Goal: Task Accomplishment & Management: Use online tool/utility

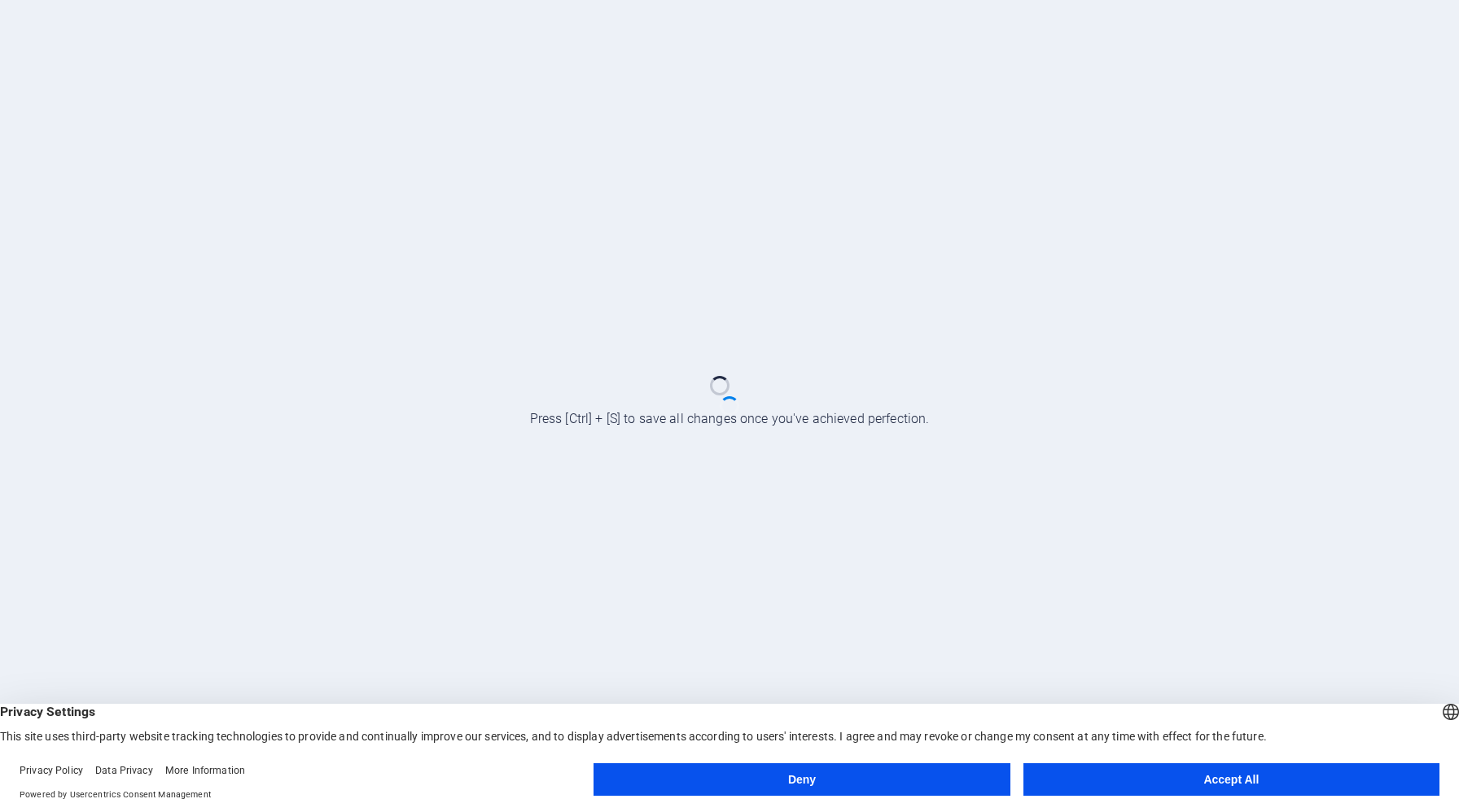
click at [1253, 782] on button "Accept All" at bounding box center [1231, 780] width 416 height 33
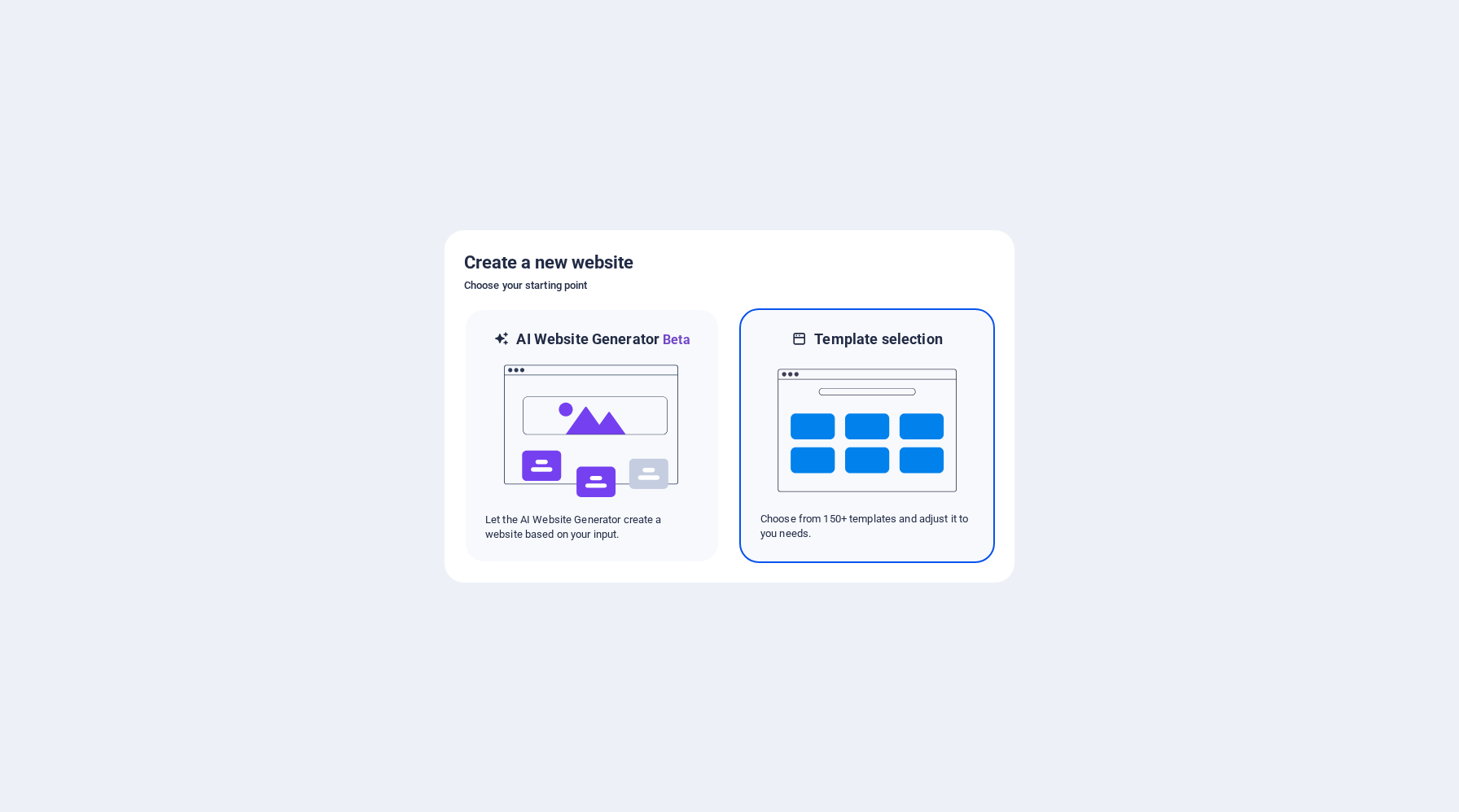
click at [843, 357] on img at bounding box center [867, 431] width 179 height 163
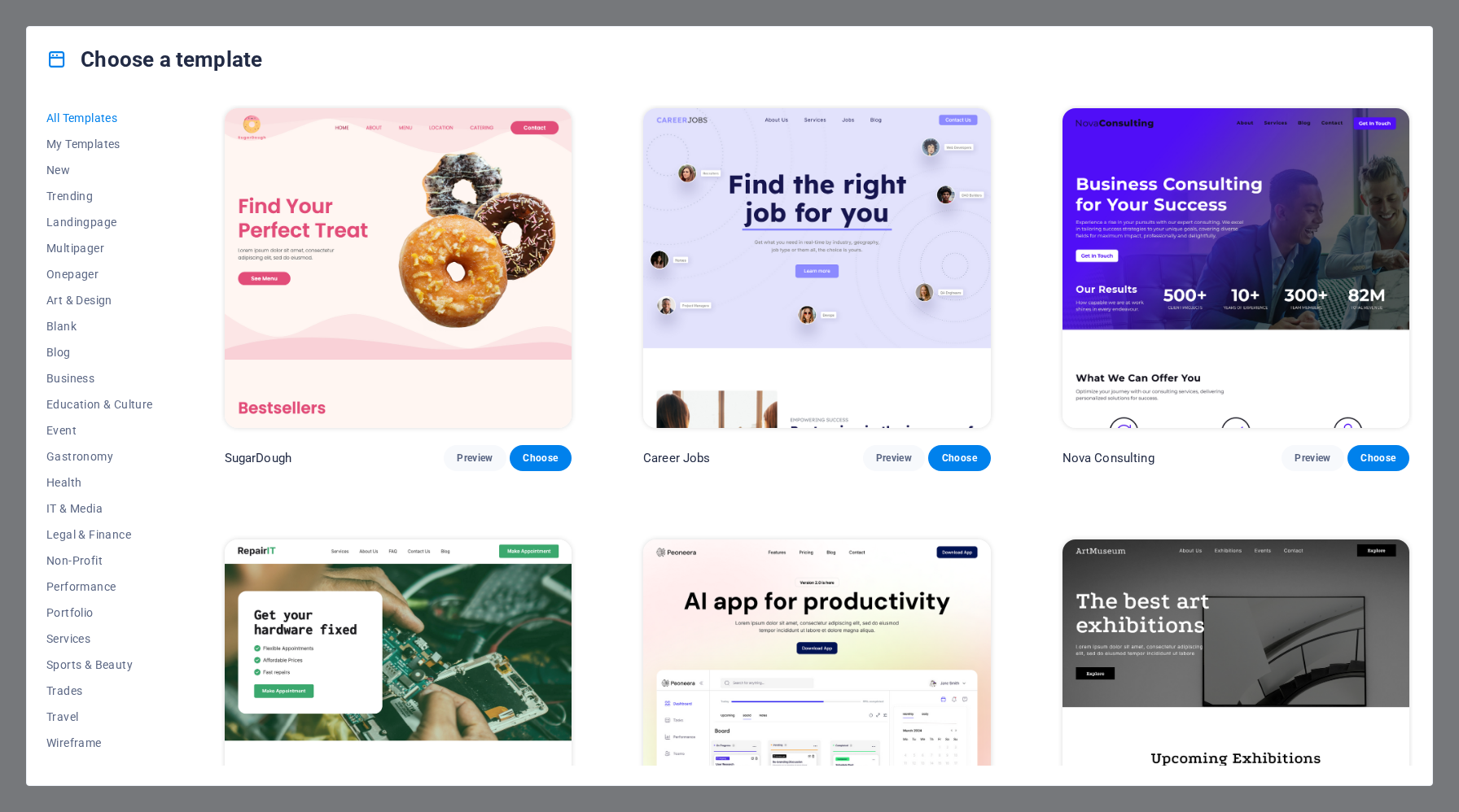
click at [1299, 217] on img at bounding box center [1236, 268] width 347 height 320
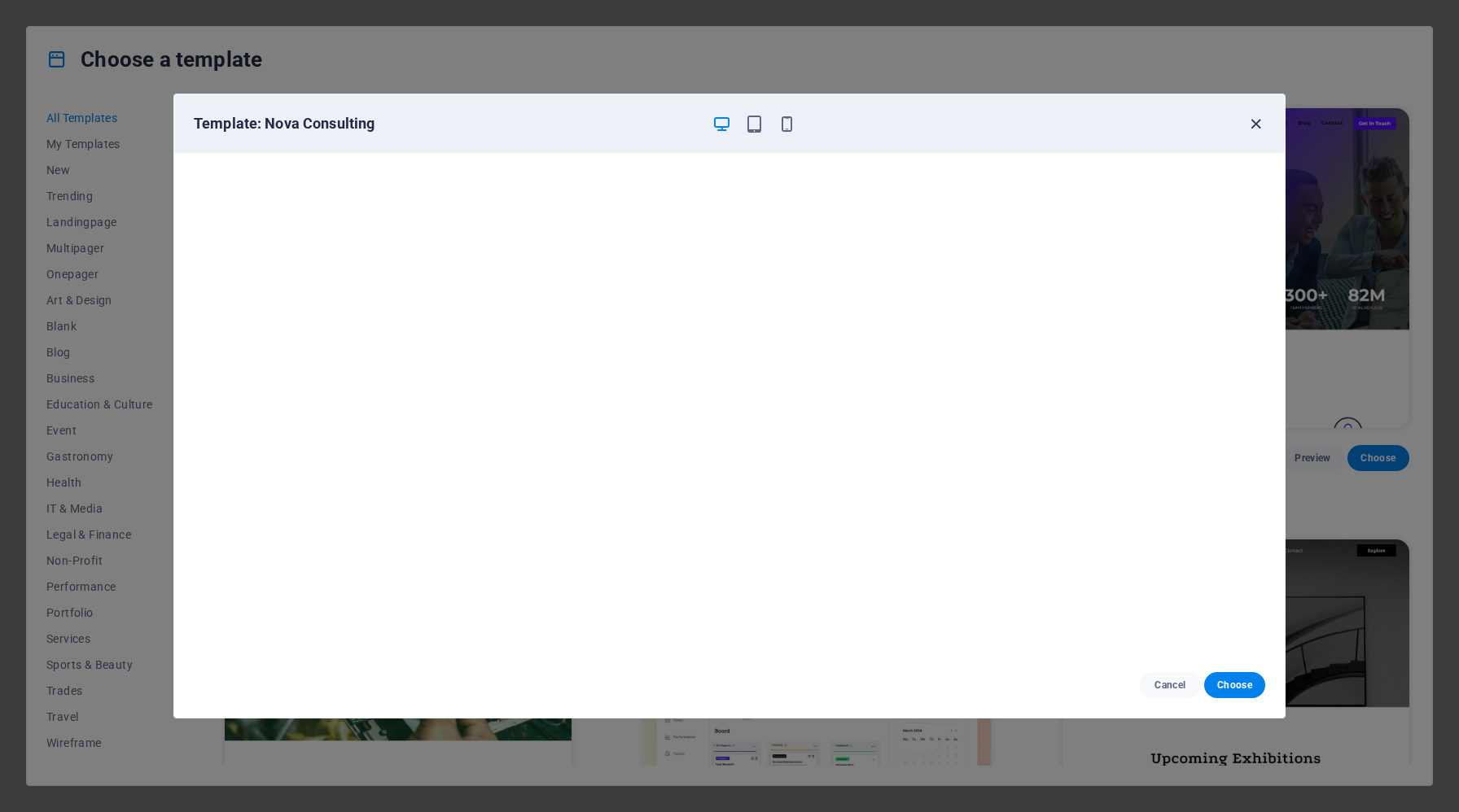
click at [1251, 127] on icon "button" at bounding box center [1255, 124] width 19 height 19
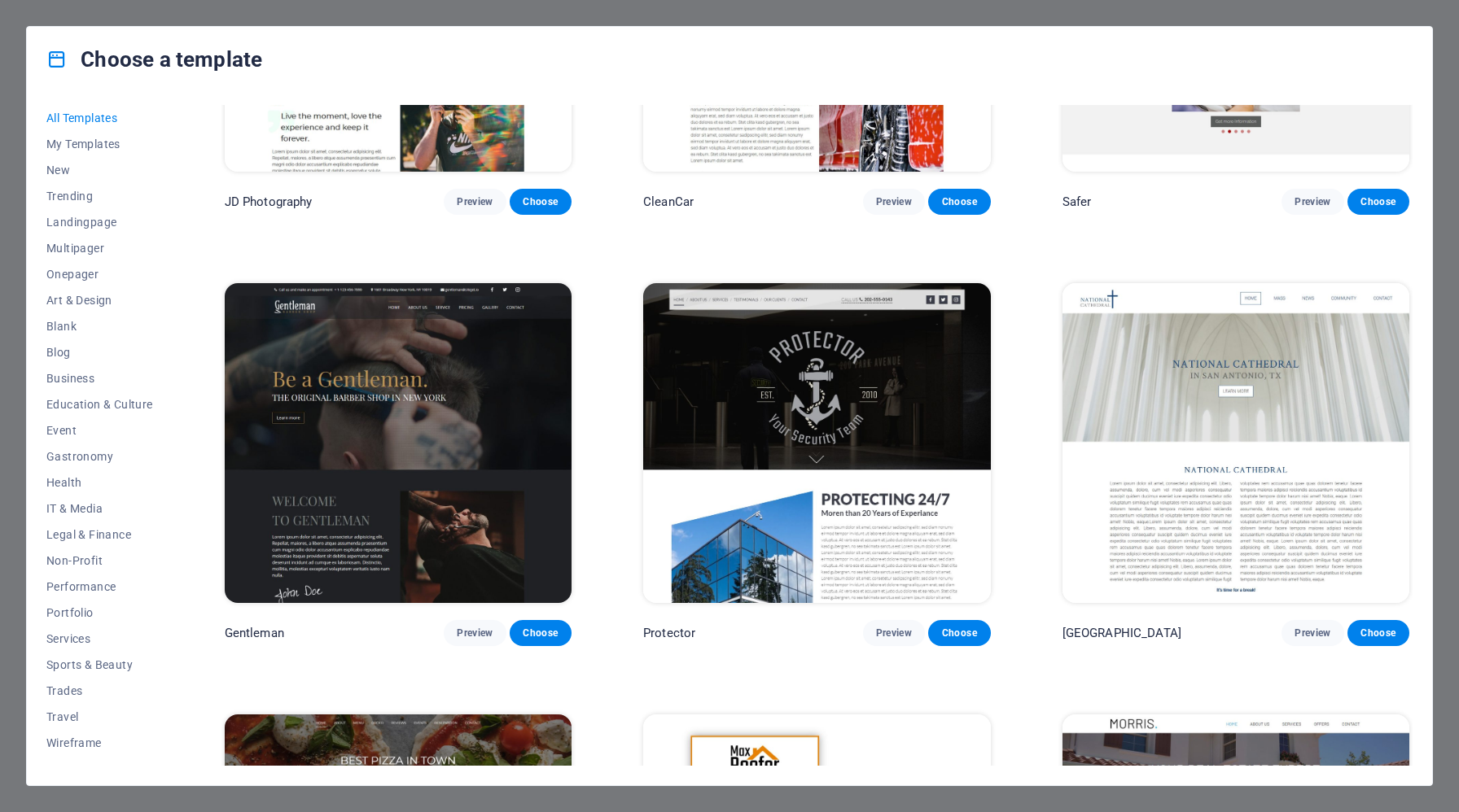
scroll to position [8464, 0]
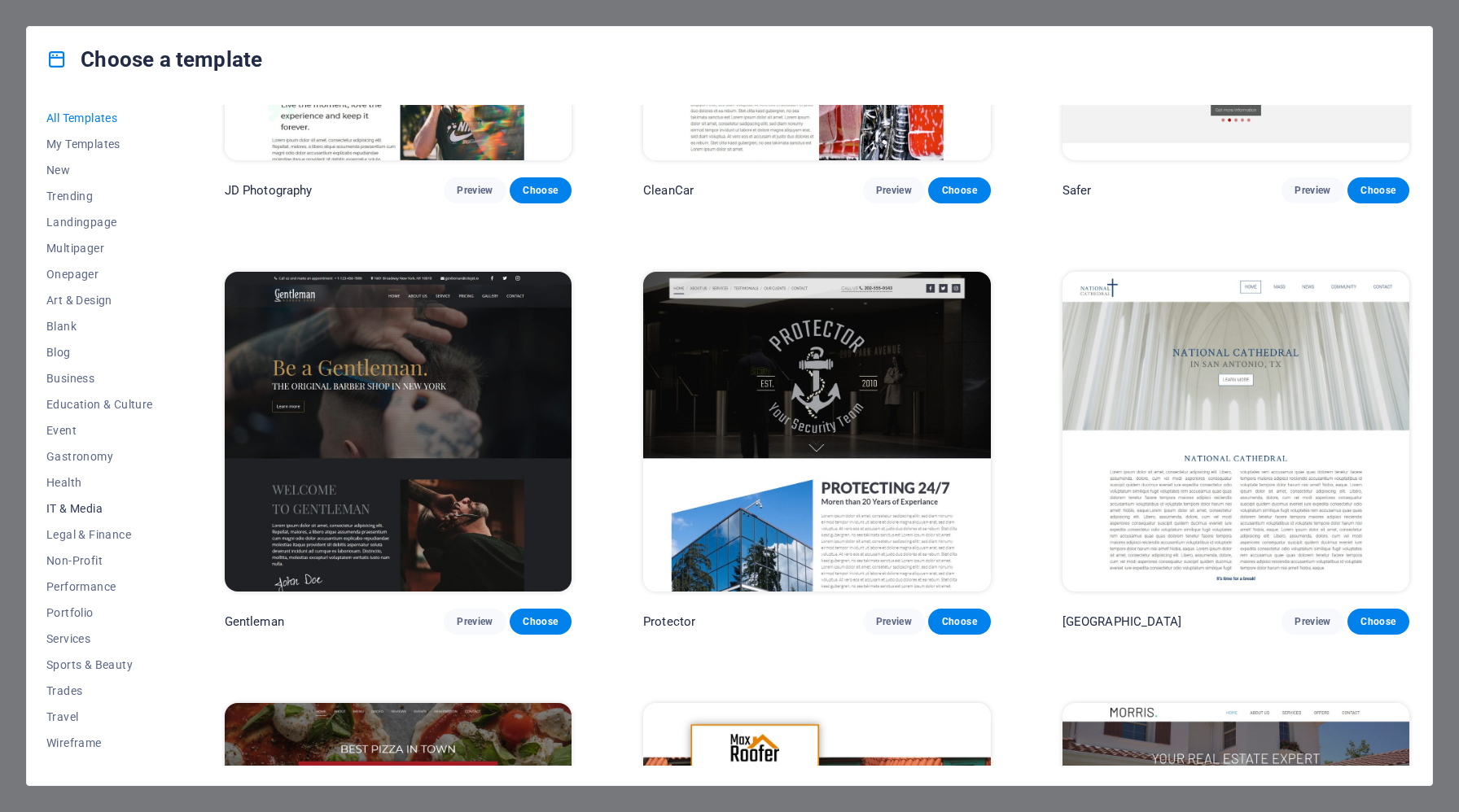
click at [85, 512] on span "IT & Media" at bounding box center [99, 509] width 107 height 13
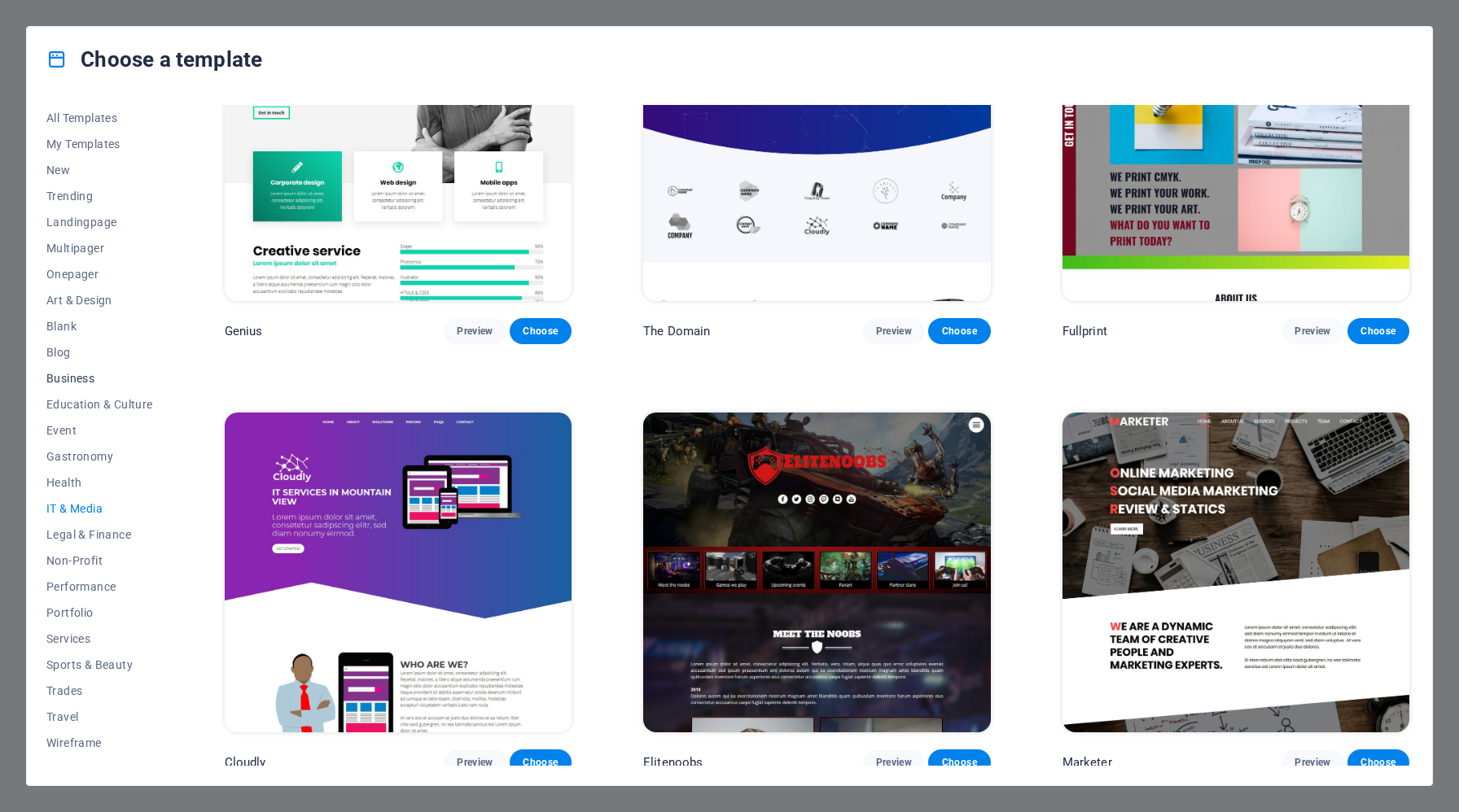
click at [66, 373] on span "Business" at bounding box center [99, 379] width 107 height 13
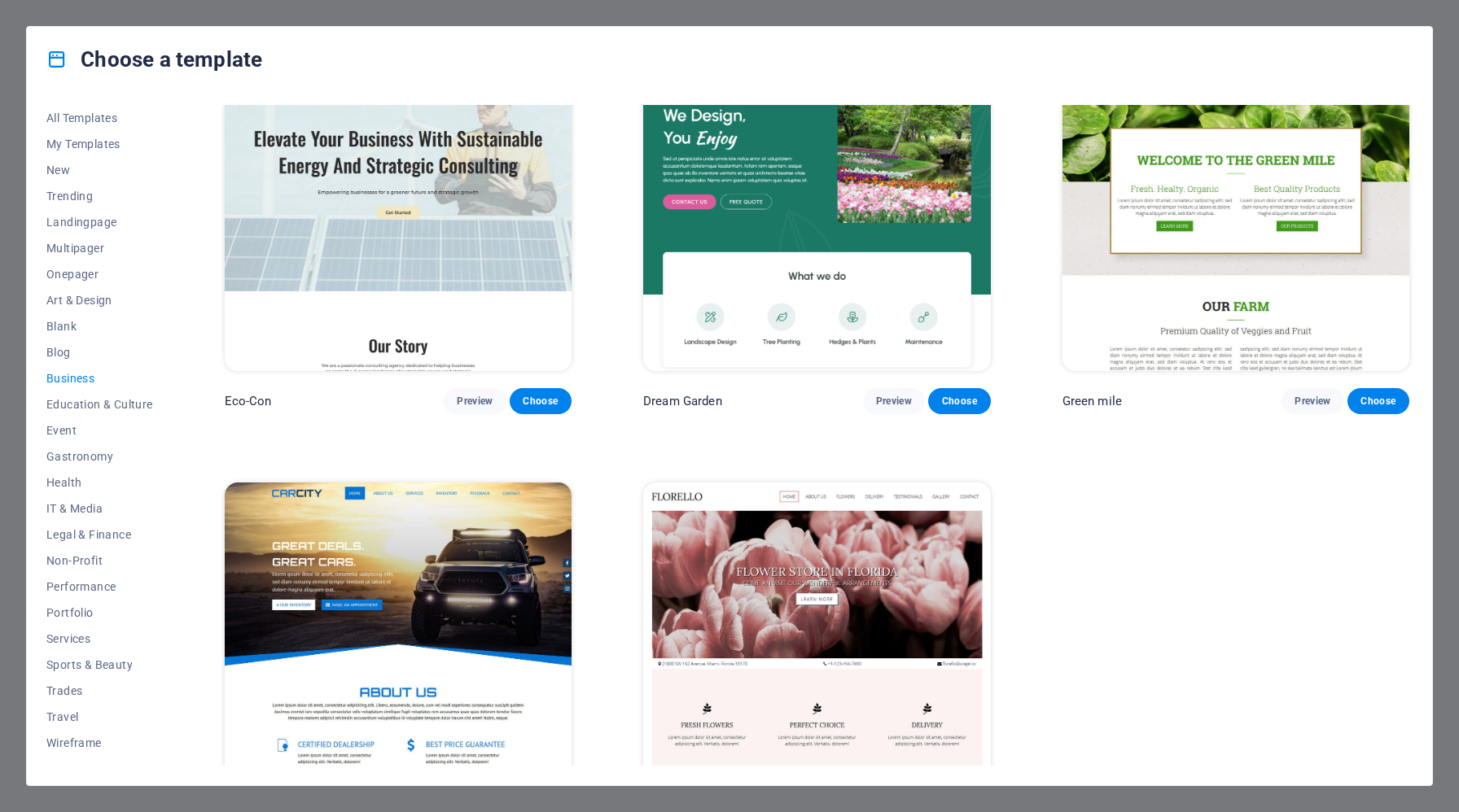
scroll to position [0, 0]
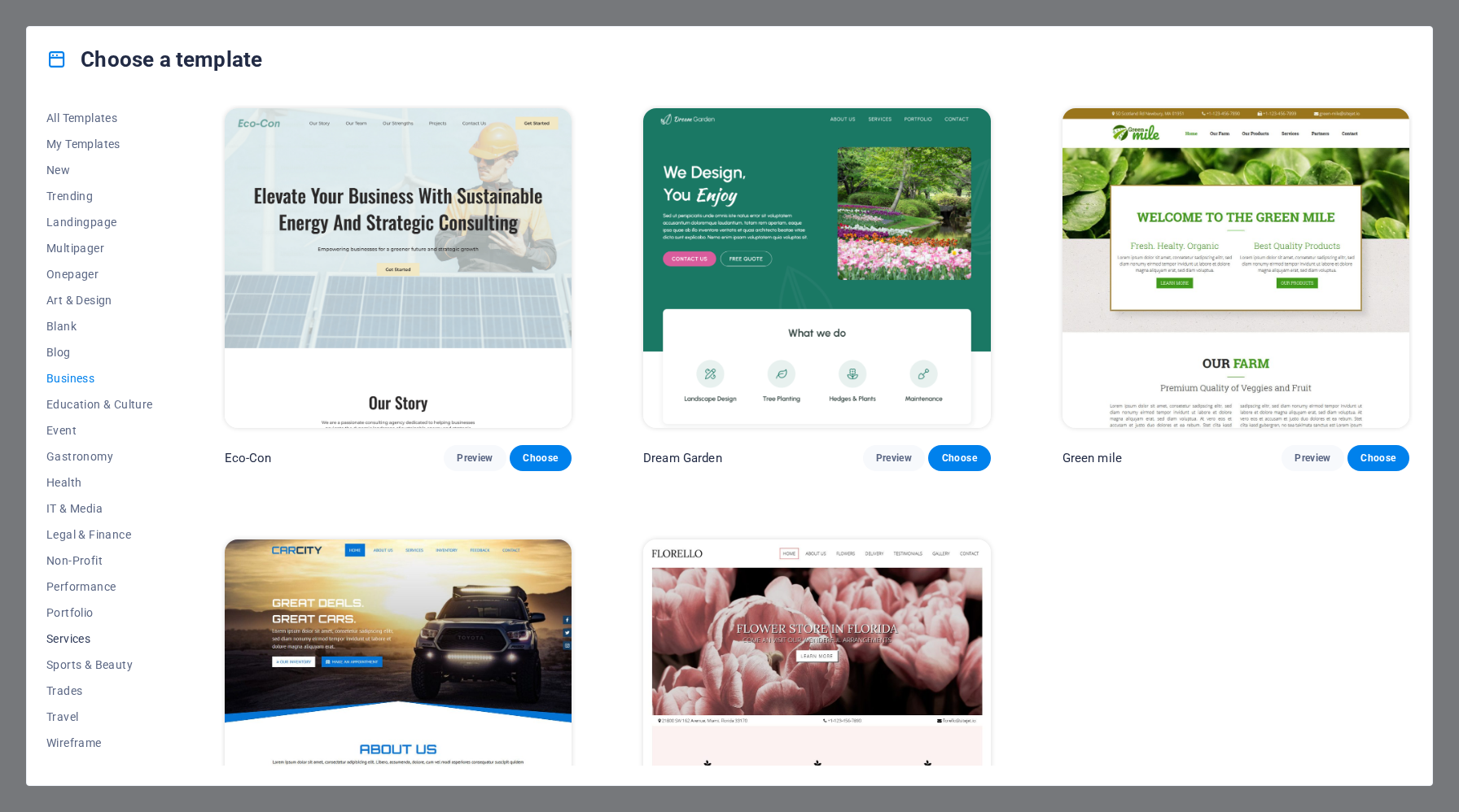
click at [72, 643] on span "Services" at bounding box center [99, 639] width 107 height 13
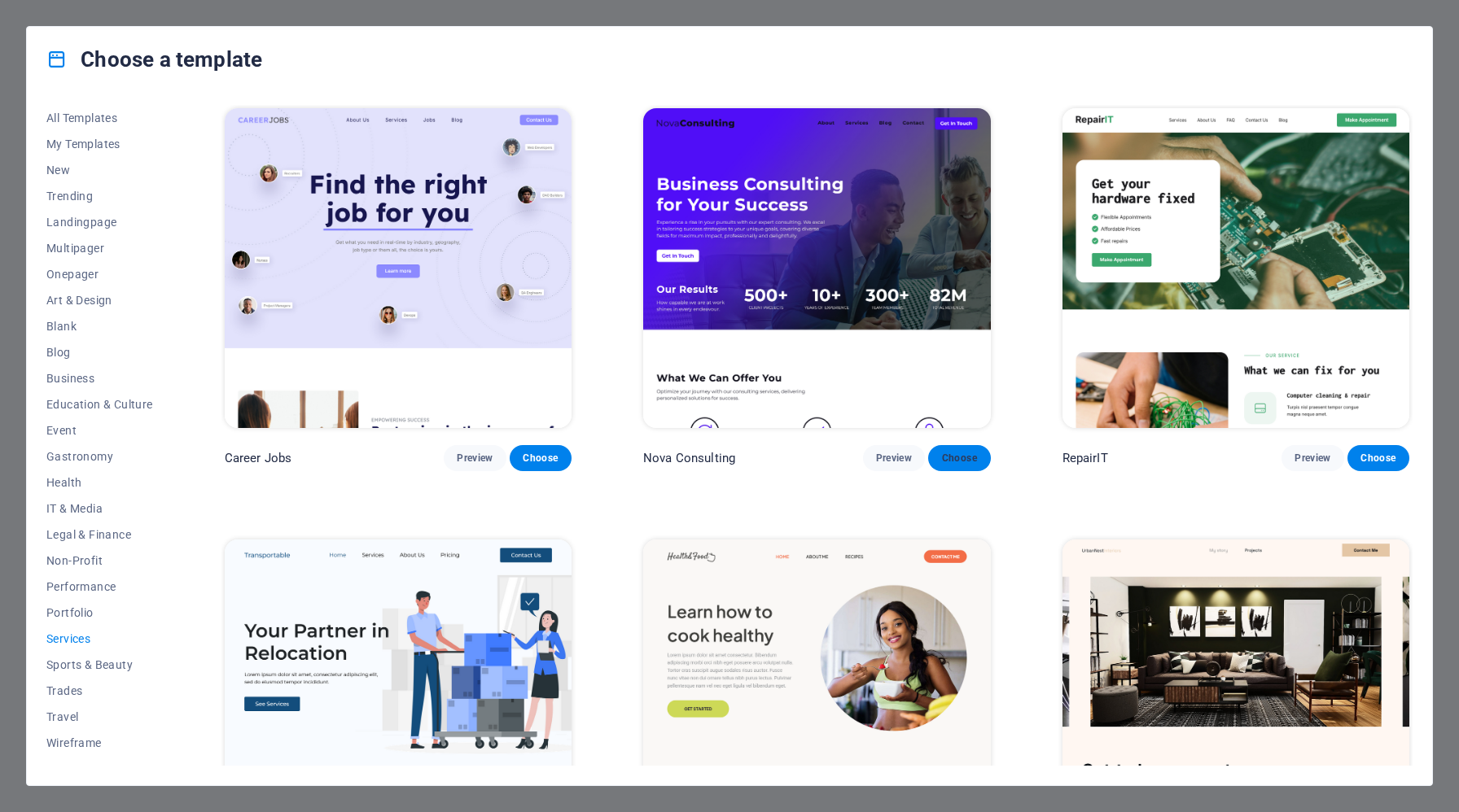
click at [964, 457] on span "Choose" at bounding box center [959, 459] width 36 height 13
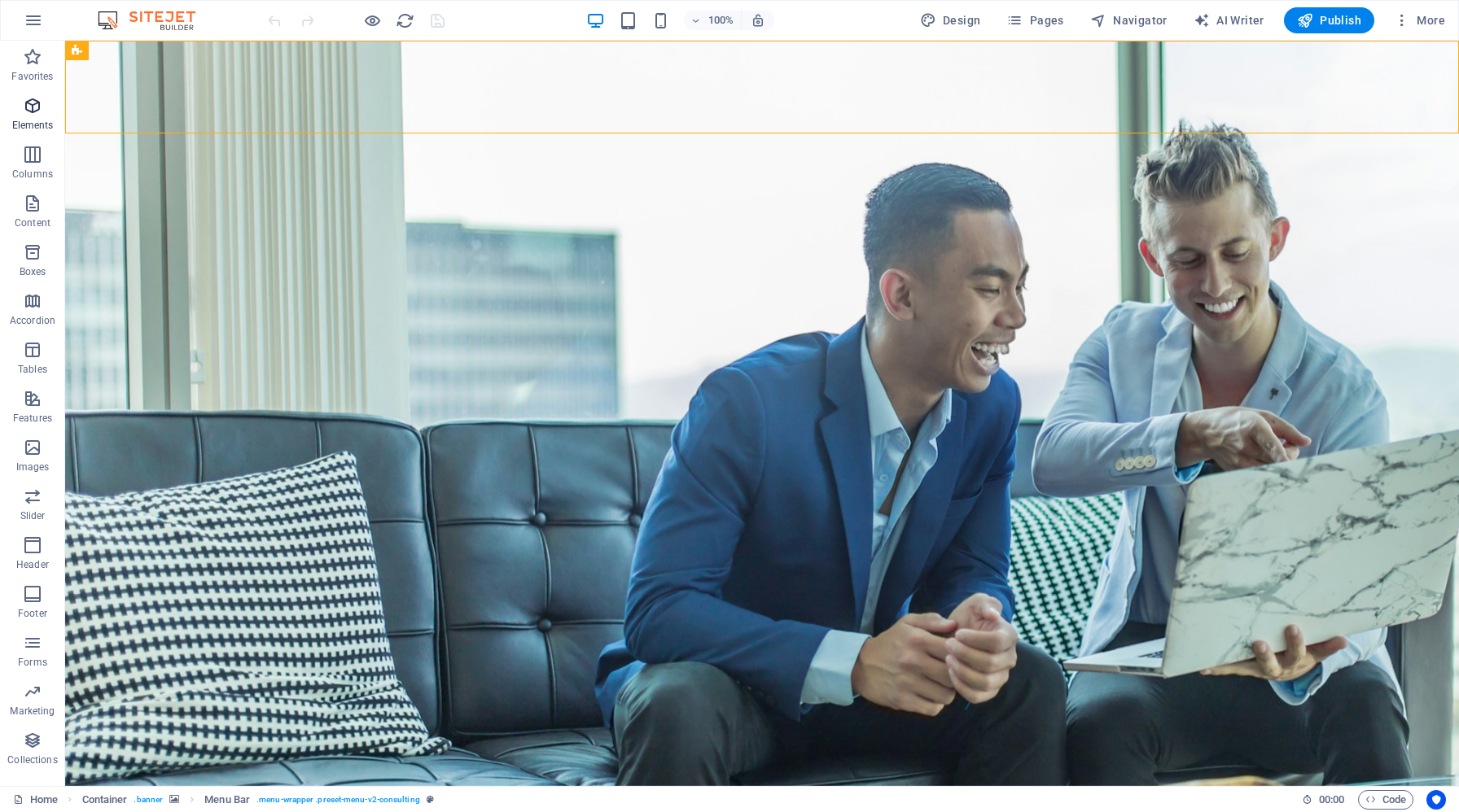
click at [33, 118] on span "Elements" at bounding box center [32, 116] width 65 height 39
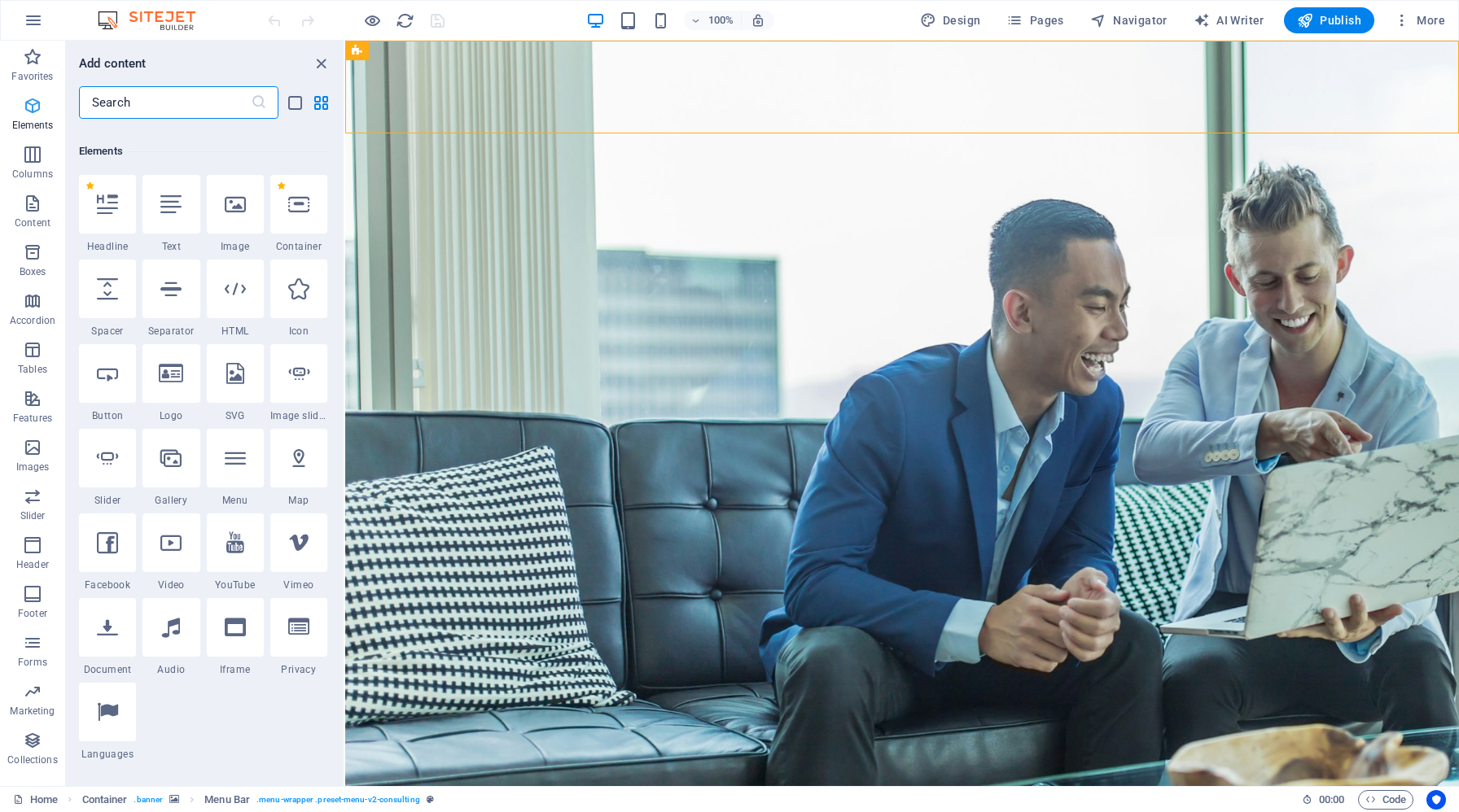
scroll to position [173, 0]
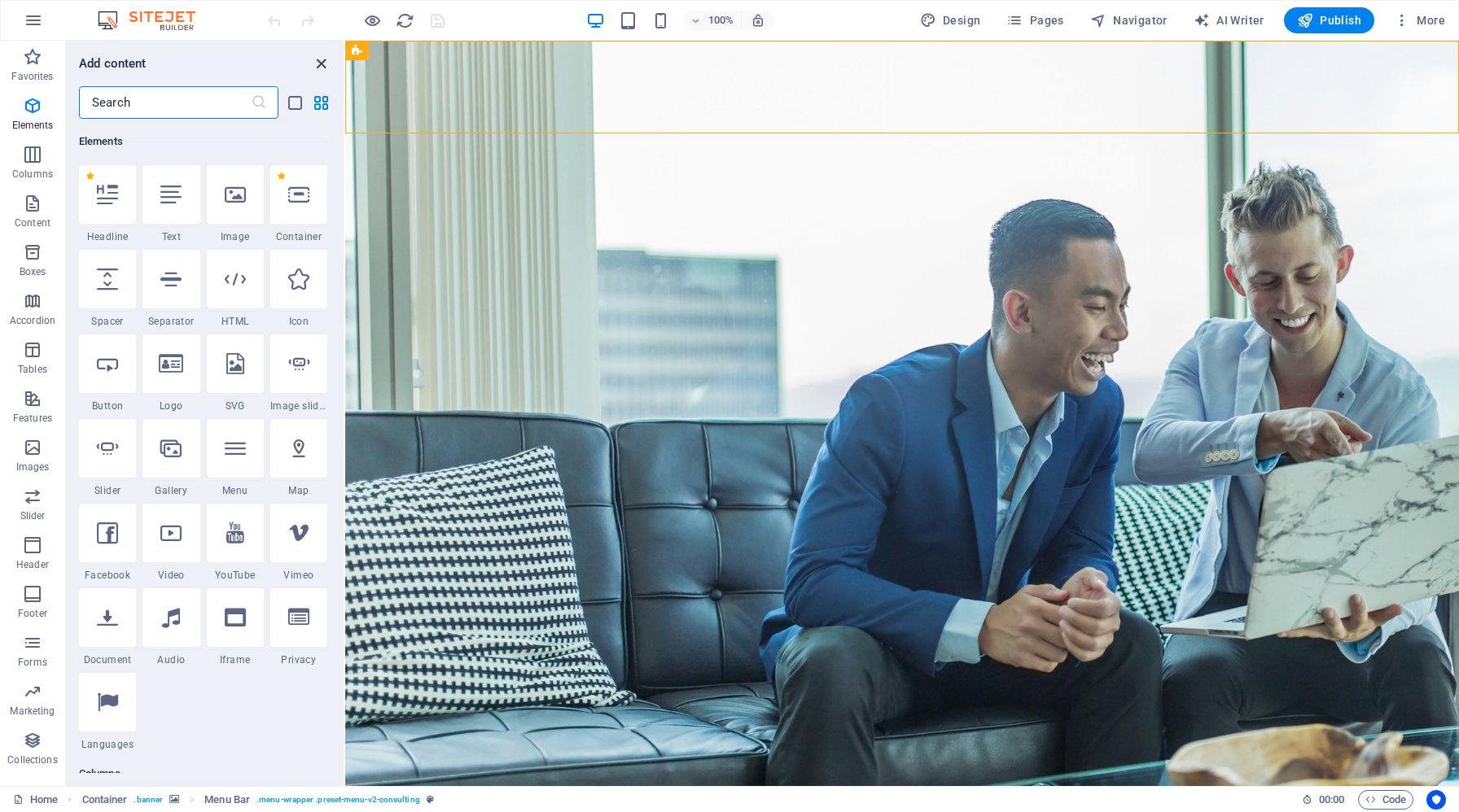
click at [322, 63] on icon "close panel" at bounding box center [321, 63] width 19 height 19
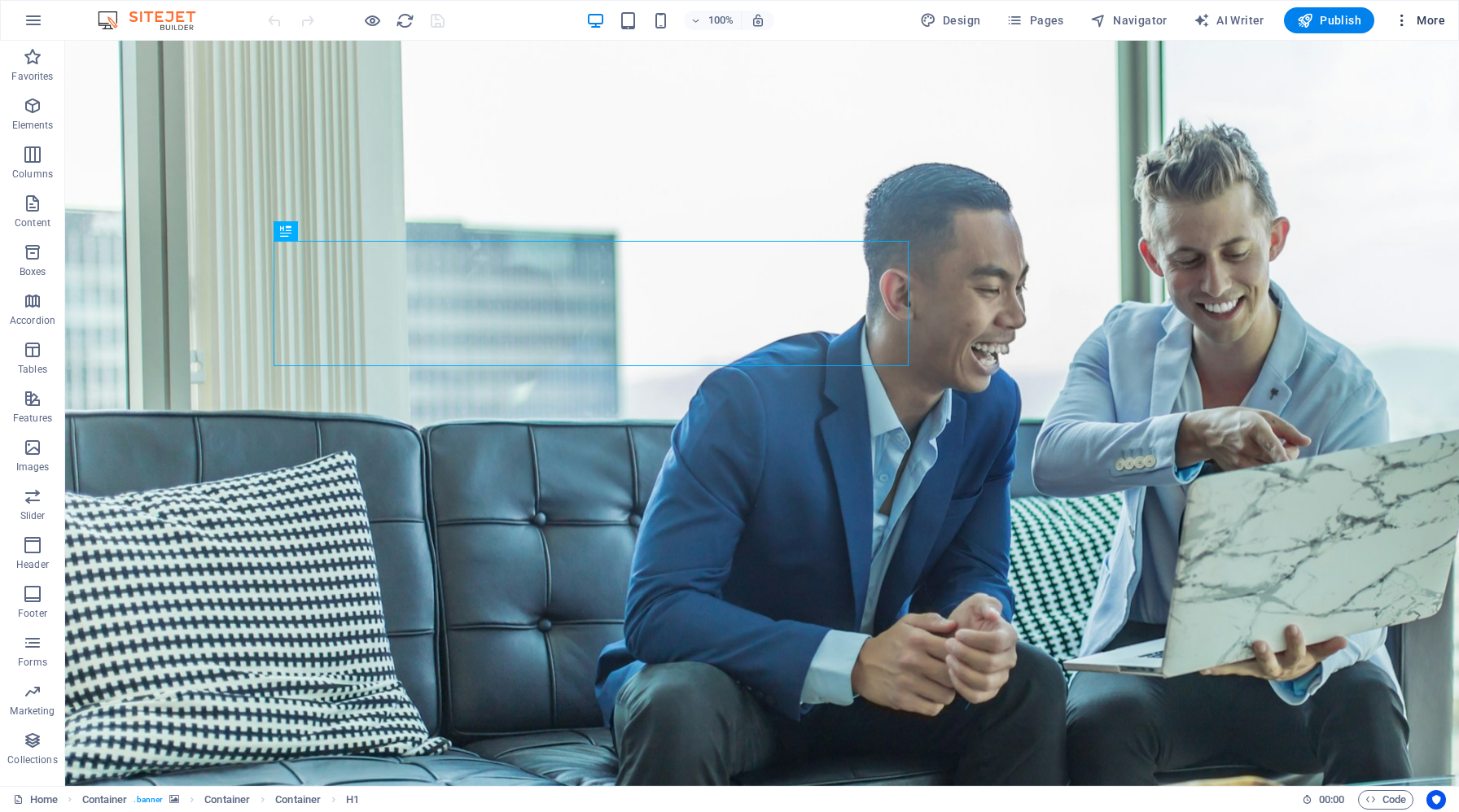
click at [1433, 23] on span "More" at bounding box center [1420, 21] width 51 height 16
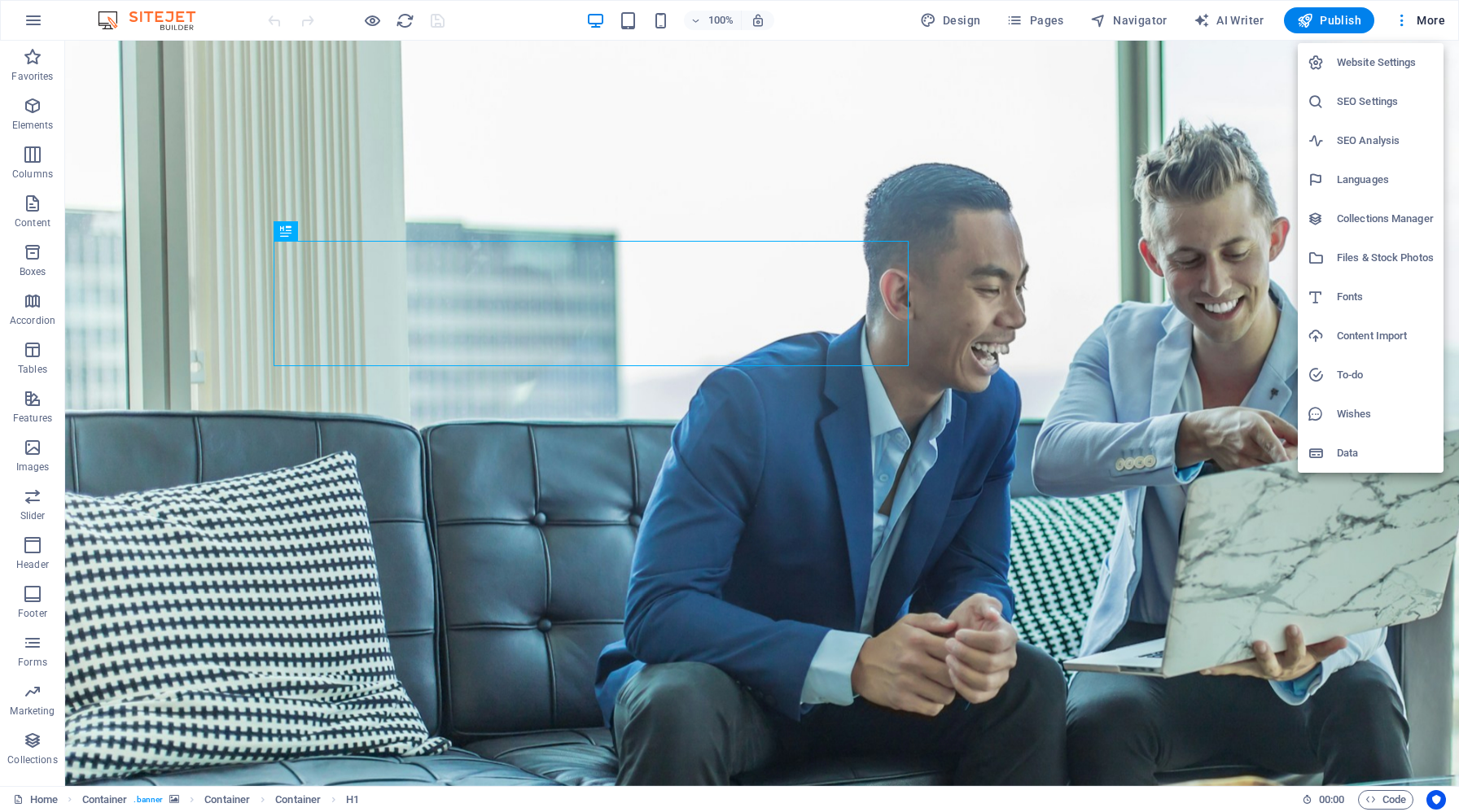
click at [976, 25] on div at bounding box center [729, 406] width 1459 height 812
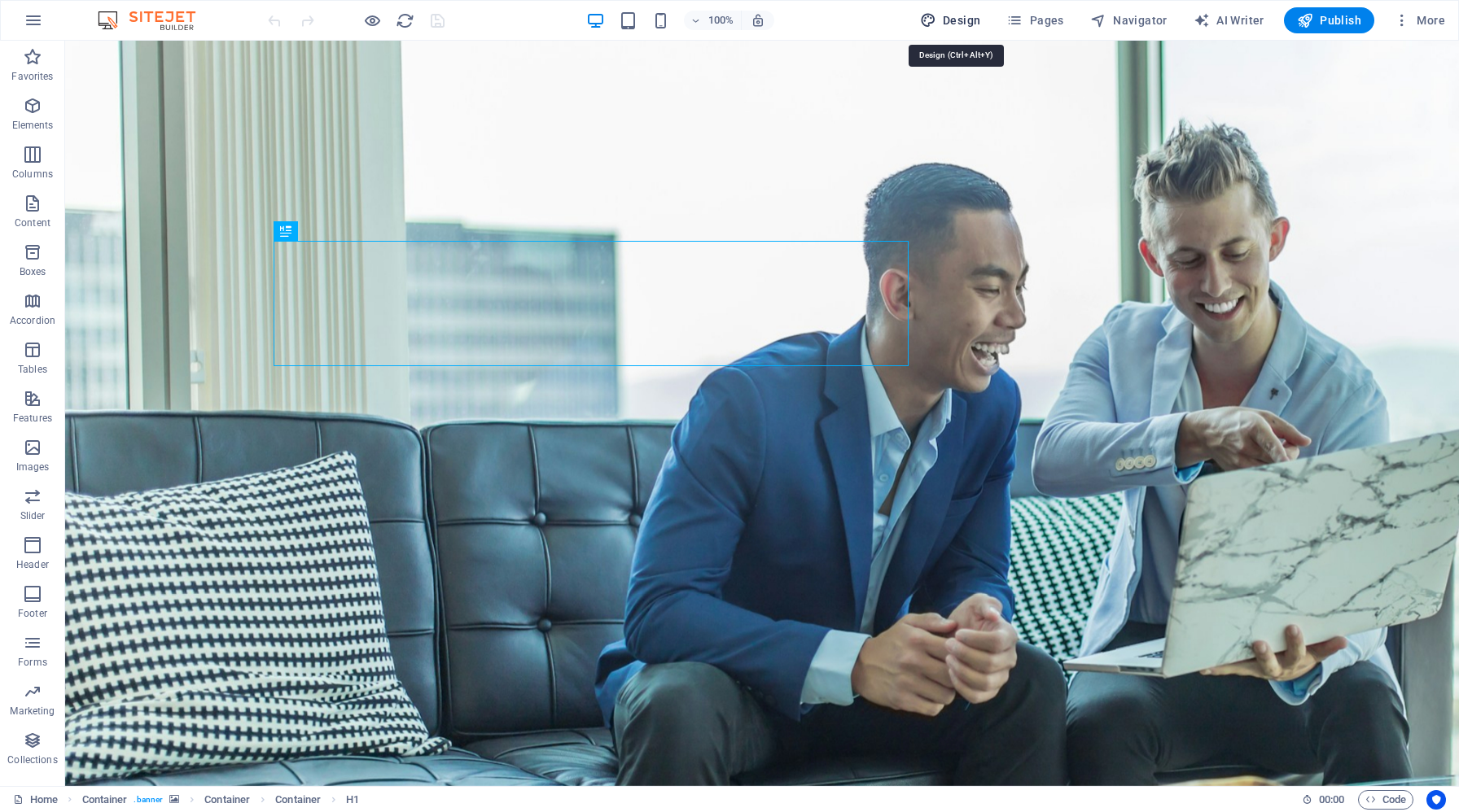
click at [953, 14] on span "Design" at bounding box center [950, 21] width 61 height 16
select select "700"
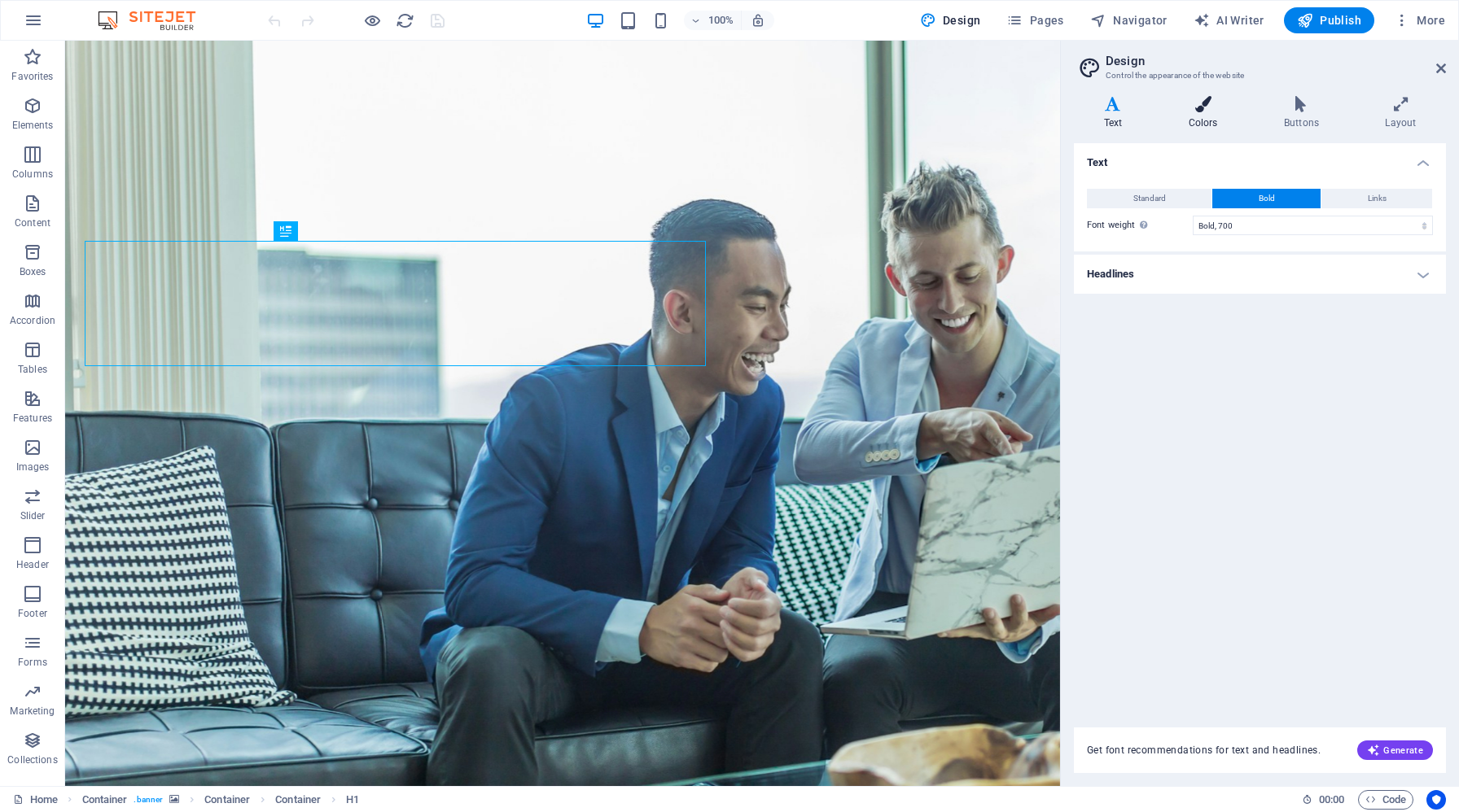
click at [1203, 122] on h4 "Colors" at bounding box center [1206, 113] width 95 height 35
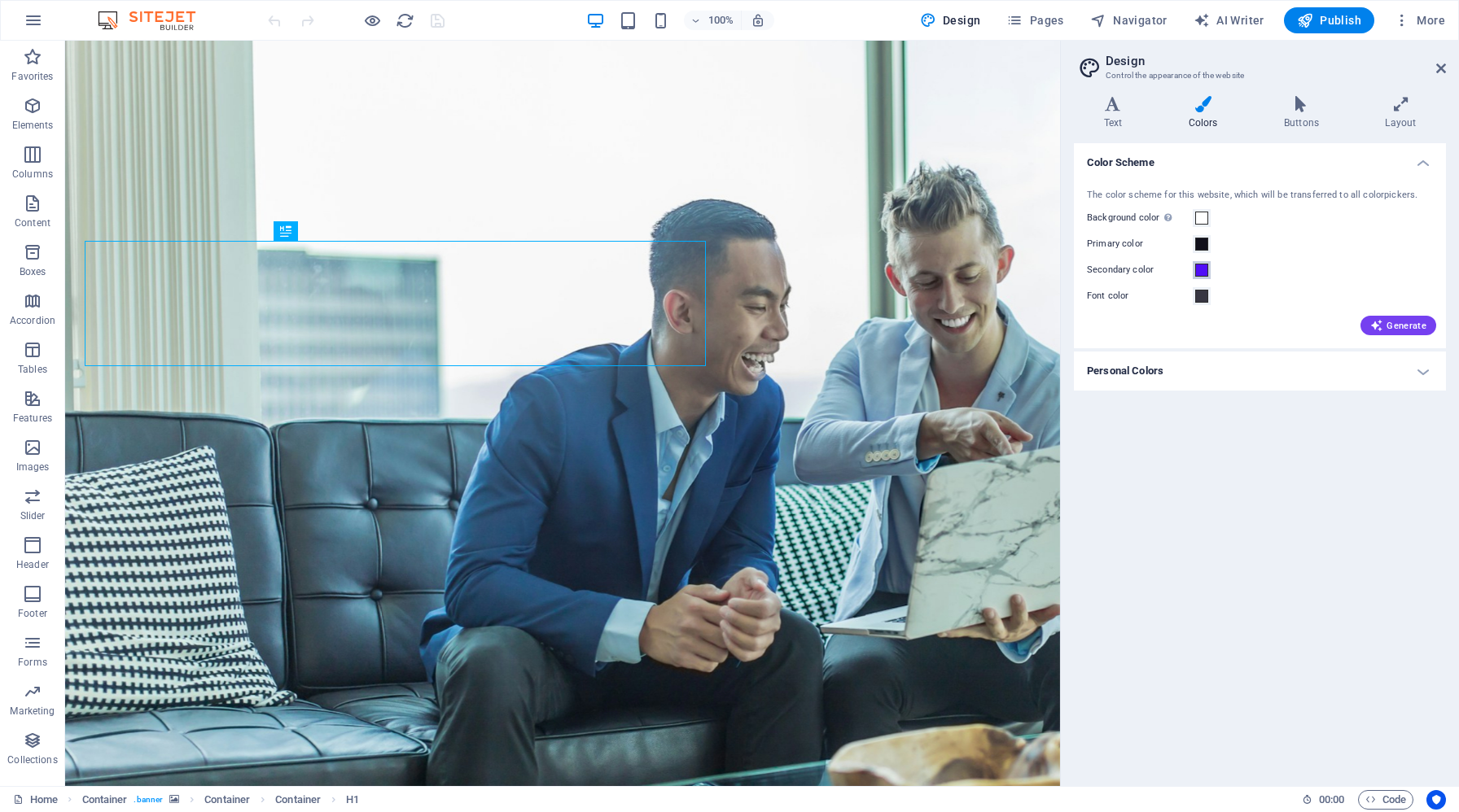
click at [1203, 272] on span at bounding box center [1202, 270] width 13 height 13
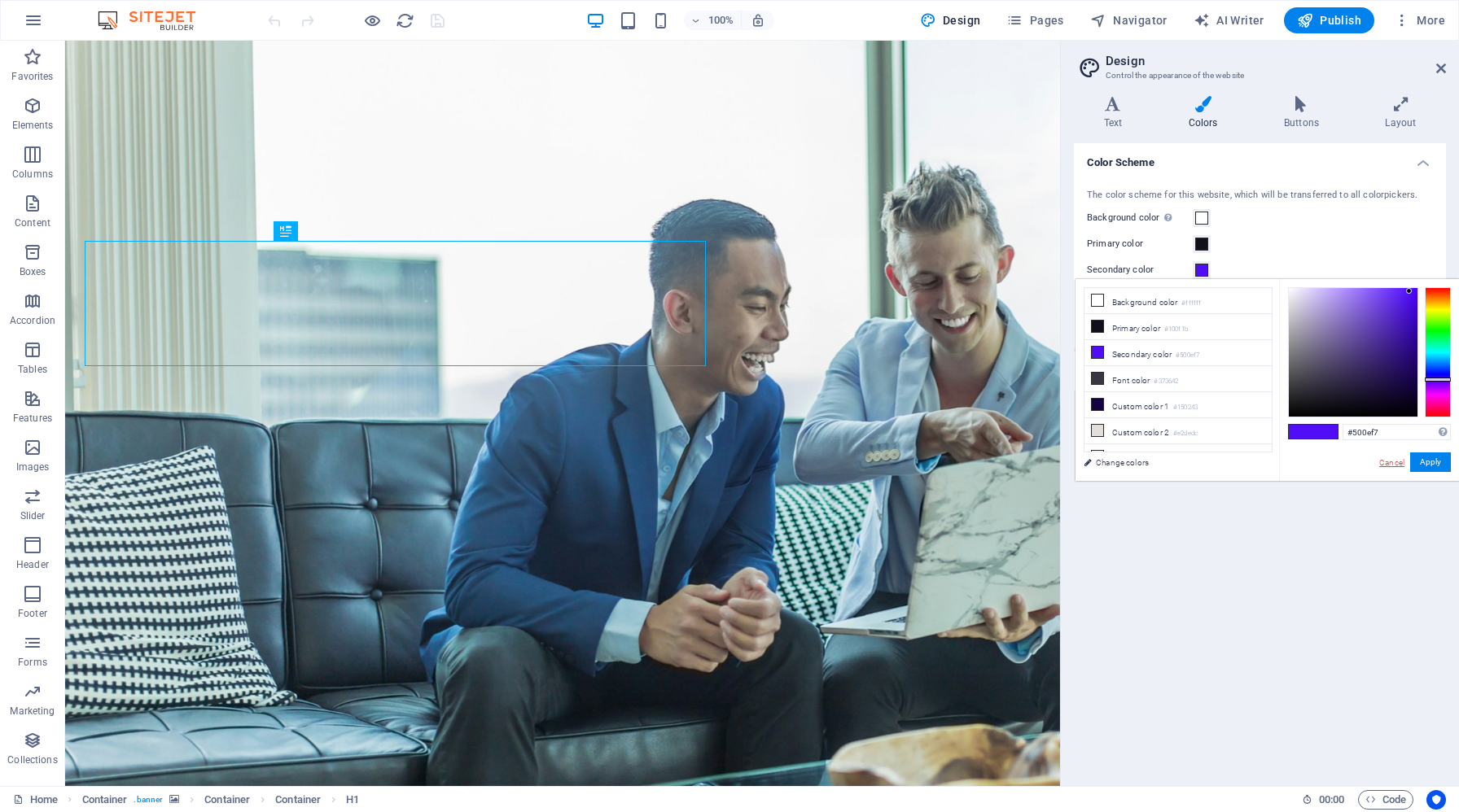
click at [1390, 464] on link "Cancel" at bounding box center [1392, 463] width 29 height 12
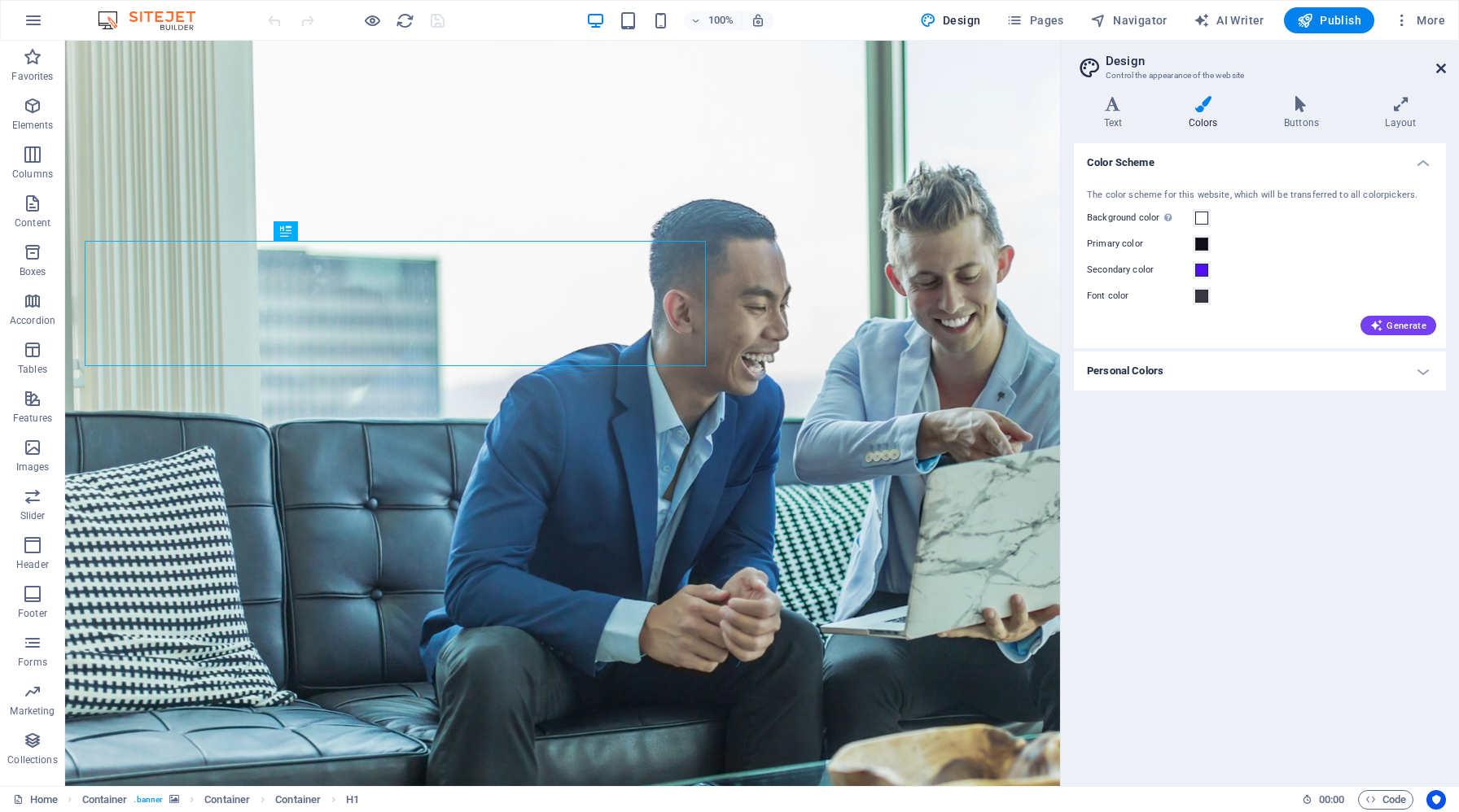
click at [1438, 70] on icon at bounding box center [1441, 68] width 10 height 13
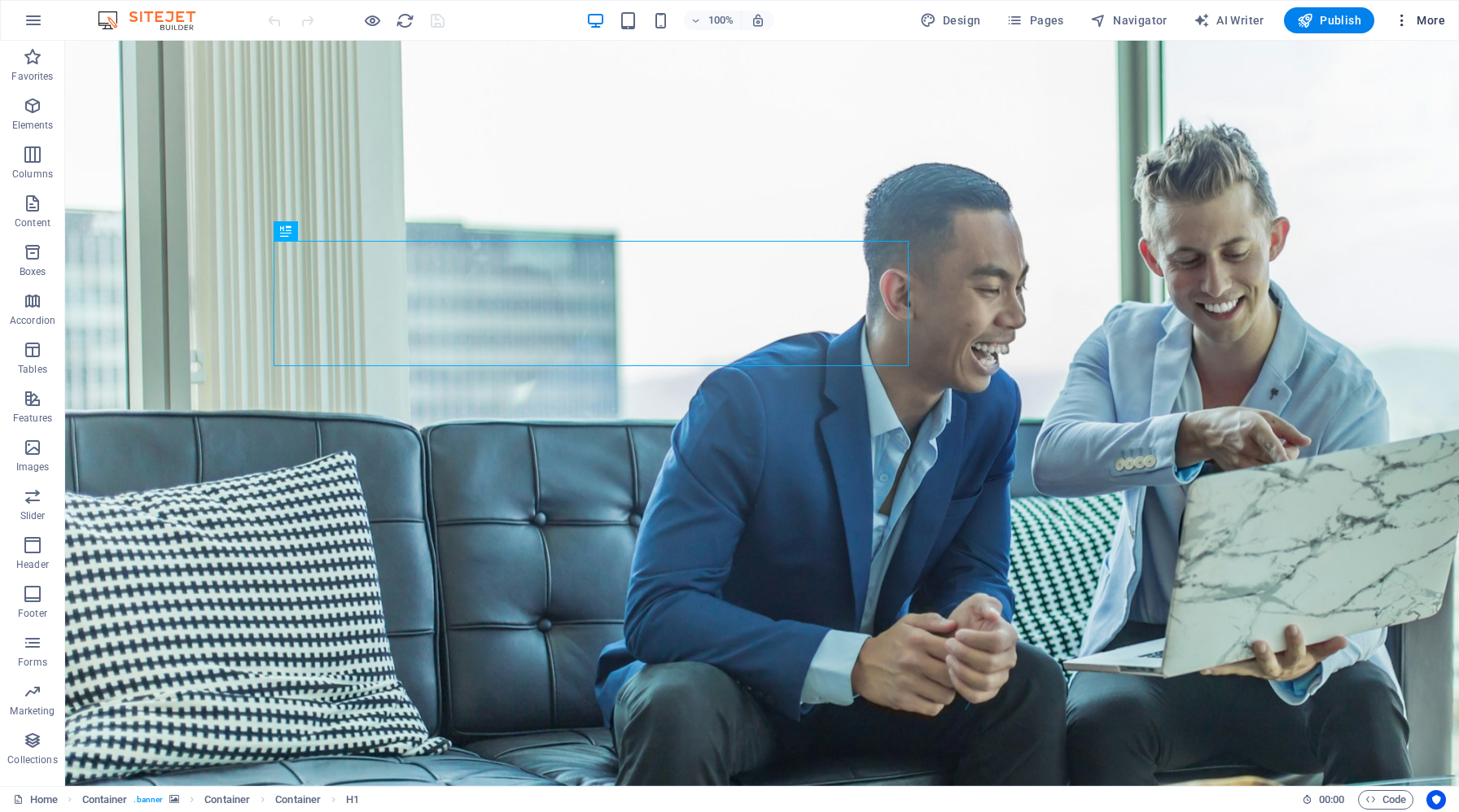
click at [1434, 21] on span "More" at bounding box center [1420, 21] width 51 height 16
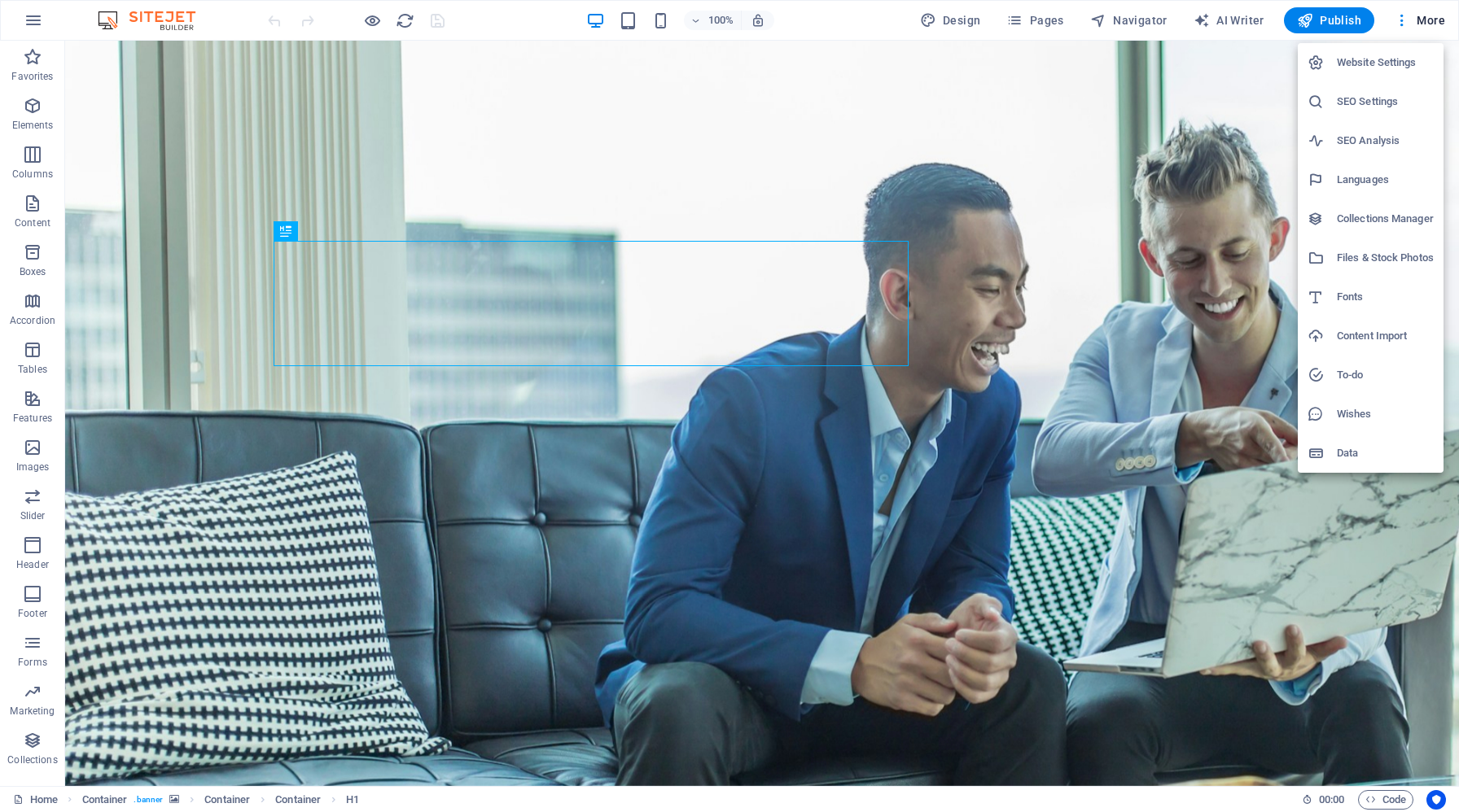
click at [1379, 65] on h6 "Website Settings" at bounding box center [1385, 62] width 97 height 20
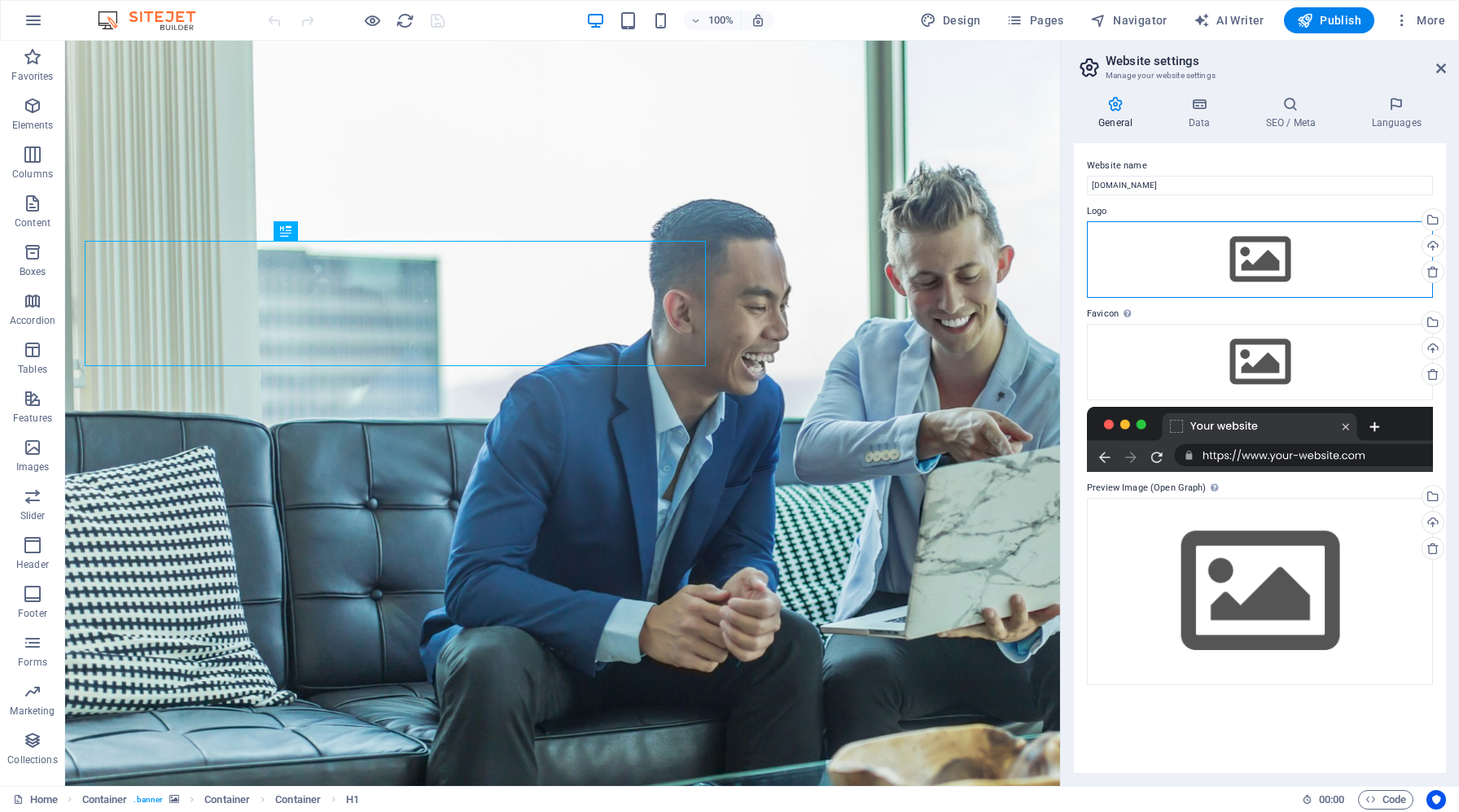
click at [1272, 258] on div "Drag files here, click to choose files or select files from Files or our free s…" at bounding box center [1259, 259] width 346 height 76
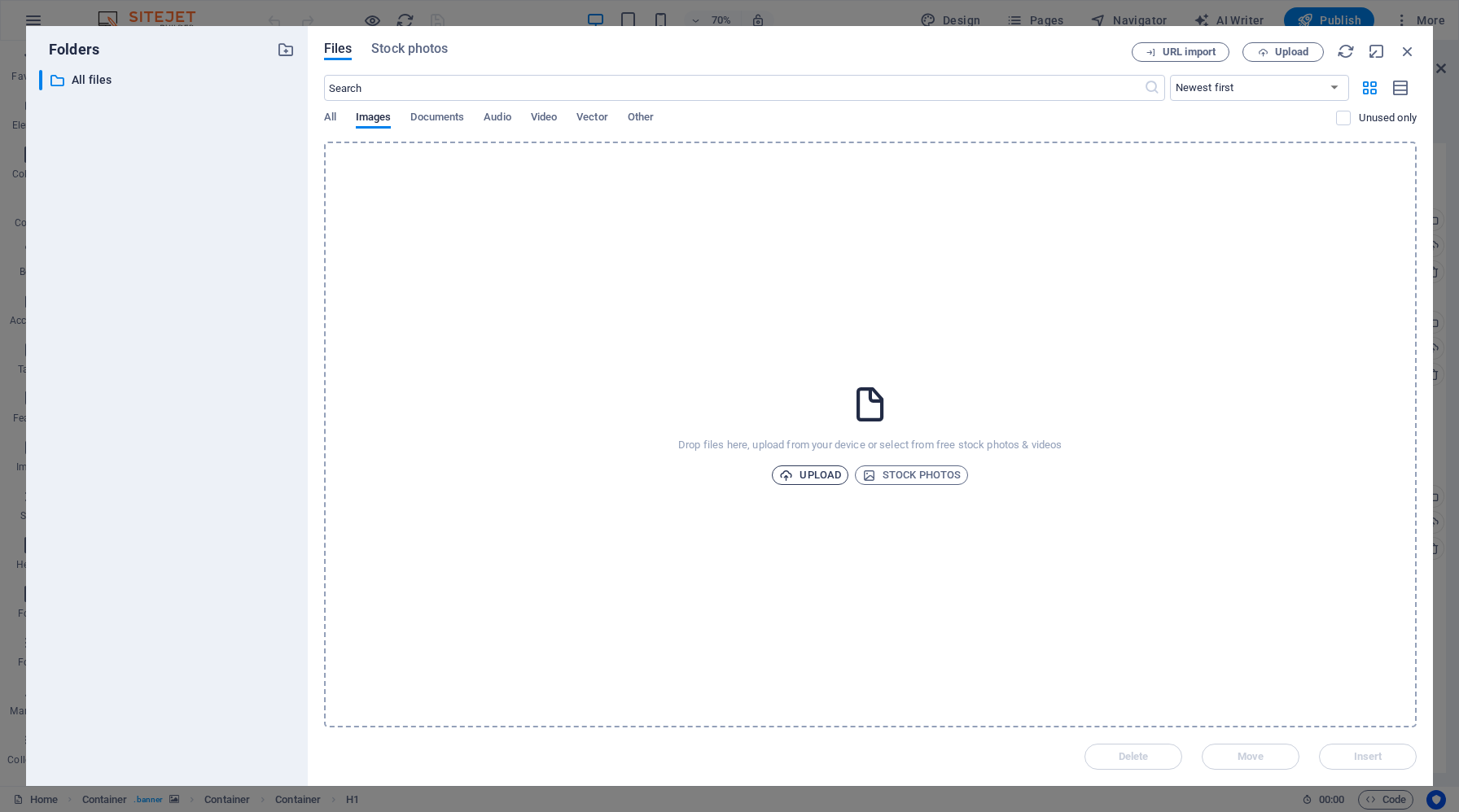
click at [815, 475] on span "Upload" at bounding box center [810, 476] width 62 height 20
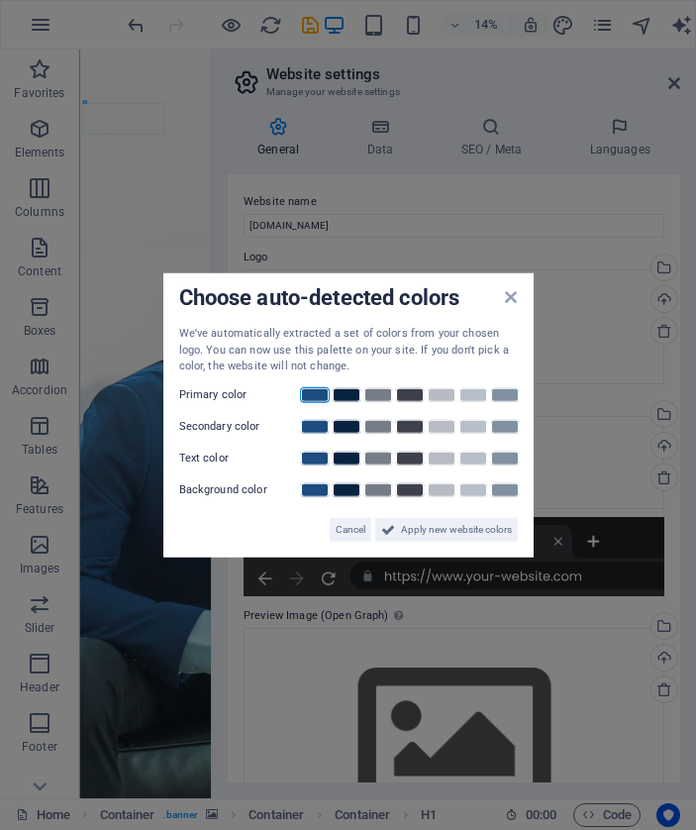
click at [315, 394] on link at bounding box center [315, 394] width 30 height 16
click at [348, 394] on link at bounding box center [347, 394] width 30 height 16
click at [317, 427] on link at bounding box center [315, 426] width 30 height 16
click at [412, 459] on link at bounding box center [410, 458] width 30 height 16
click at [346, 492] on link at bounding box center [347, 489] width 30 height 16
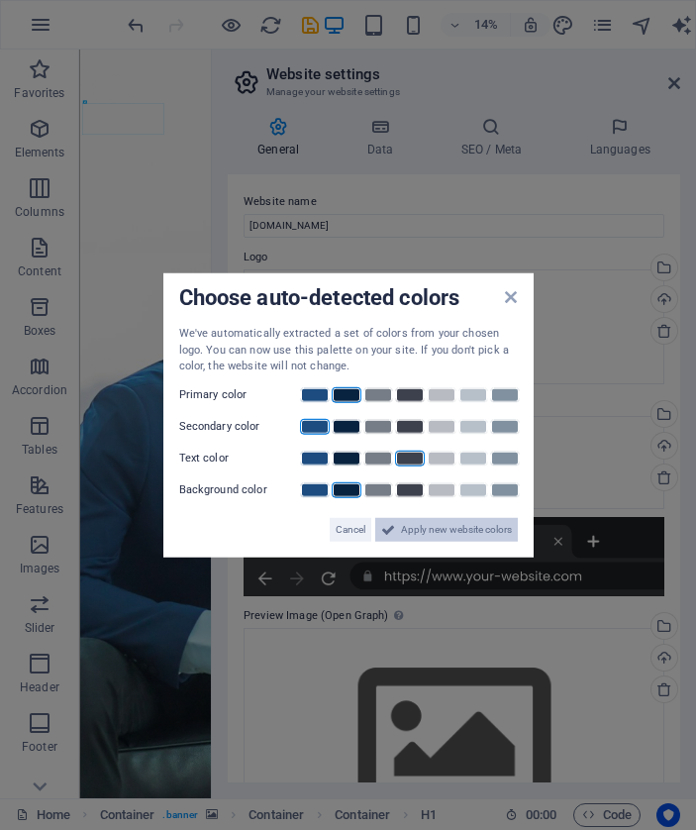
click at [471, 528] on span "Apply new website colors" at bounding box center [456, 529] width 111 height 24
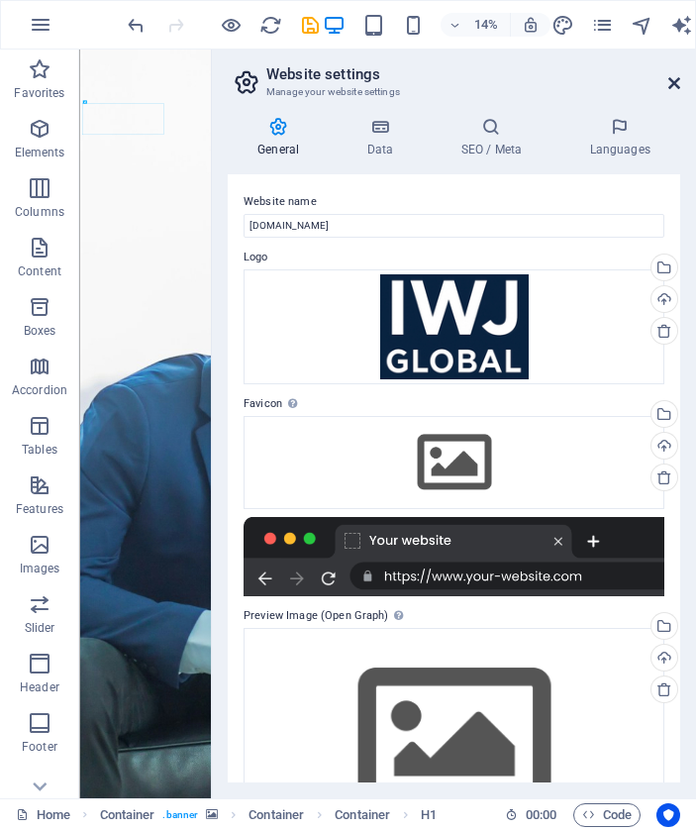
click at [675, 83] on icon at bounding box center [675, 83] width 12 height 16
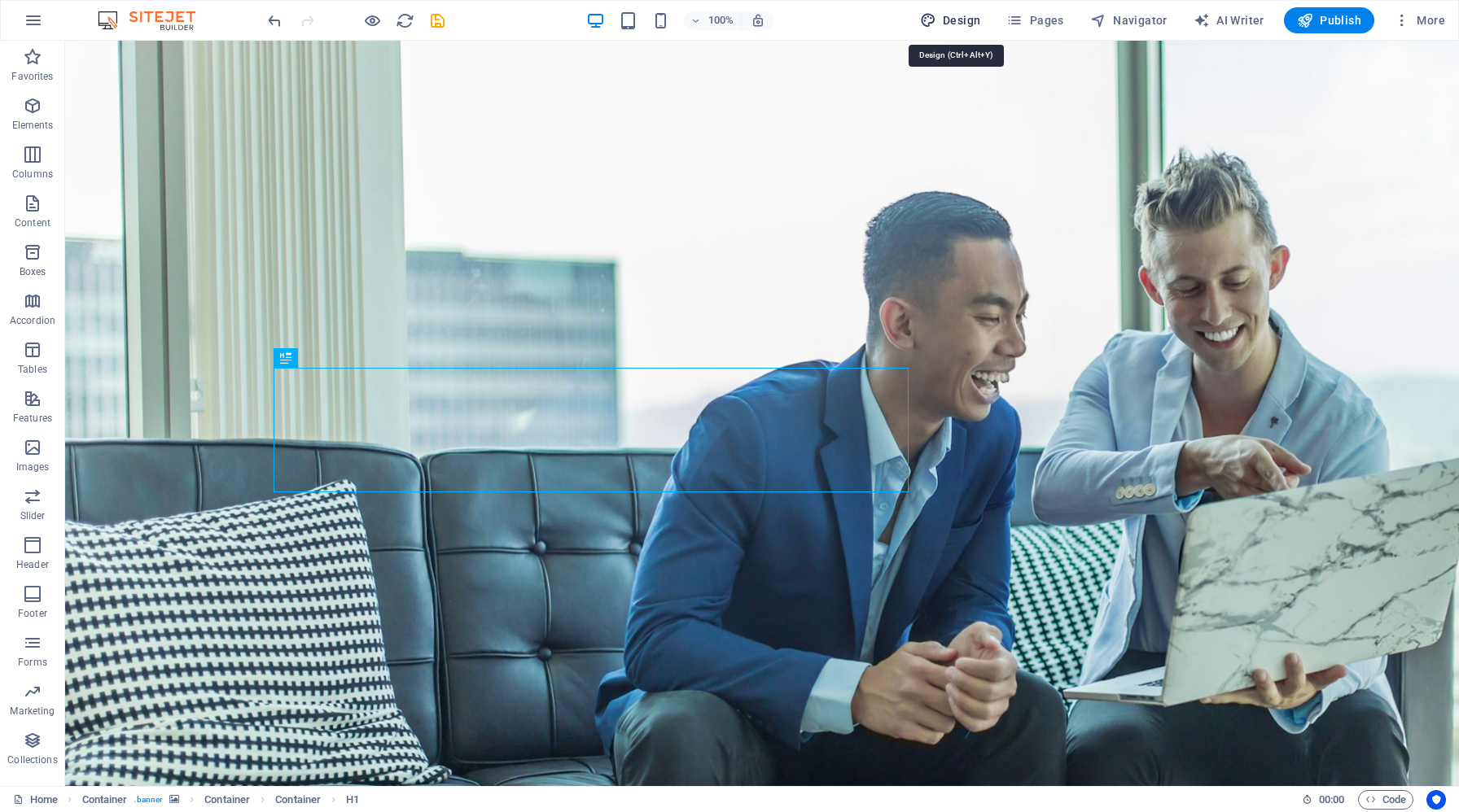
click at [936, 21] on icon "button" at bounding box center [928, 21] width 16 height 16
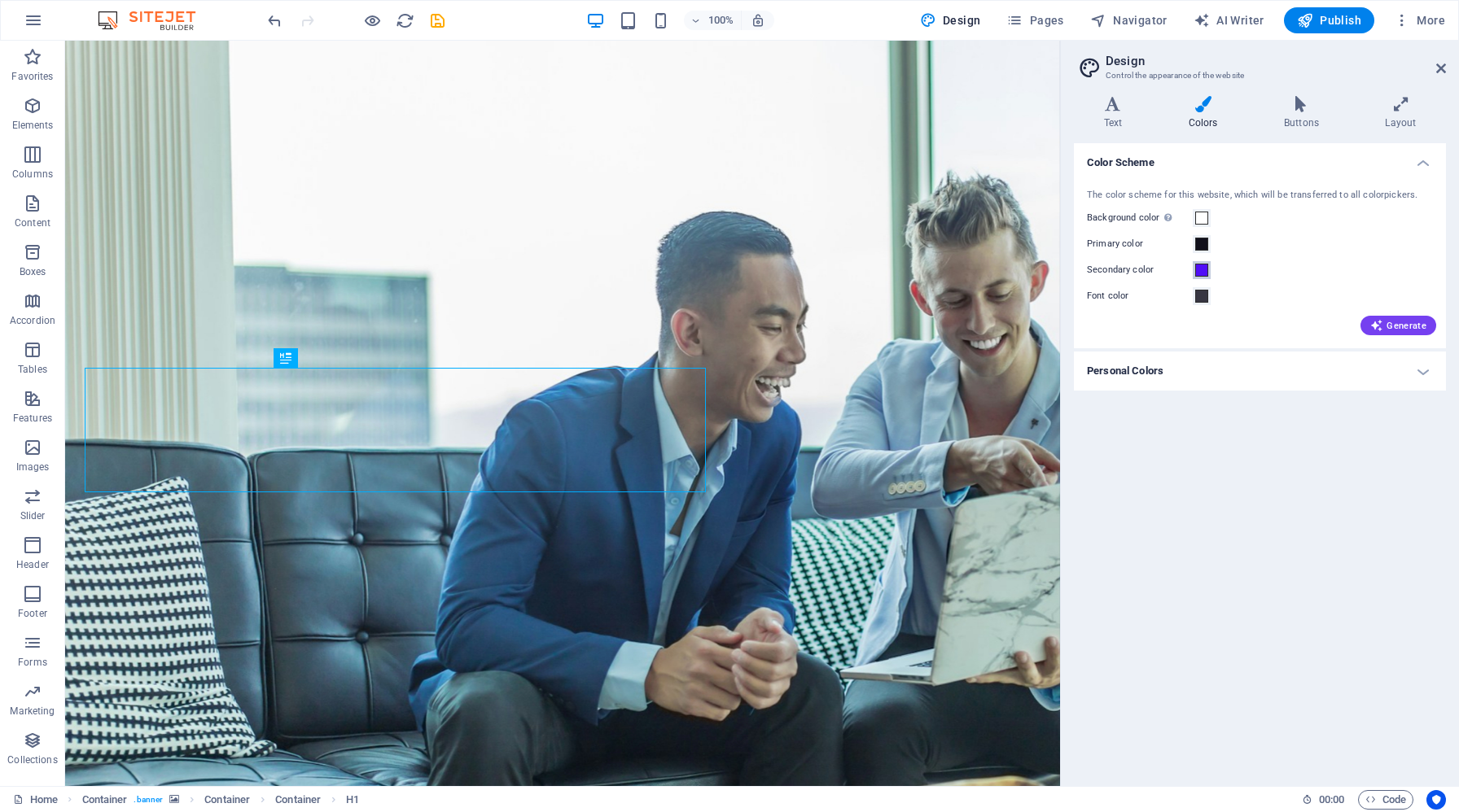
click at [1206, 273] on span at bounding box center [1202, 270] width 13 height 13
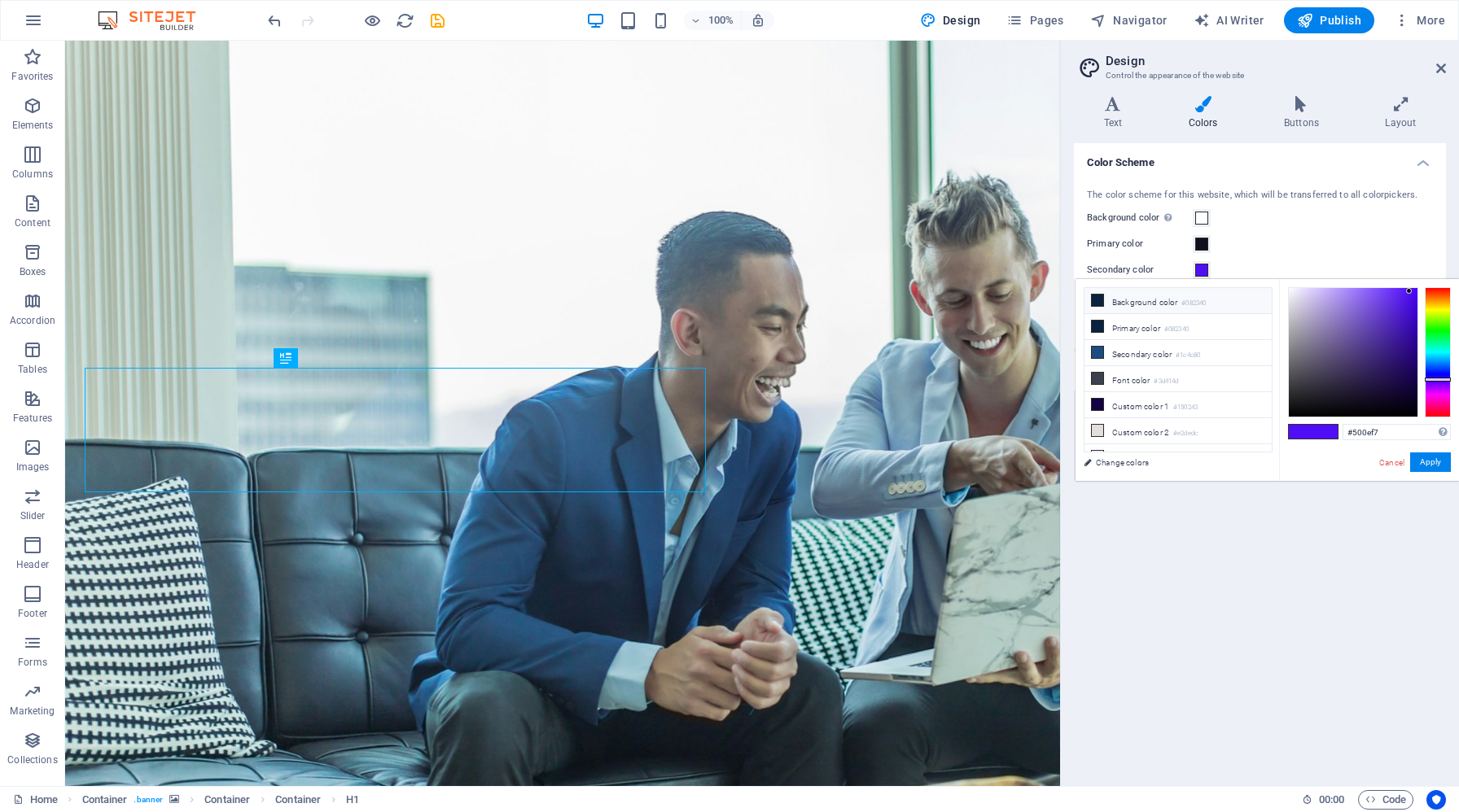
click at [1103, 298] on span at bounding box center [1097, 301] width 13 height 13
type input "#082340"
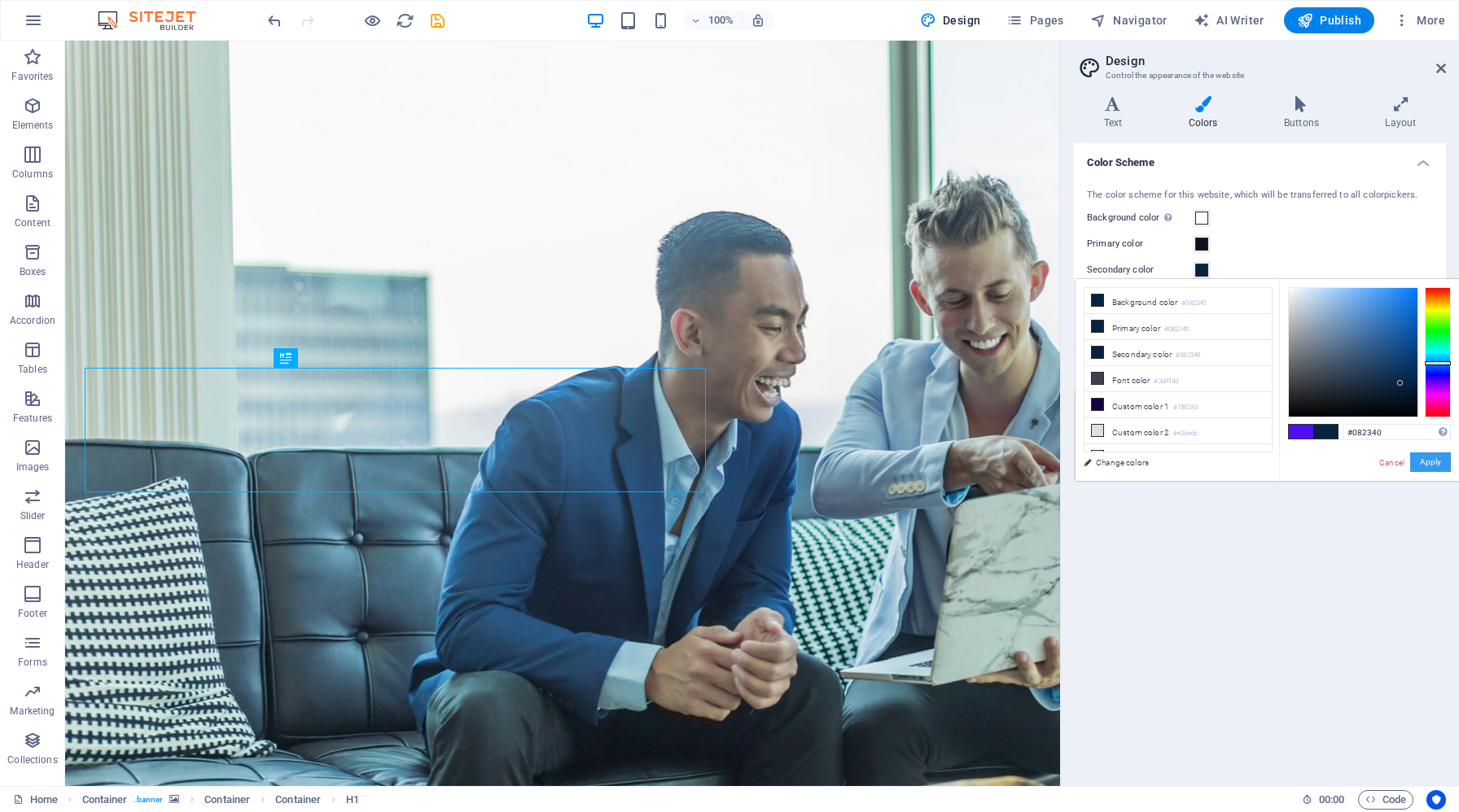
click at [1443, 464] on button "Apply" at bounding box center [1430, 463] width 41 height 20
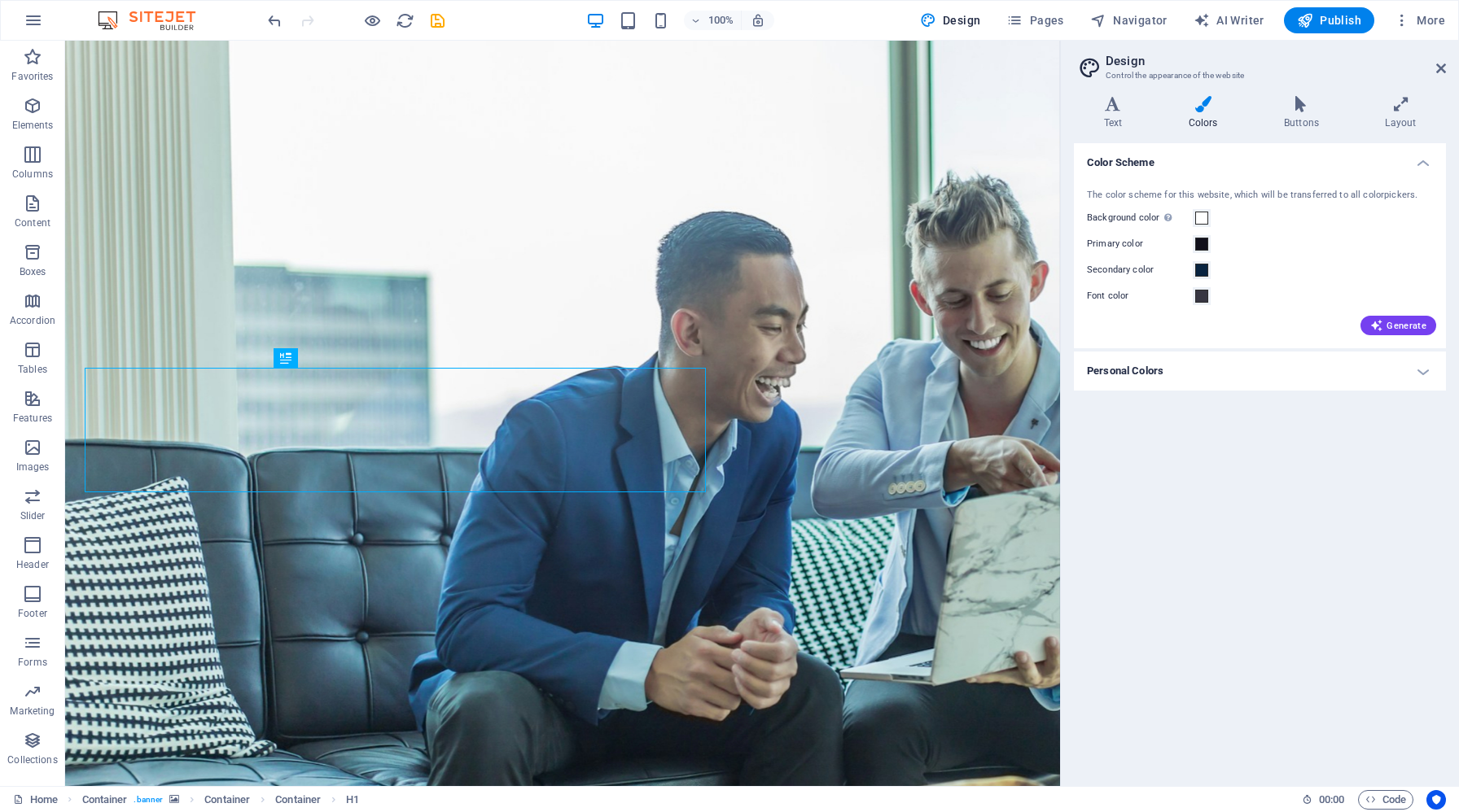
click at [1406, 315] on div "Generate" at bounding box center [1259, 322] width 353 height 26
click at [1405, 325] on span "Generate" at bounding box center [1398, 325] width 56 height 13
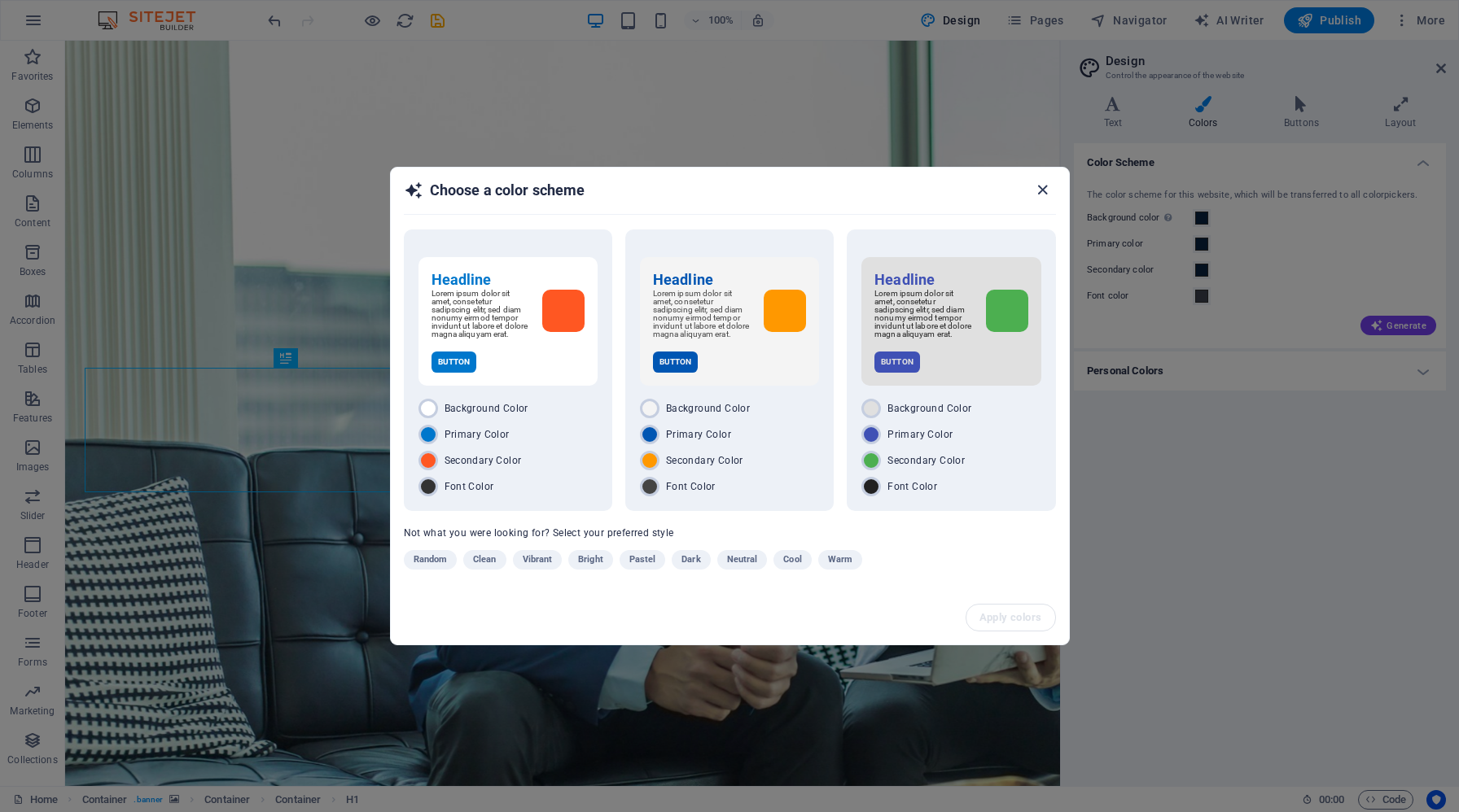
click at [1048, 189] on icon "button" at bounding box center [1042, 190] width 19 height 19
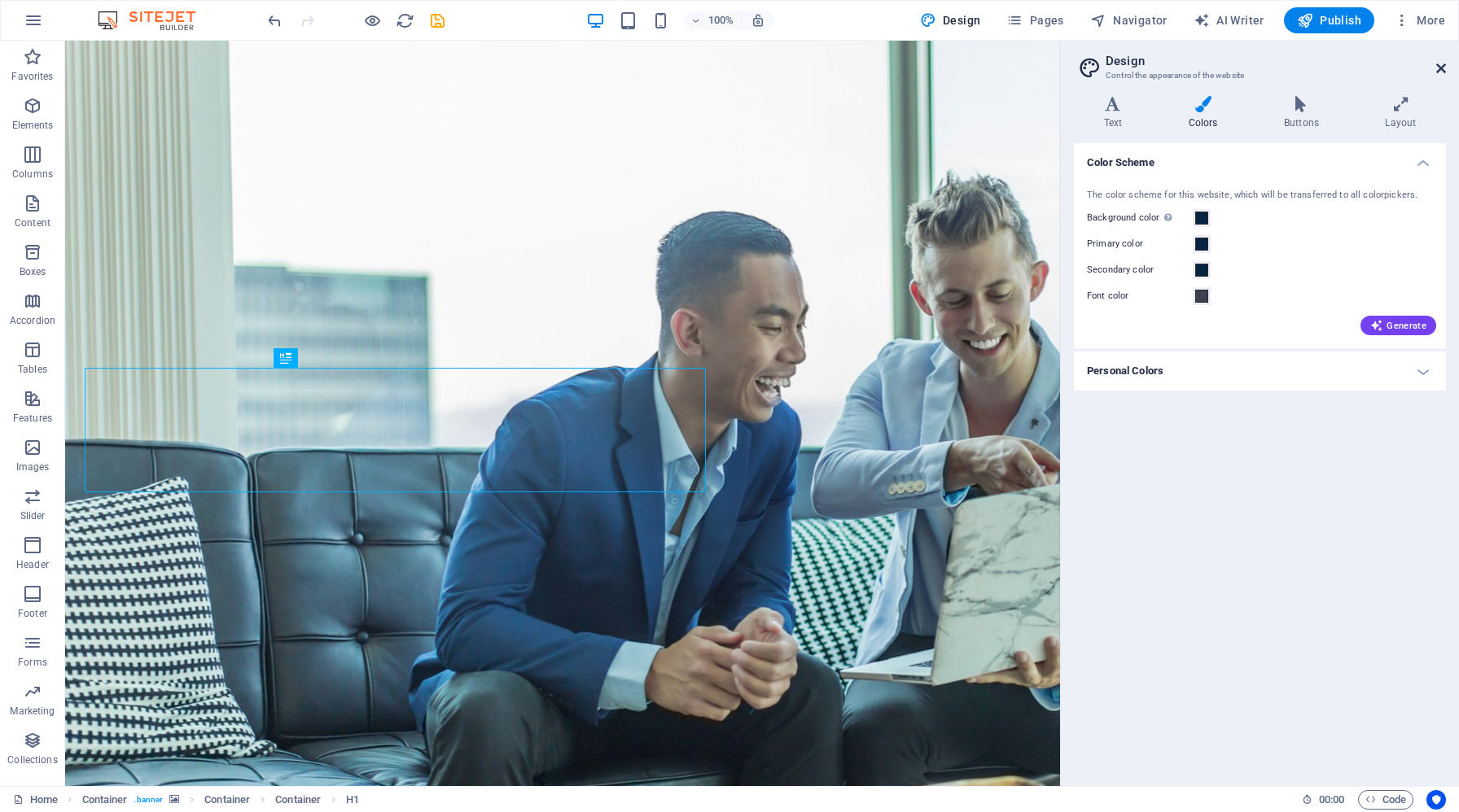
click at [1443, 67] on icon at bounding box center [1441, 68] width 10 height 13
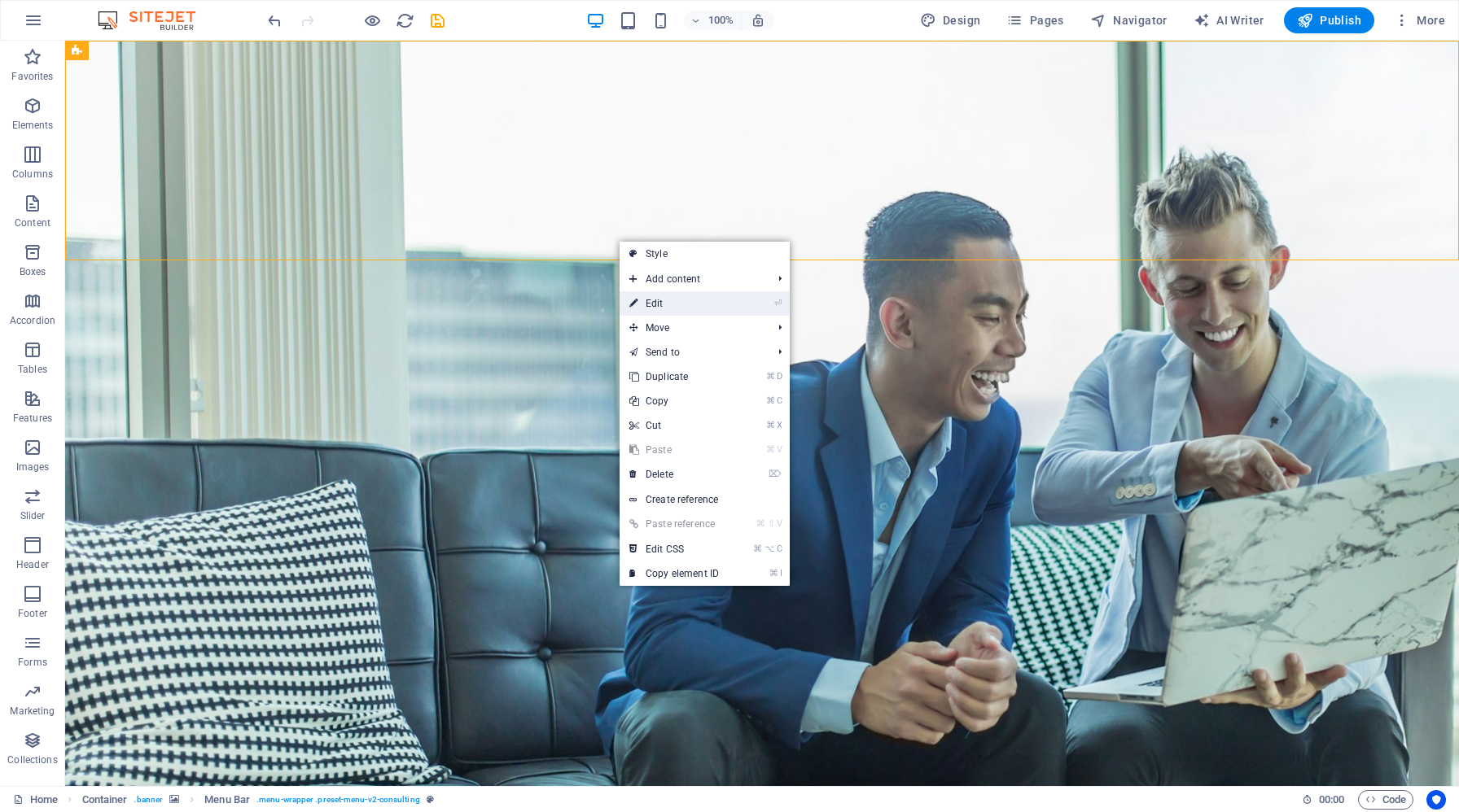
click at [678, 305] on link "⏎ Edit" at bounding box center [674, 304] width 109 height 25
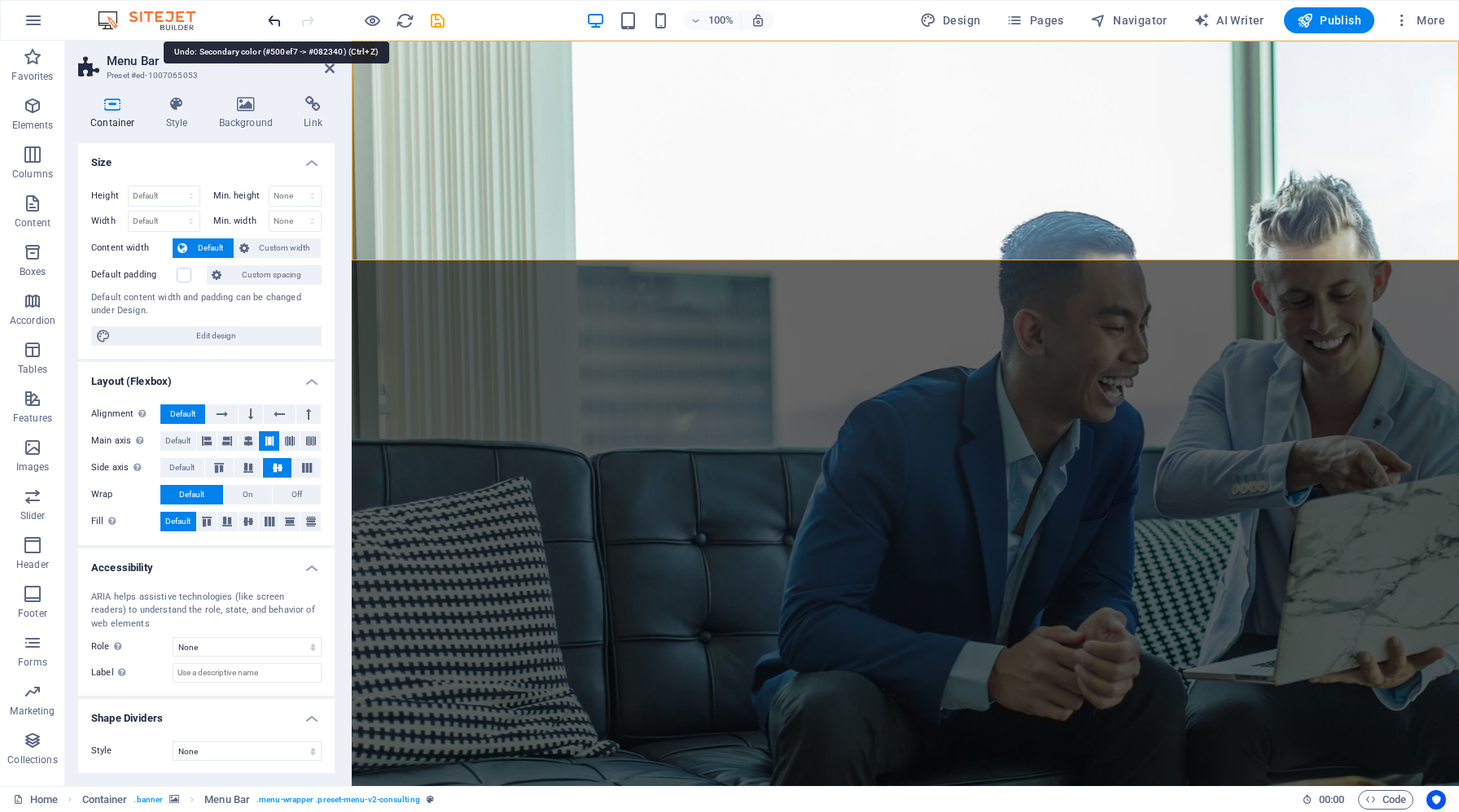
click at [274, 18] on icon "undo" at bounding box center [275, 21] width 19 height 19
click at [27, 11] on icon "button" at bounding box center [34, 21] width 20 height 20
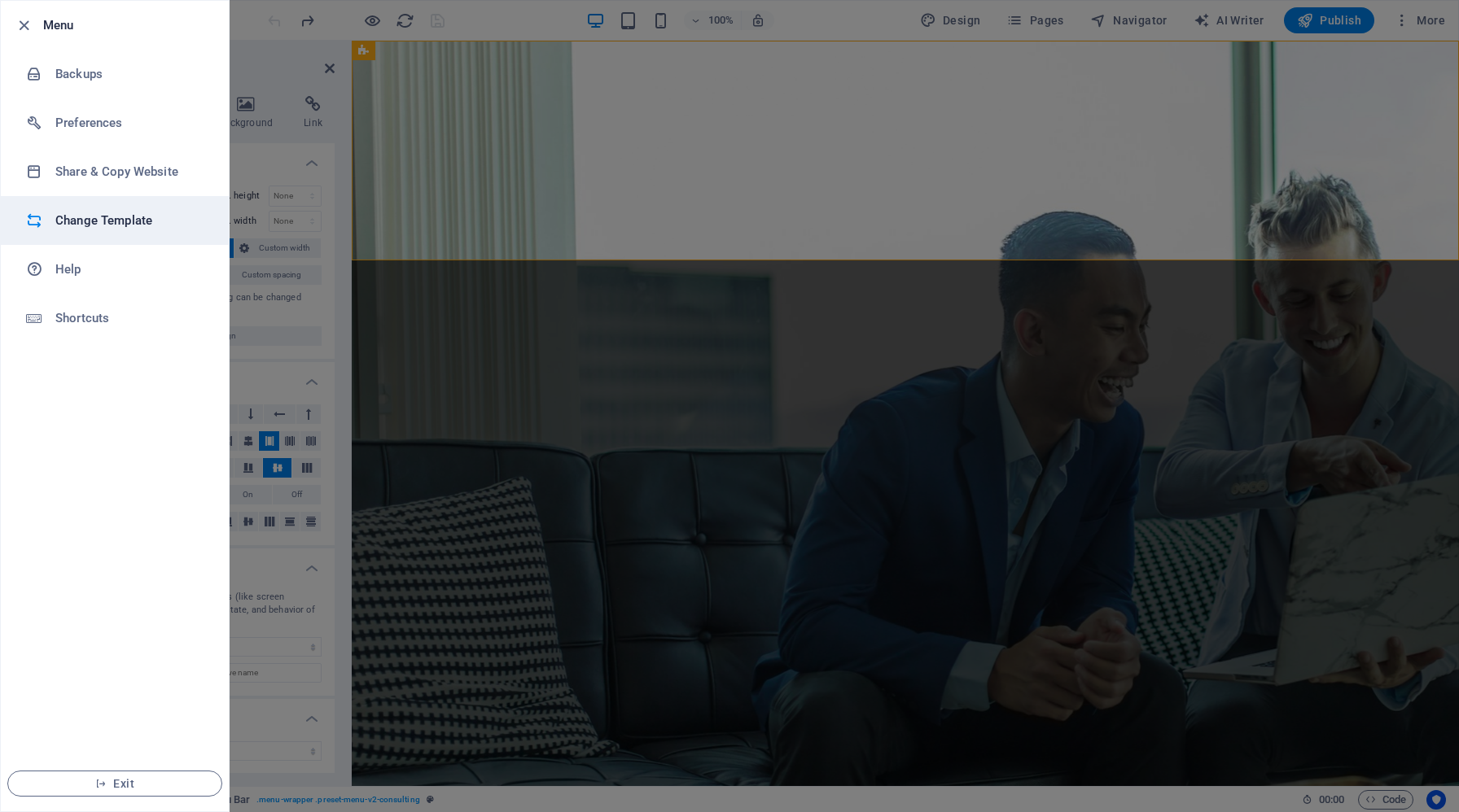
click at [108, 226] on h6 "Change Template" at bounding box center [130, 221] width 150 height 20
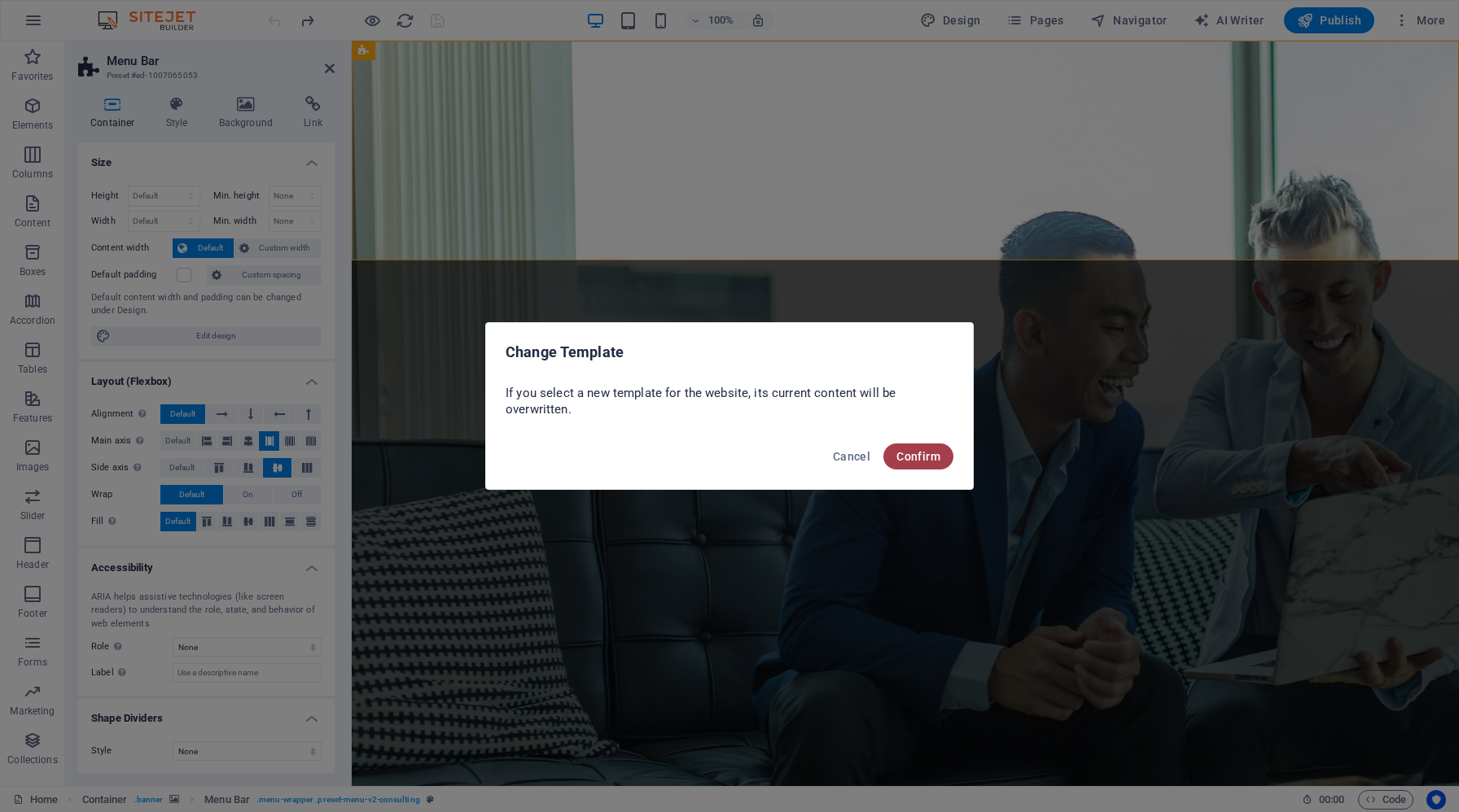
click at [919, 455] on span "Confirm" at bounding box center [917, 457] width 44 height 13
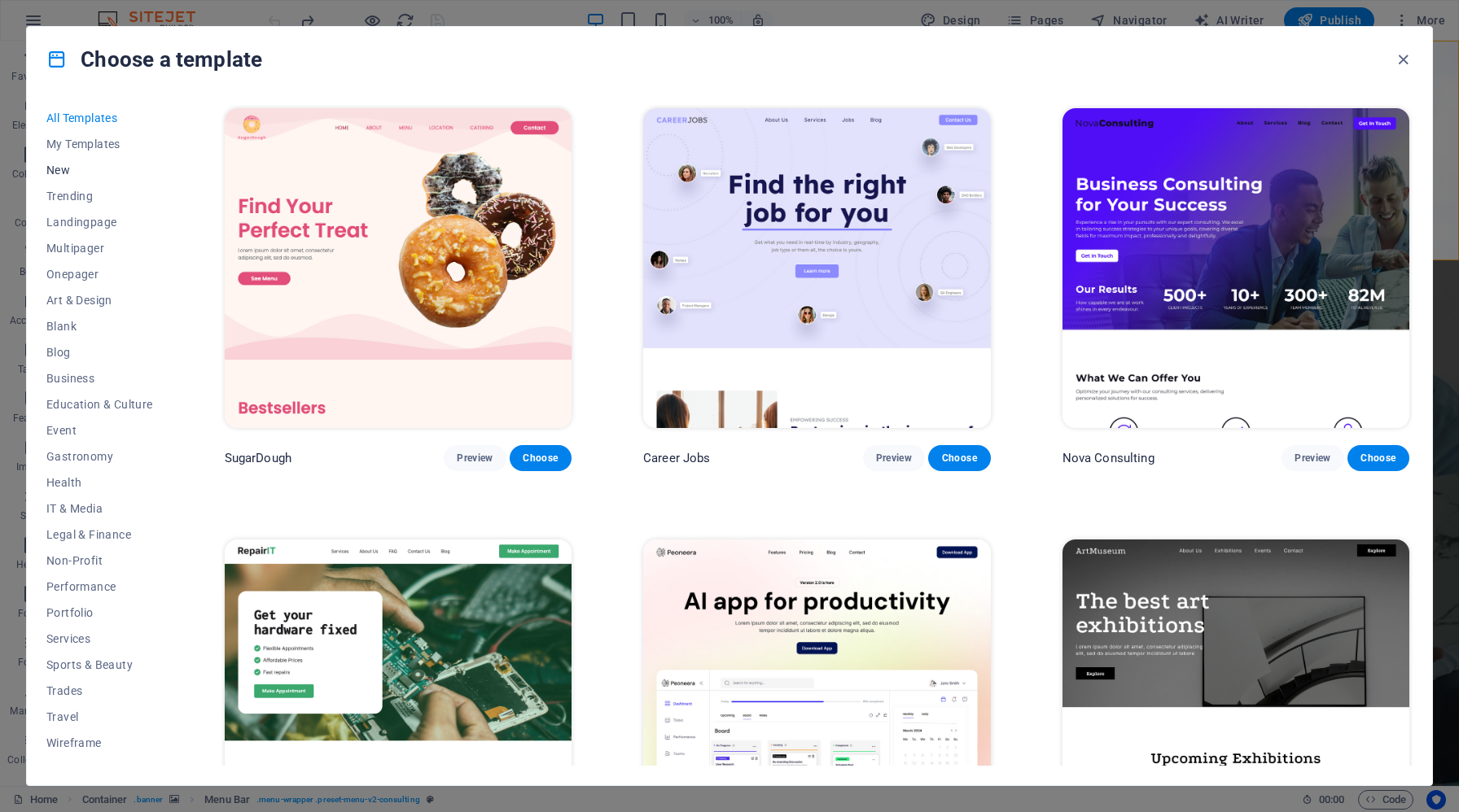
click at [70, 168] on span "New" at bounding box center [99, 170] width 107 height 13
click at [60, 172] on span "New" at bounding box center [99, 170] width 107 height 13
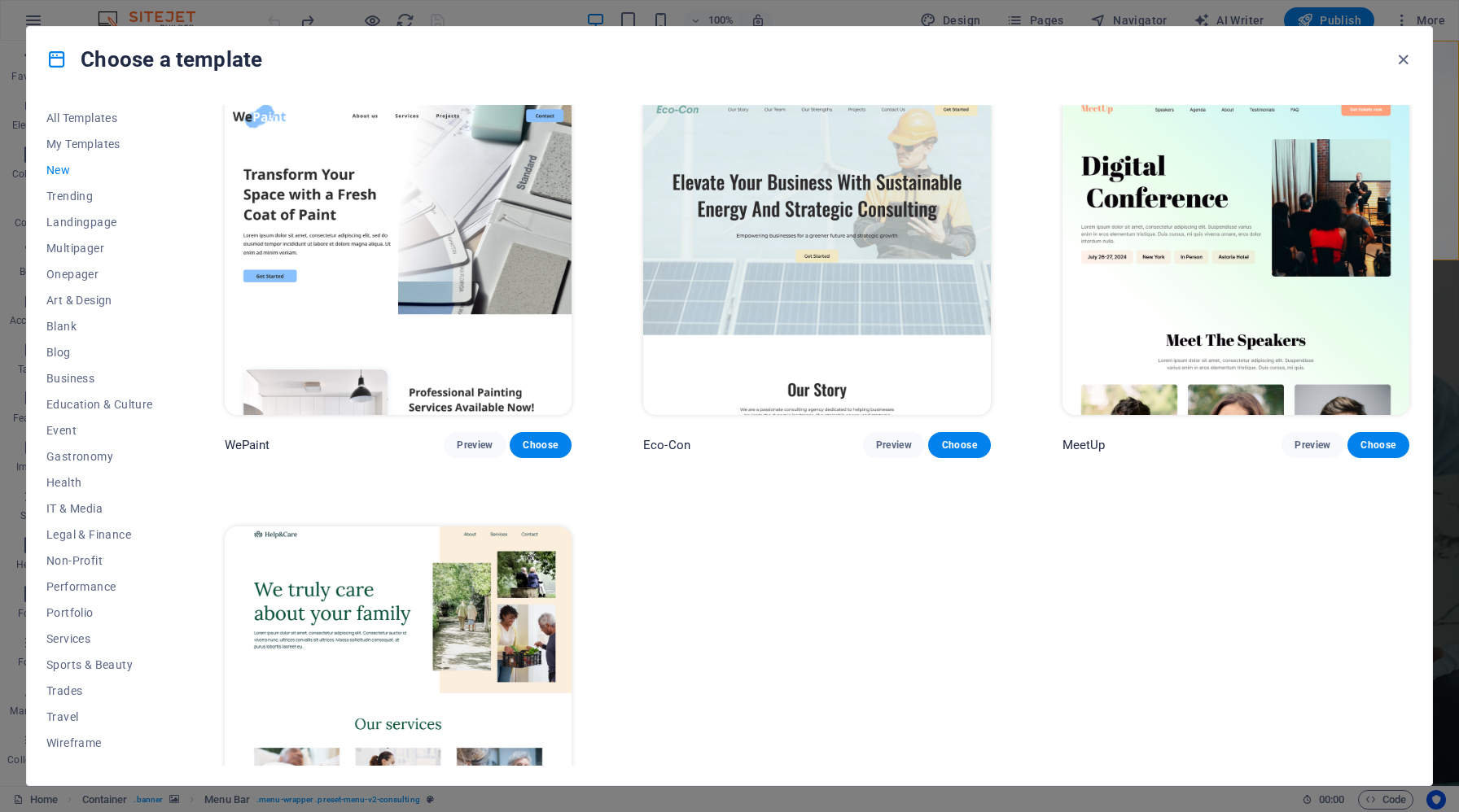
scroll to position [1419, 0]
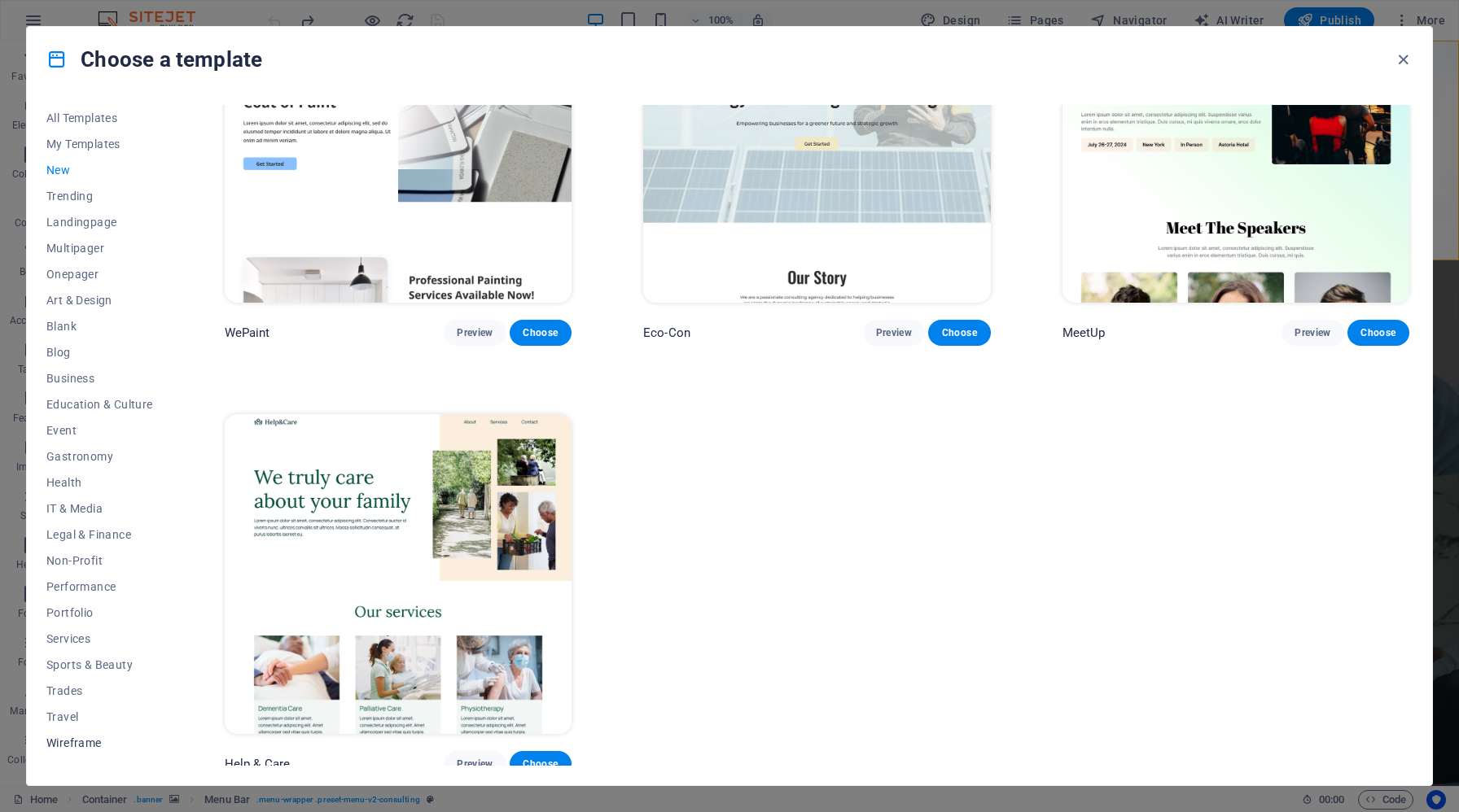
click at [84, 746] on span "Wireframe" at bounding box center [99, 743] width 107 height 13
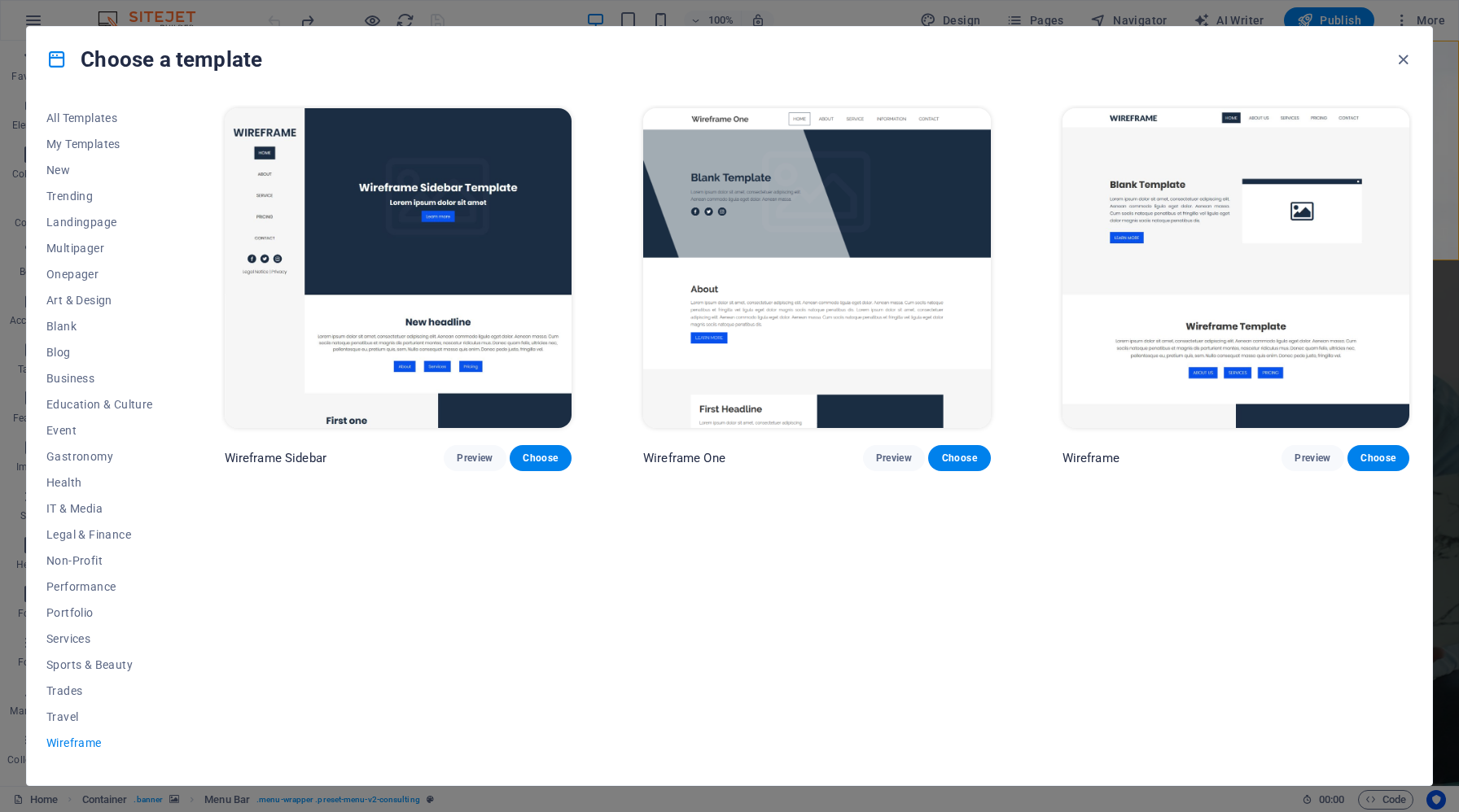
scroll to position [0, 0]
click at [67, 637] on span "Services" at bounding box center [99, 639] width 107 height 13
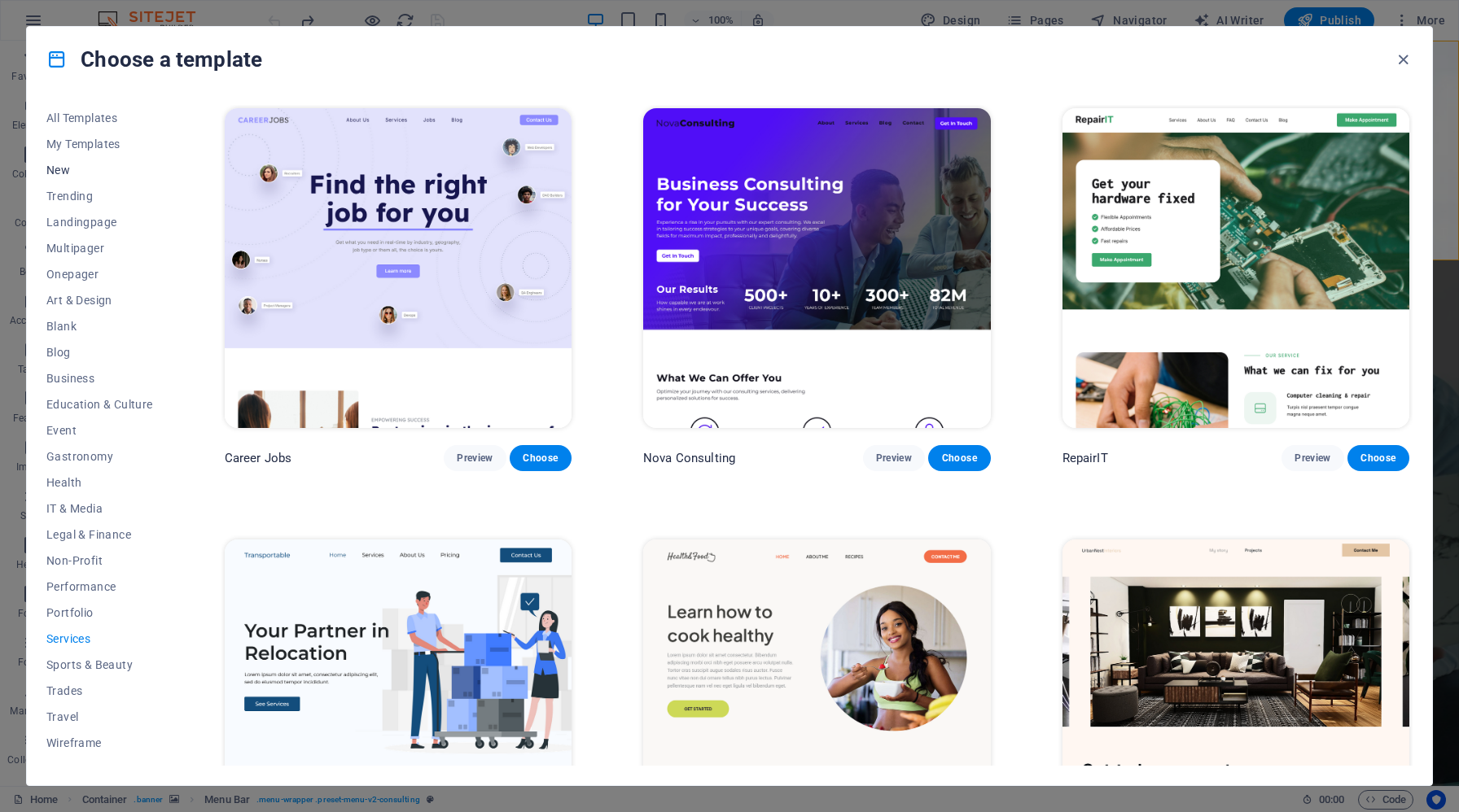
click at [55, 172] on span "New" at bounding box center [99, 170] width 107 height 13
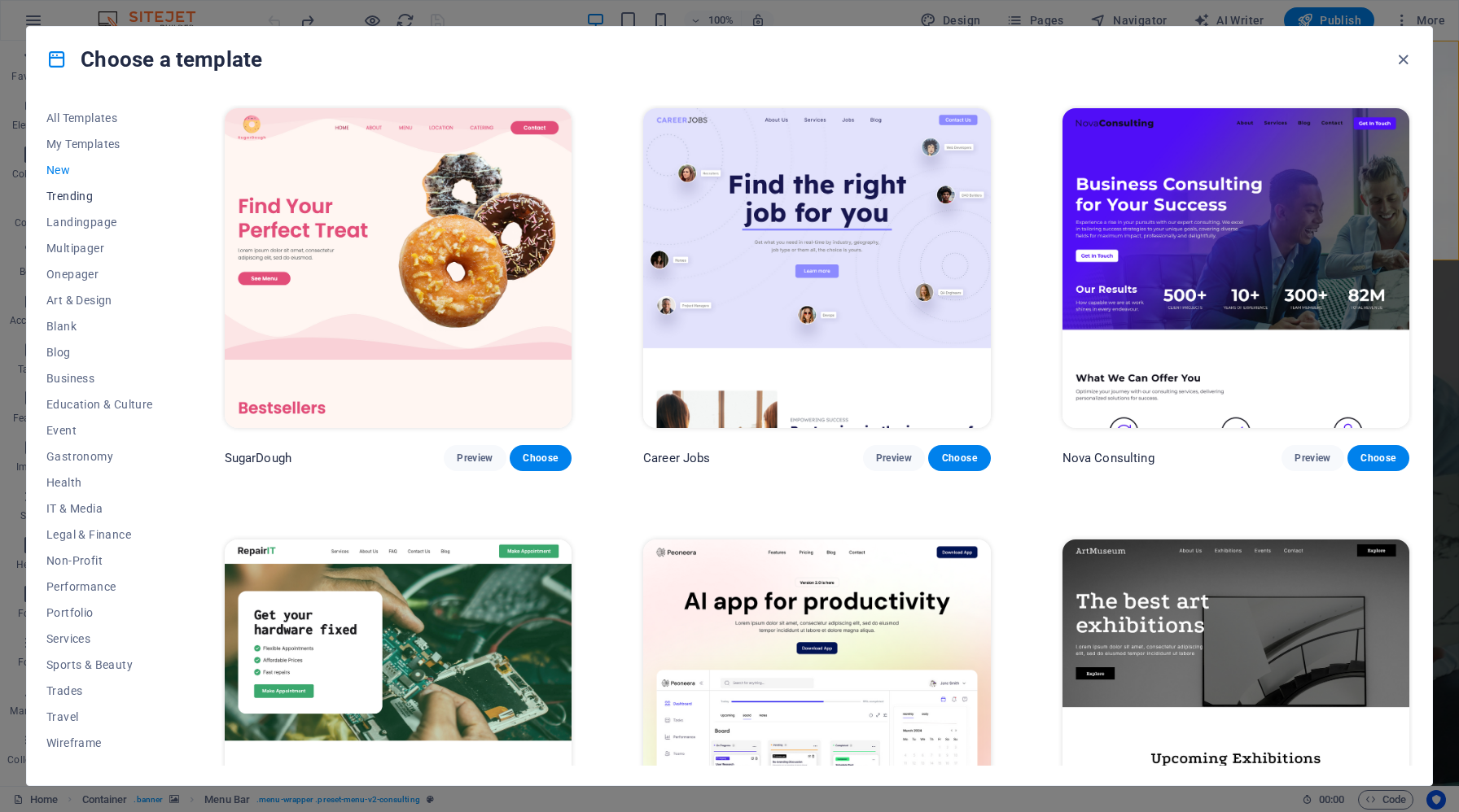
click at [63, 201] on span "Trending" at bounding box center [99, 196] width 107 height 13
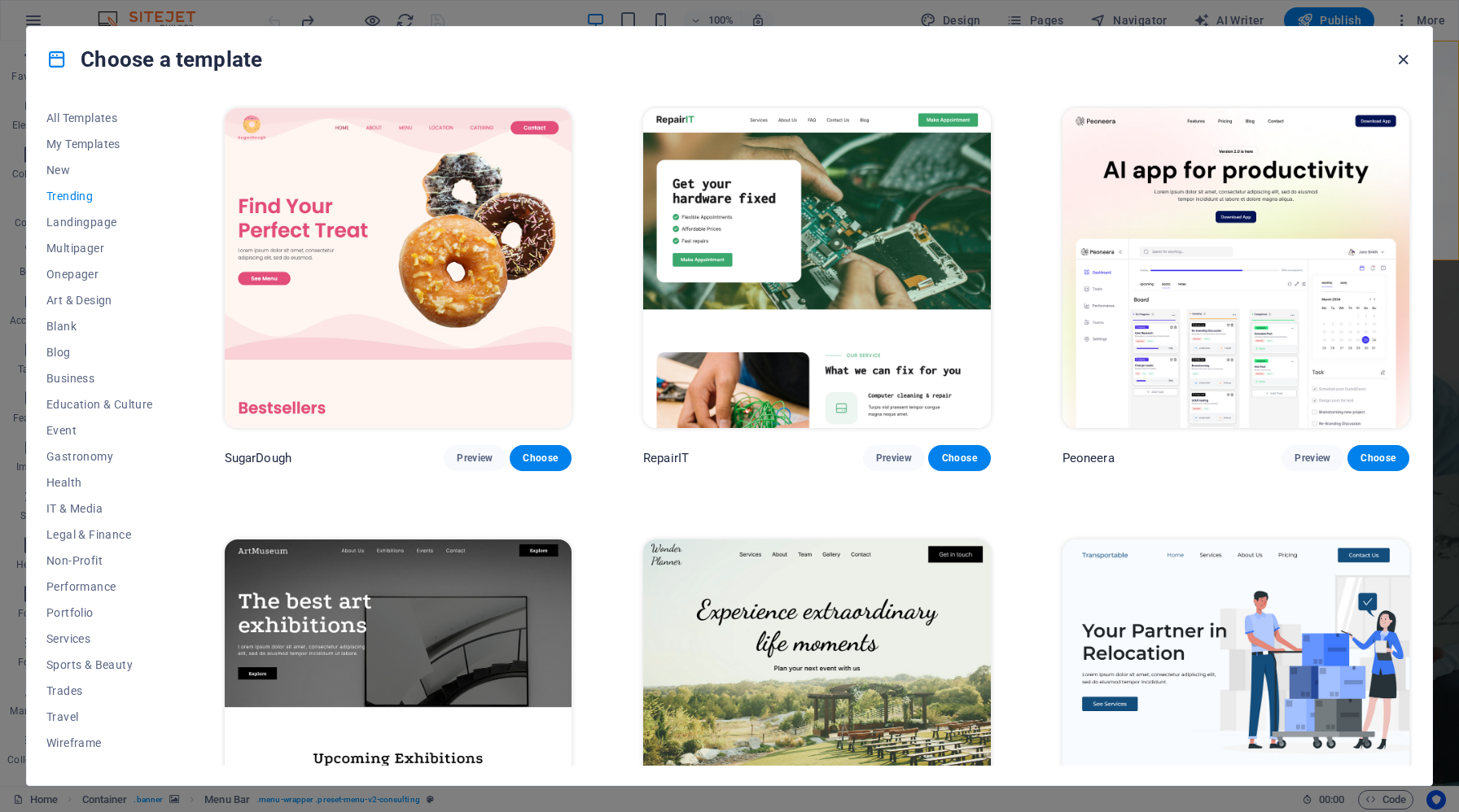
click at [1399, 62] on icon "button" at bounding box center [1403, 59] width 19 height 19
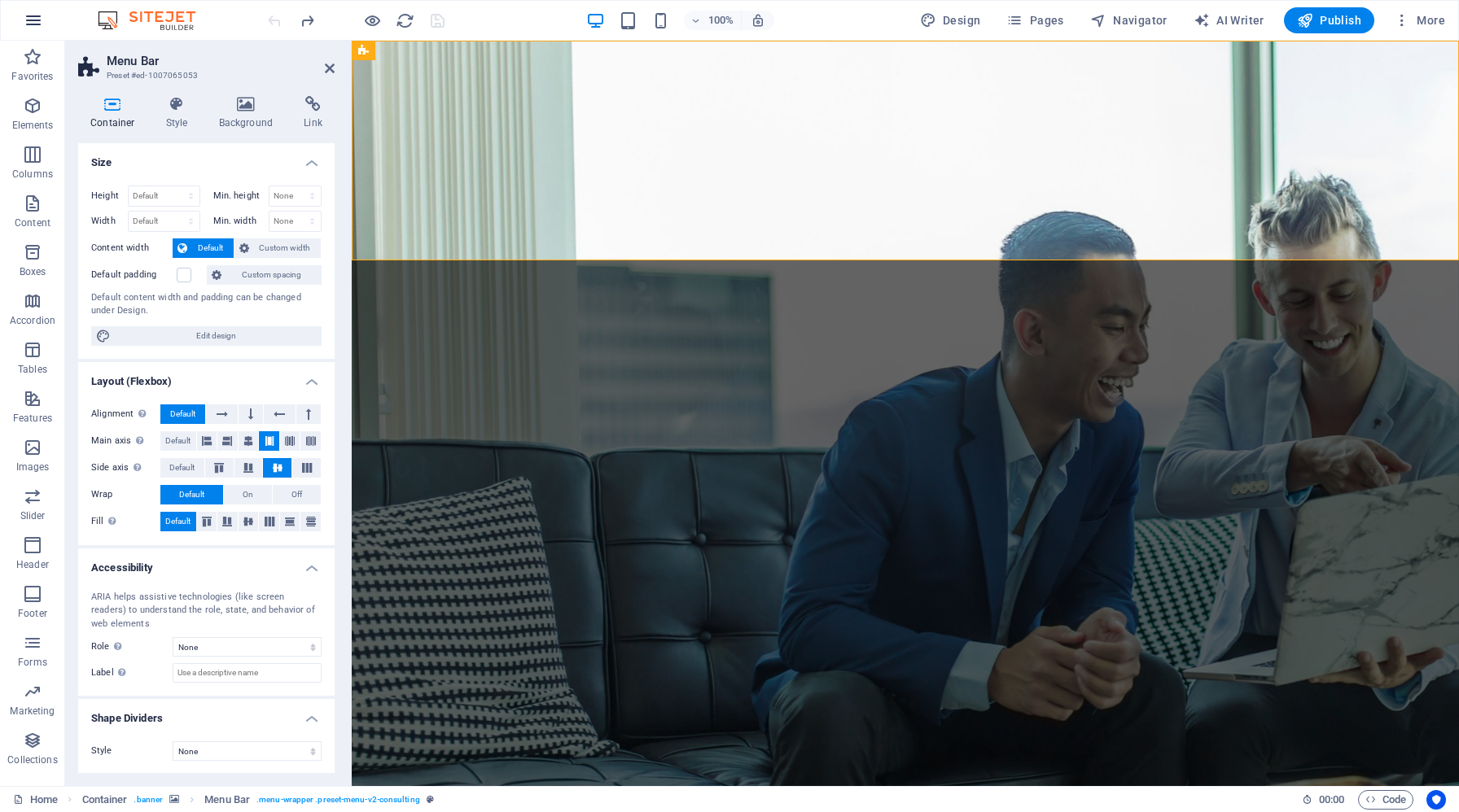
click at [39, 27] on icon "button" at bounding box center [34, 21] width 20 height 20
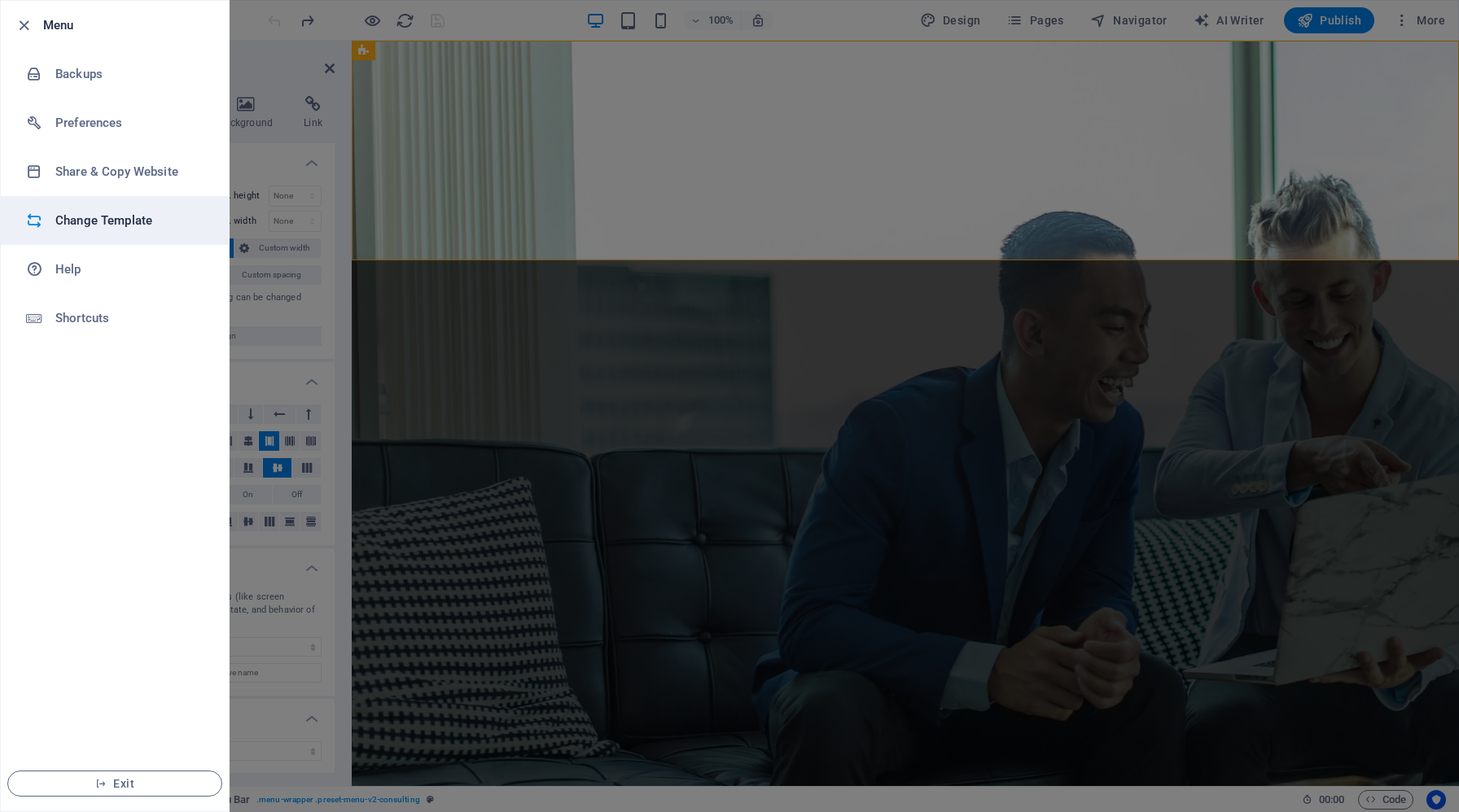
click at [72, 238] on li "Change Template" at bounding box center [114, 220] width 228 height 48
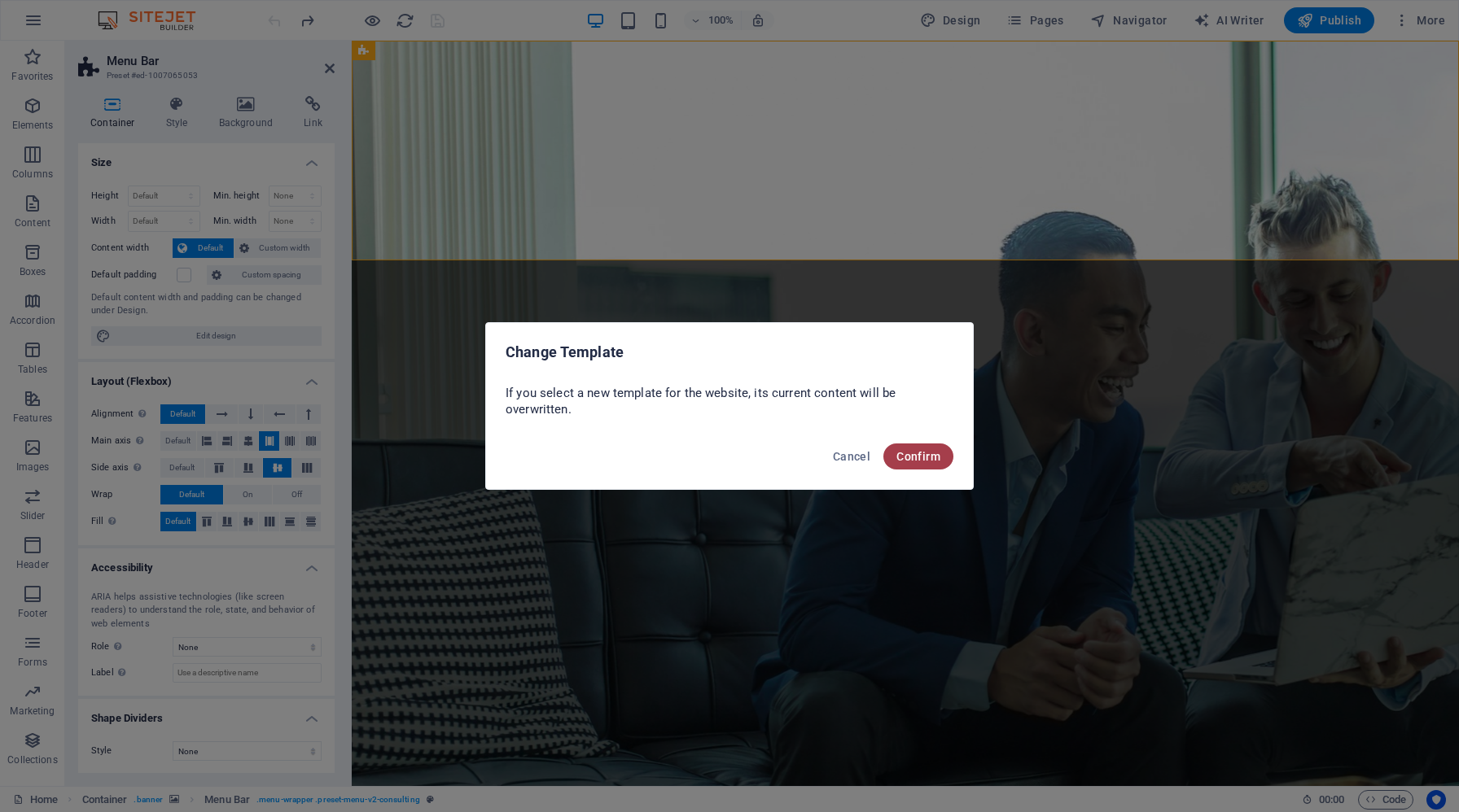
click at [930, 459] on span "Confirm" at bounding box center [917, 457] width 44 height 13
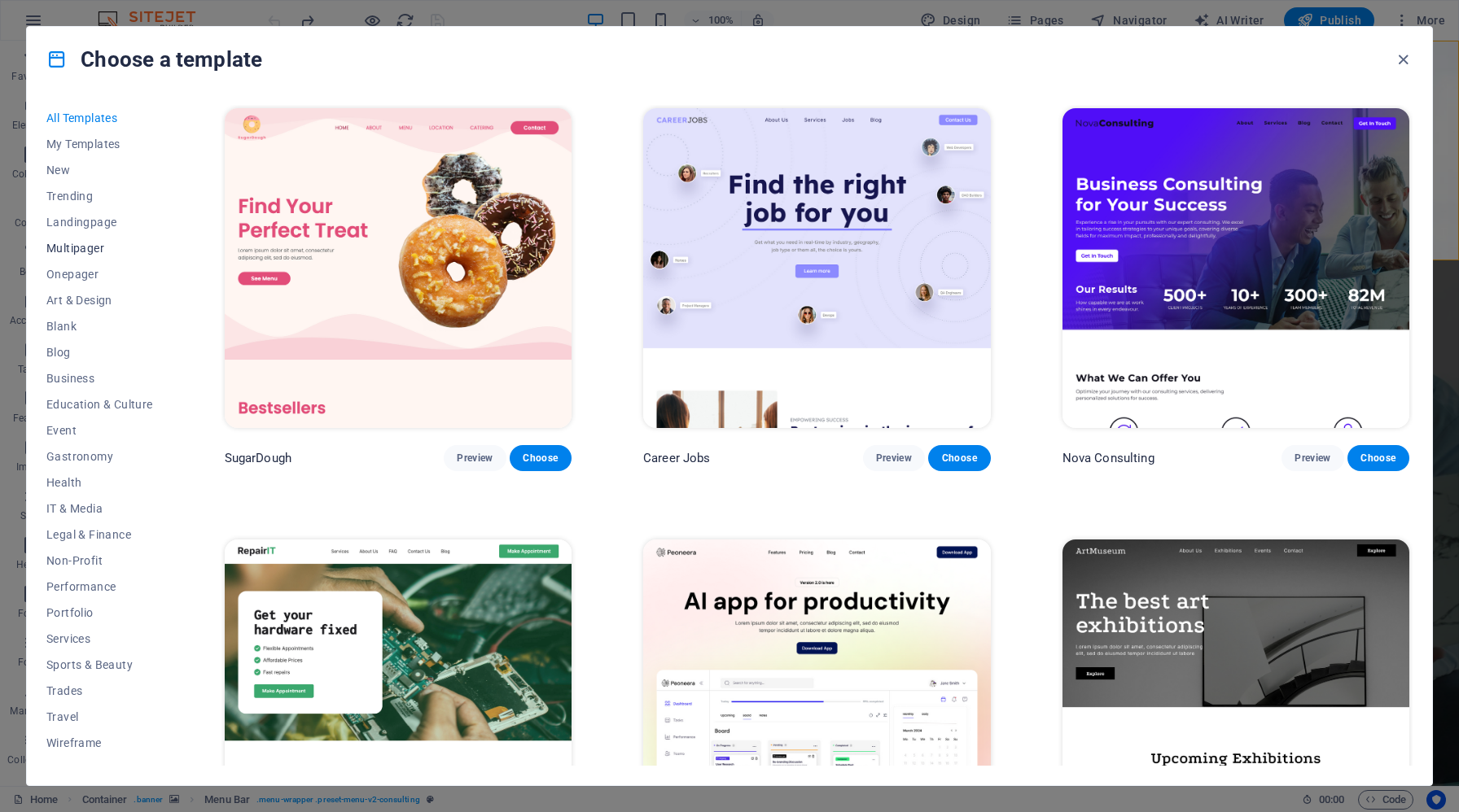
click at [83, 252] on span "Multipager" at bounding box center [99, 248] width 107 height 13
click at [82, 249] on span "Multipager" at bounding box center [99, 248] width 107 height 13
click at [61, 322] on span "Blank" at bounding box center [99, 326] width 107 height 13
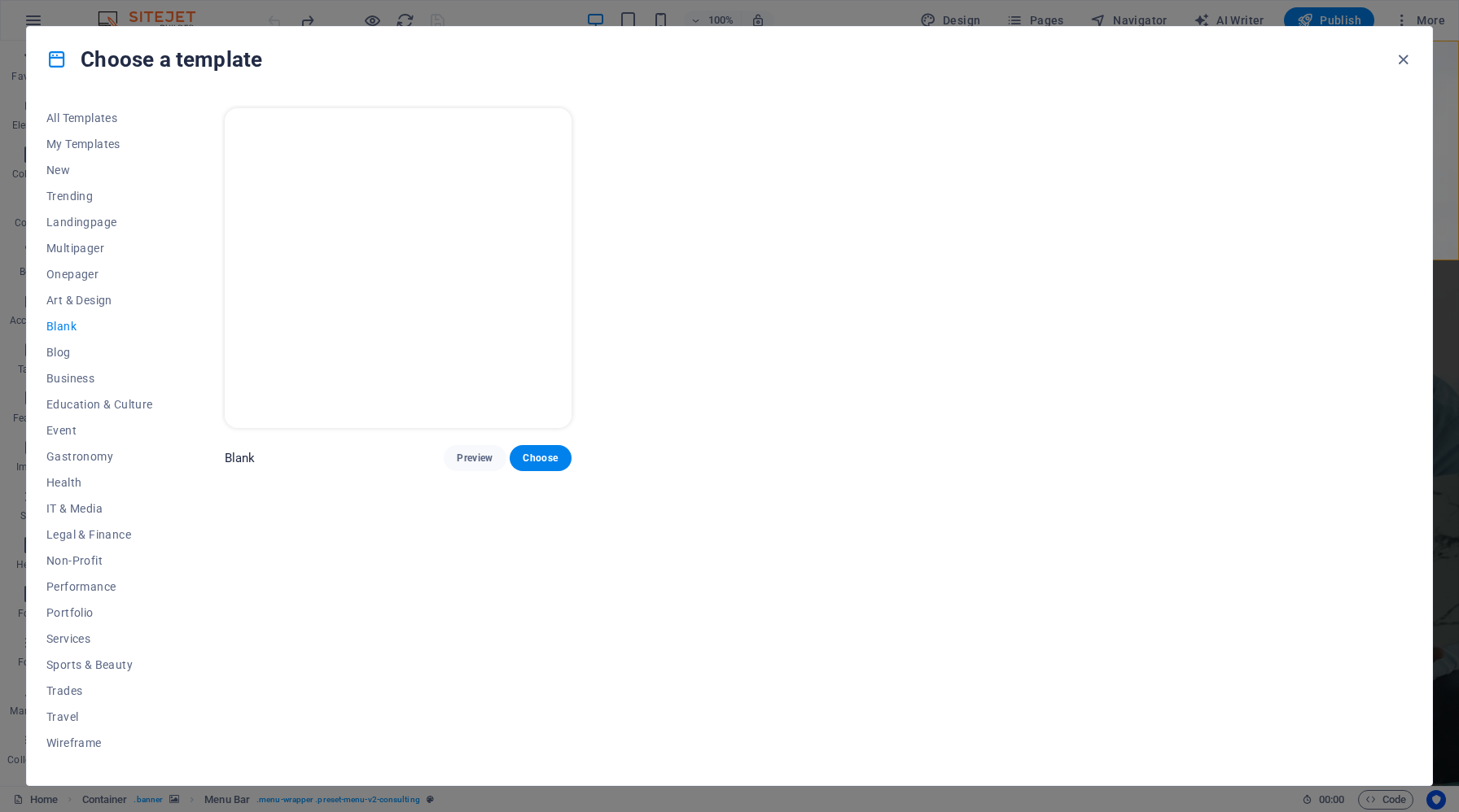
click at [474, 321] on img at bounding box center [398, 268] width 347 height 320
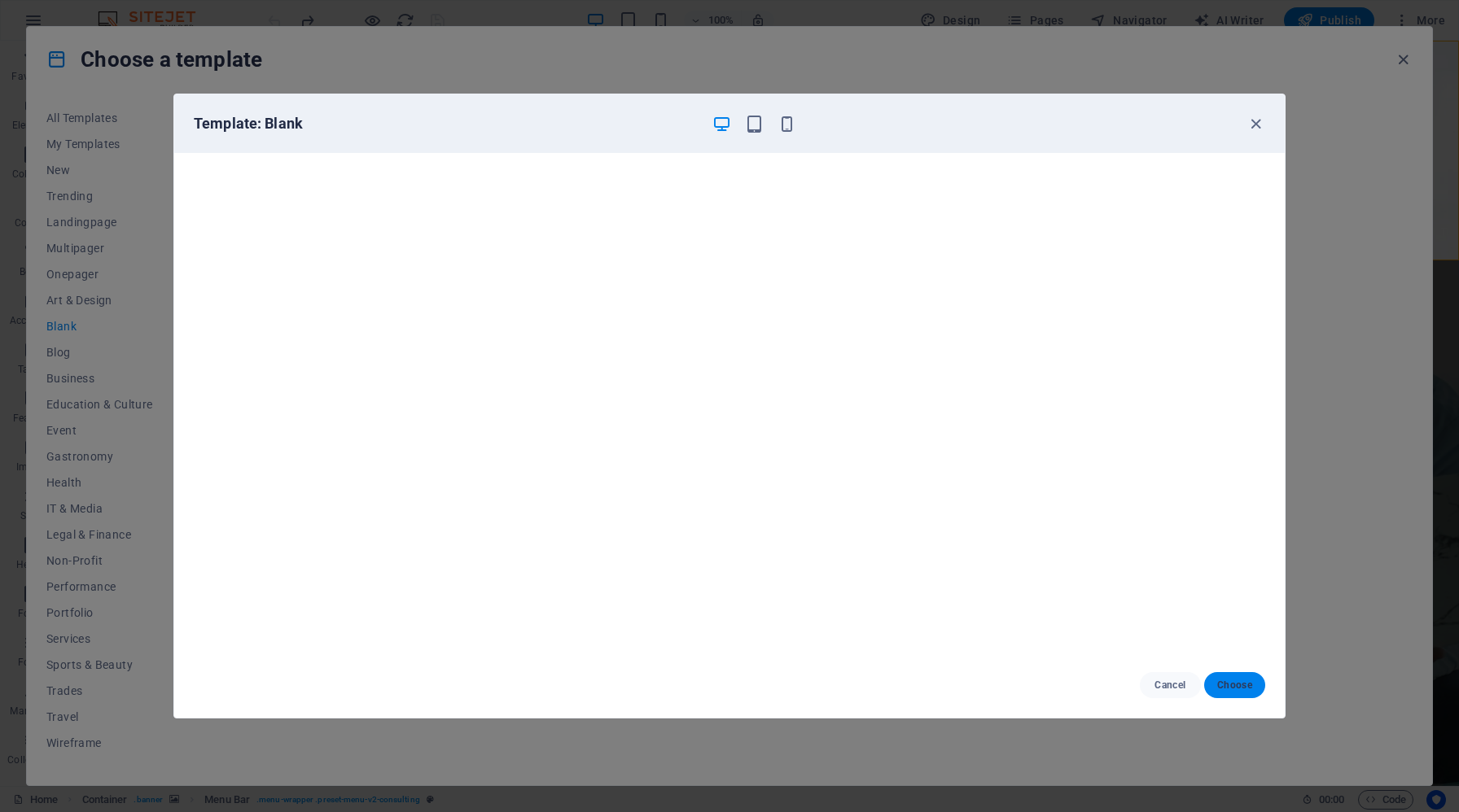
click at [1249, 694] on button "Choose" at bounding box center [1235, 685] width 61 height 26
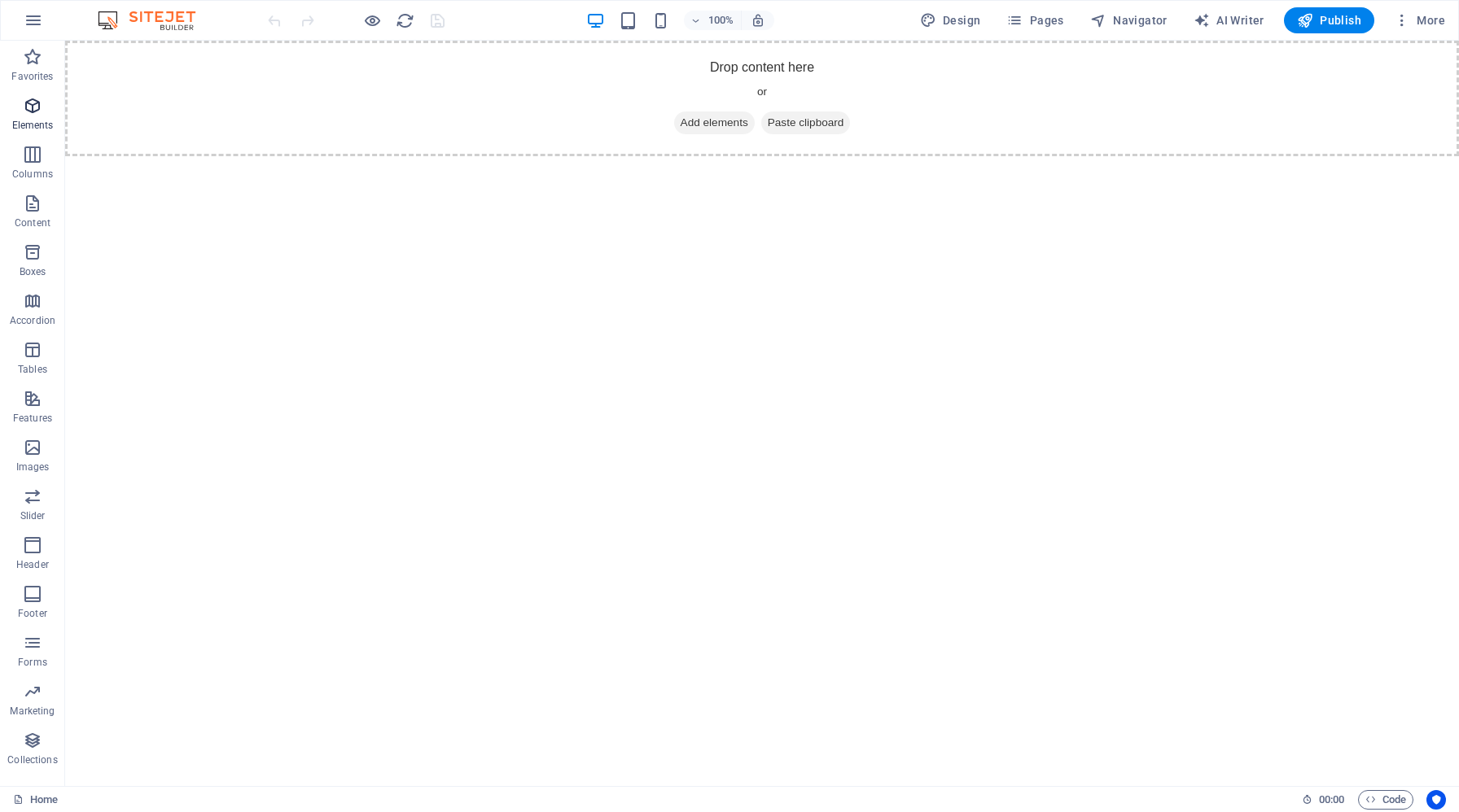
click at [34, 102] on icon "button" at bounding box center [33, 106] width 20 height 20
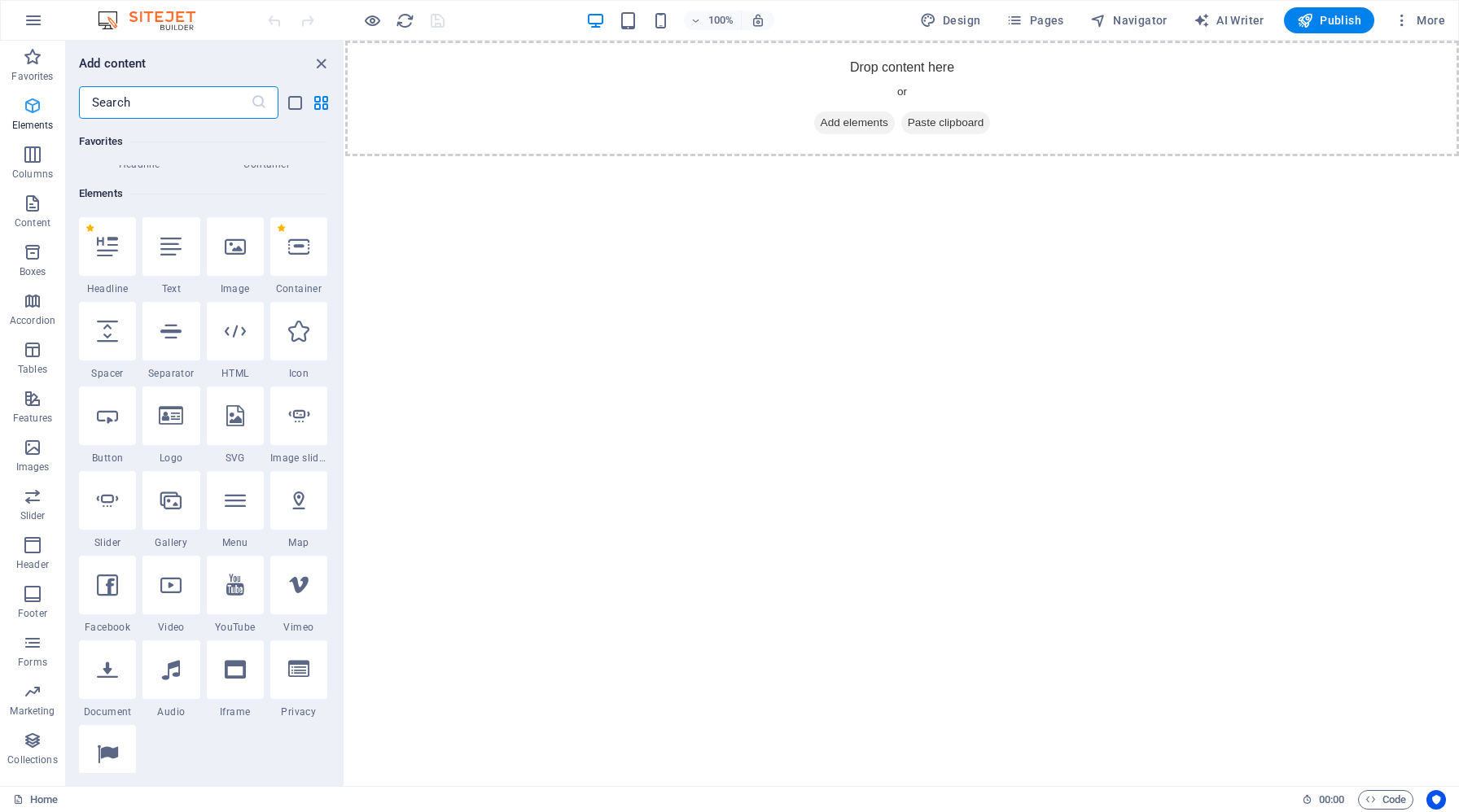
scroll to position [173, 0]
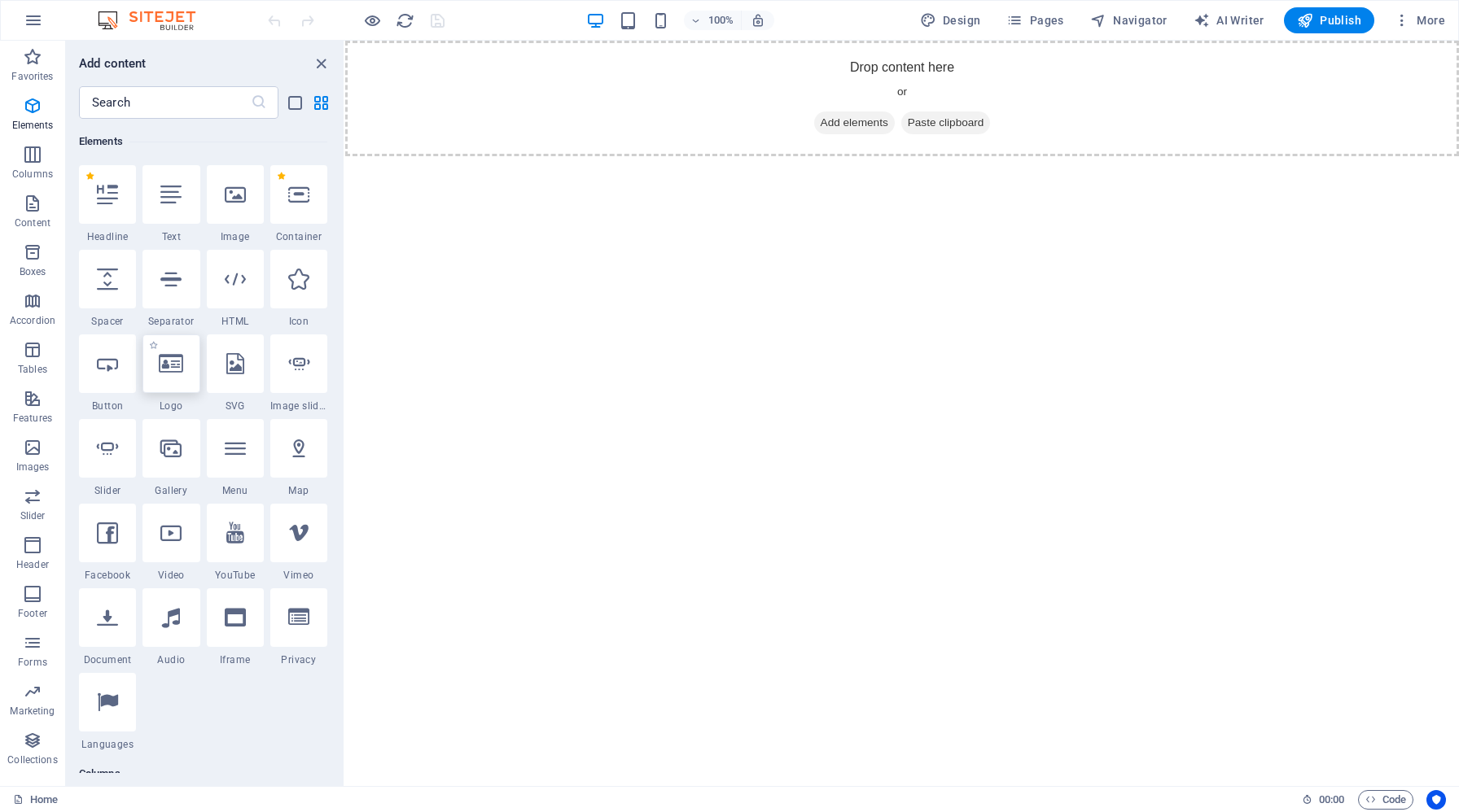
click at [172, 367] on icon at bounding box center [171, 364] width 25 height 21
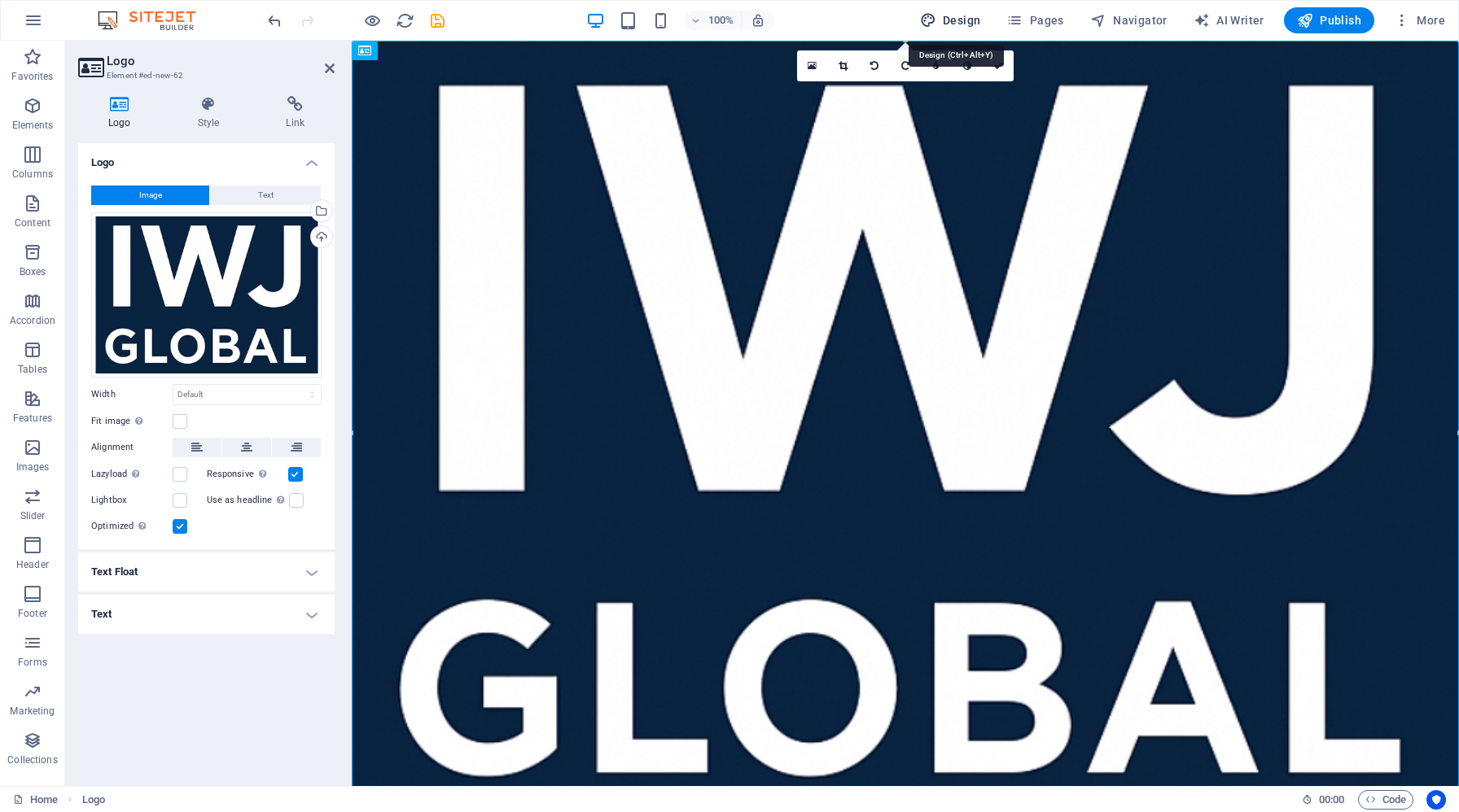
click at [955, 21] on span "Design" at bounding box center [950, 21] width 61 height 16
select select "px"
select select "400"
select select "px"
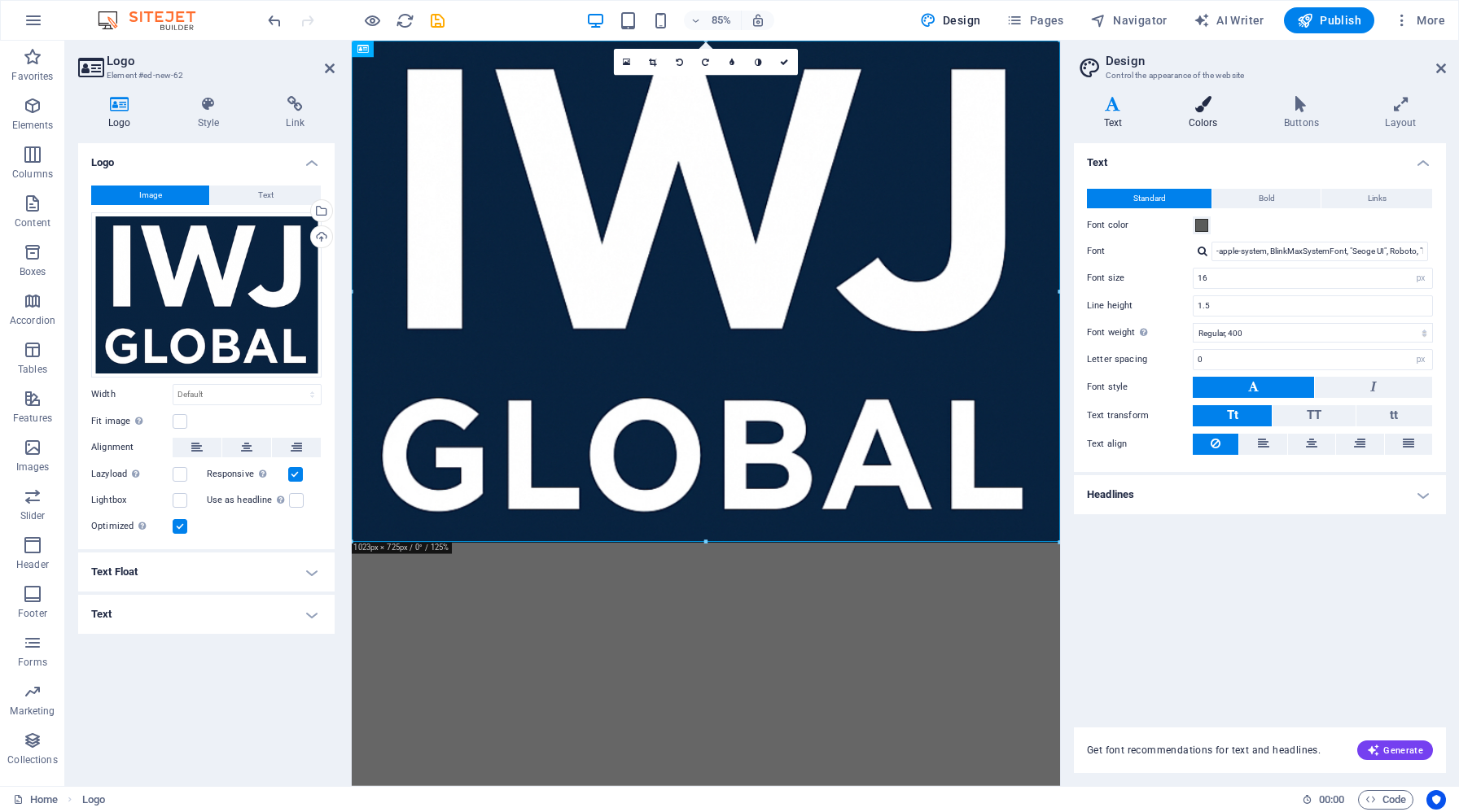
click at [1217, 111] on icon at bounding box center [1203, 104] width 89 height 16
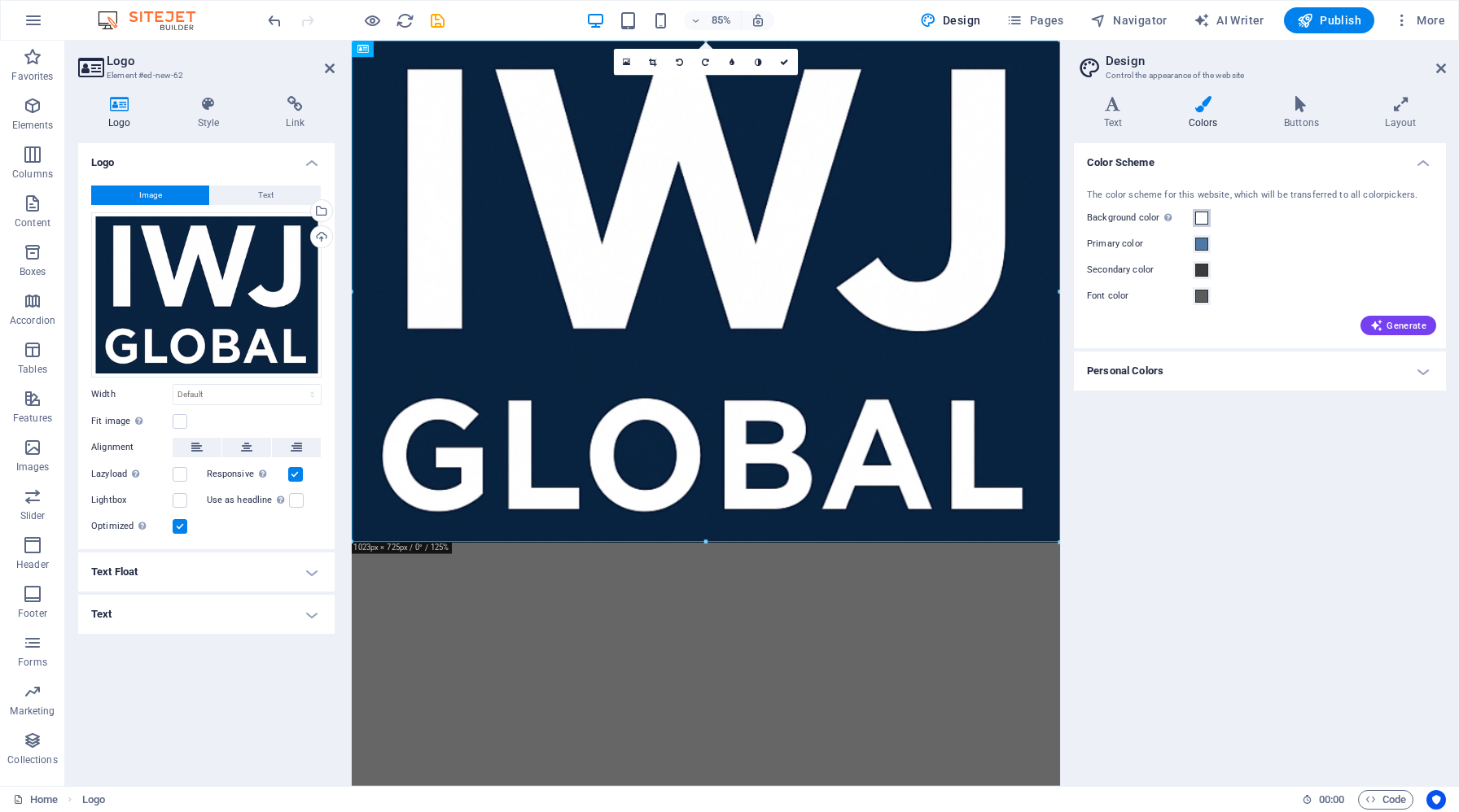
click at [1207, 217] on span at bounding box center [1202, 219] width 13 height 13
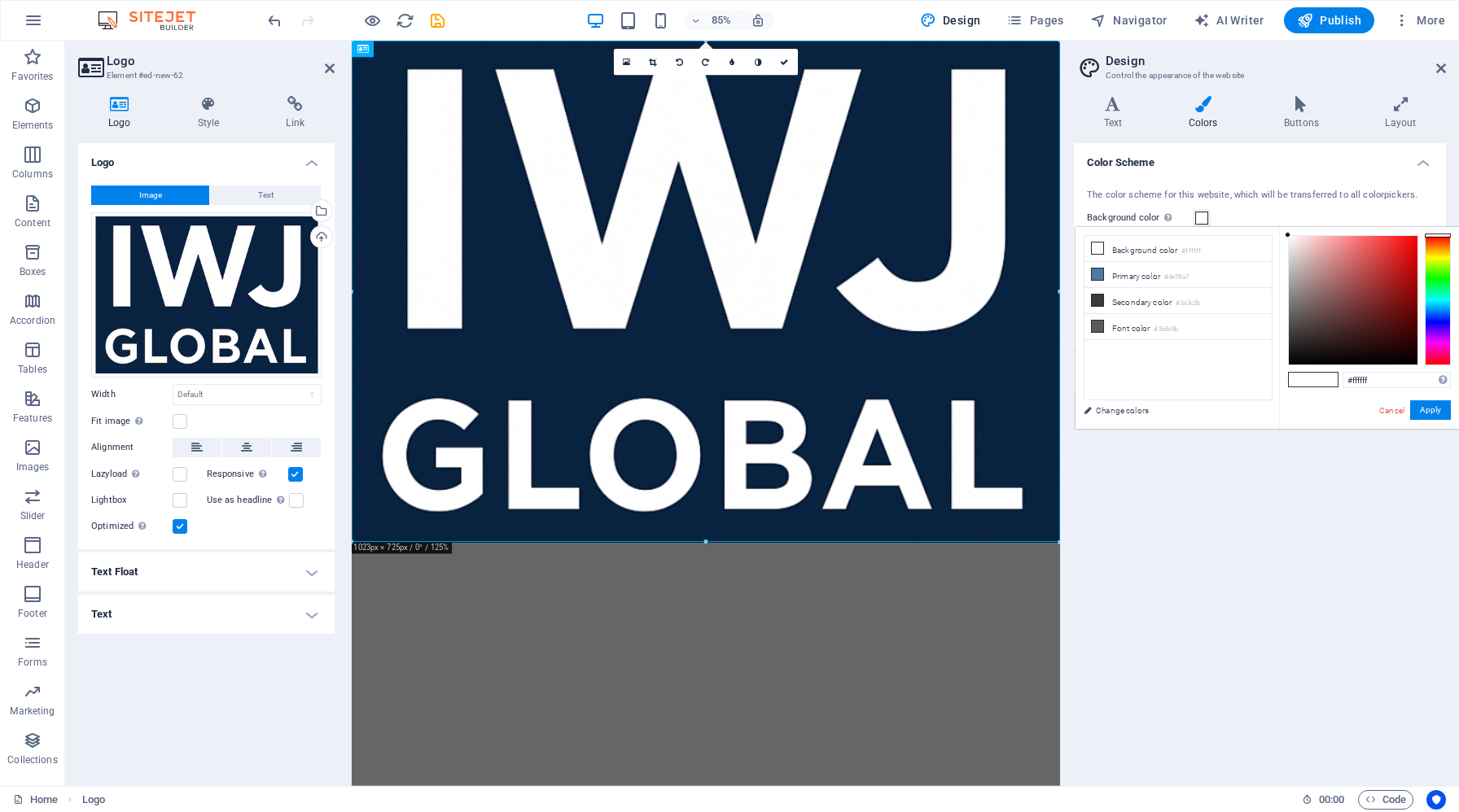
click at [1446, 67] on aside "Design Control the appearance of the website Variants Text Colors Buttons Layou…" at bounding box center [1259, 413] width 399 height 745
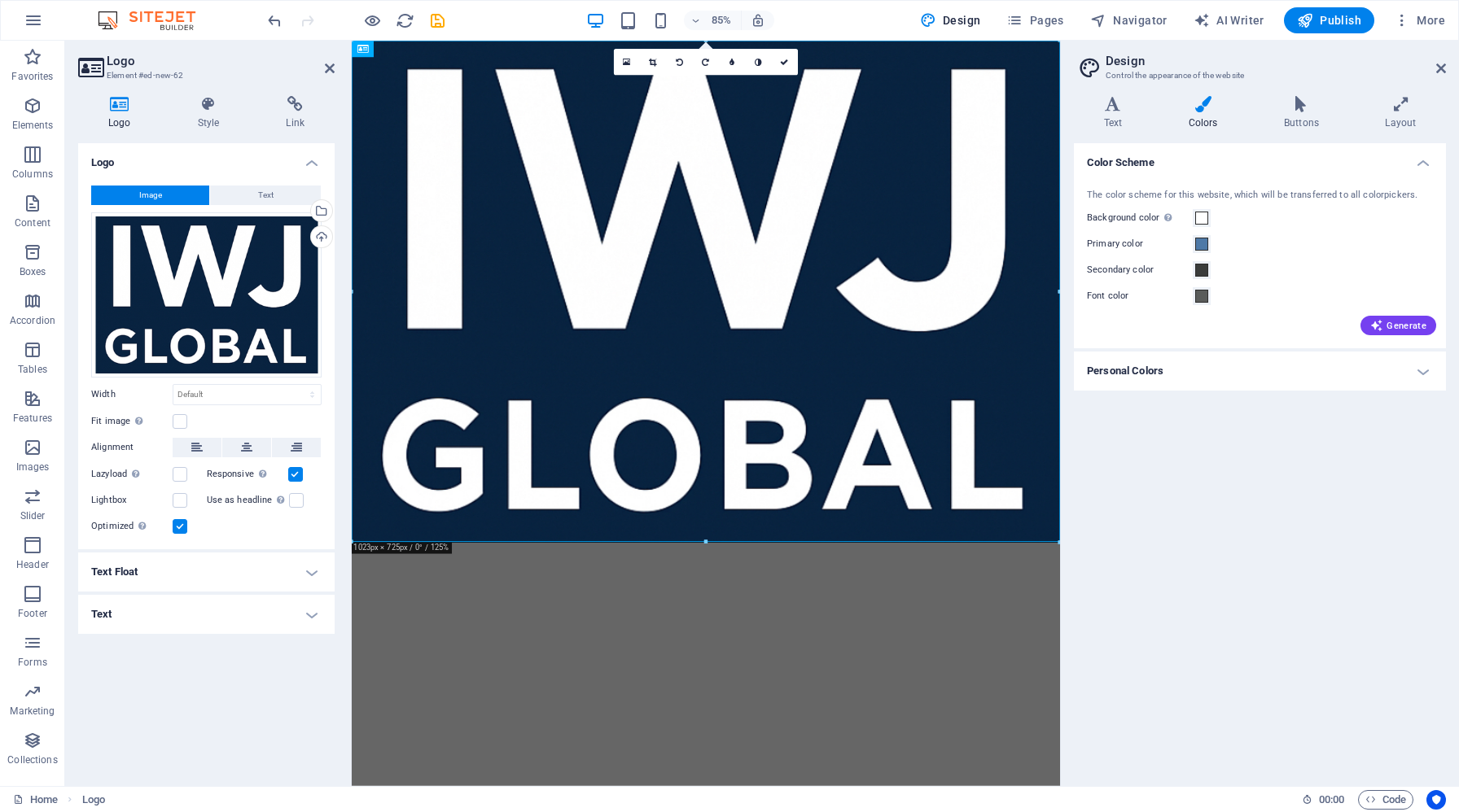
click at [1431, 71] on header "Design Control the appearance of the website" at bounding box center [1261, 62] width 369 height 43
click at [1440, 70] on icon at bounding box center [1441, 68] width 10 height 13
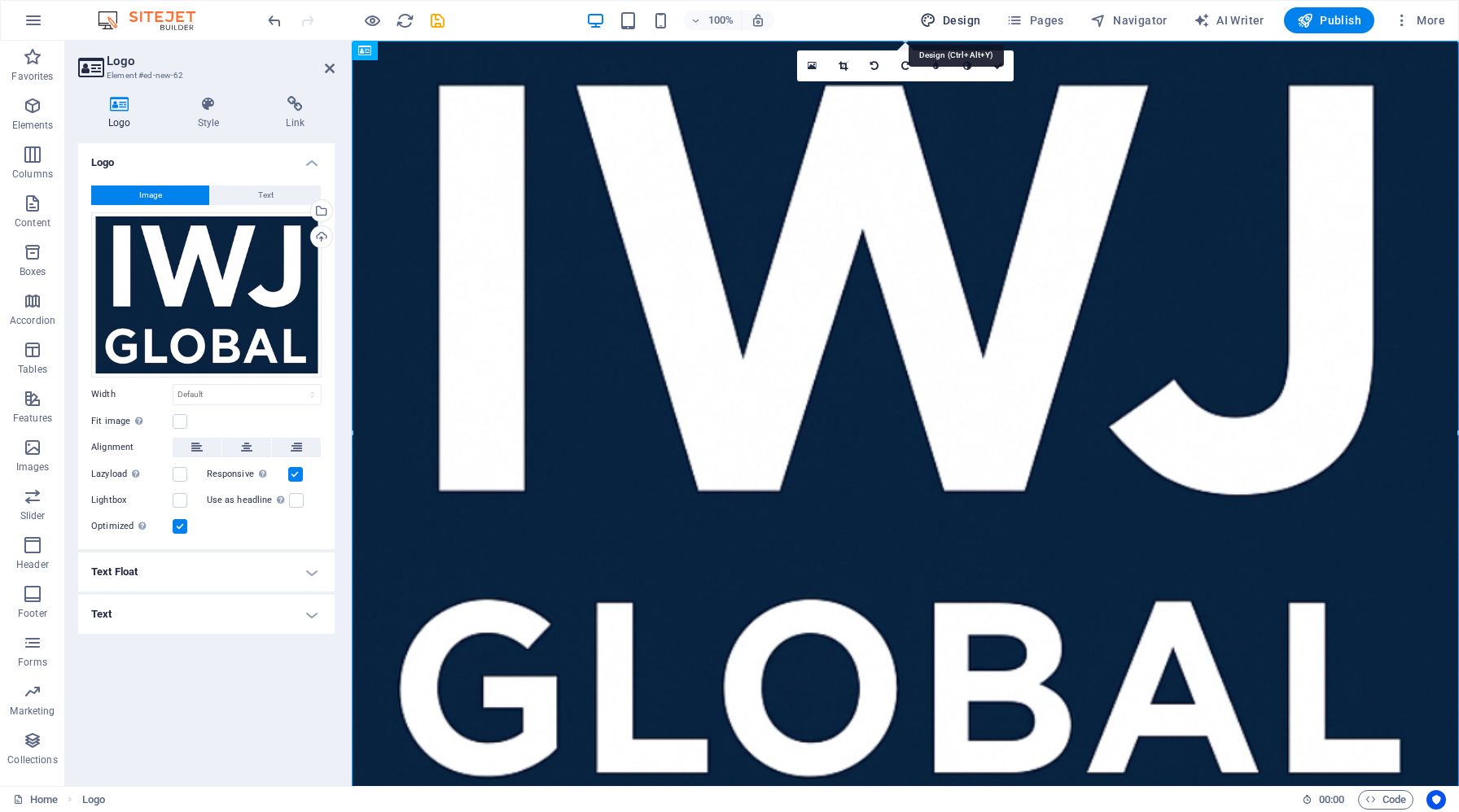
click at [971, 20] on span "Design" at bounding box center [950, 21] width 61 height 16
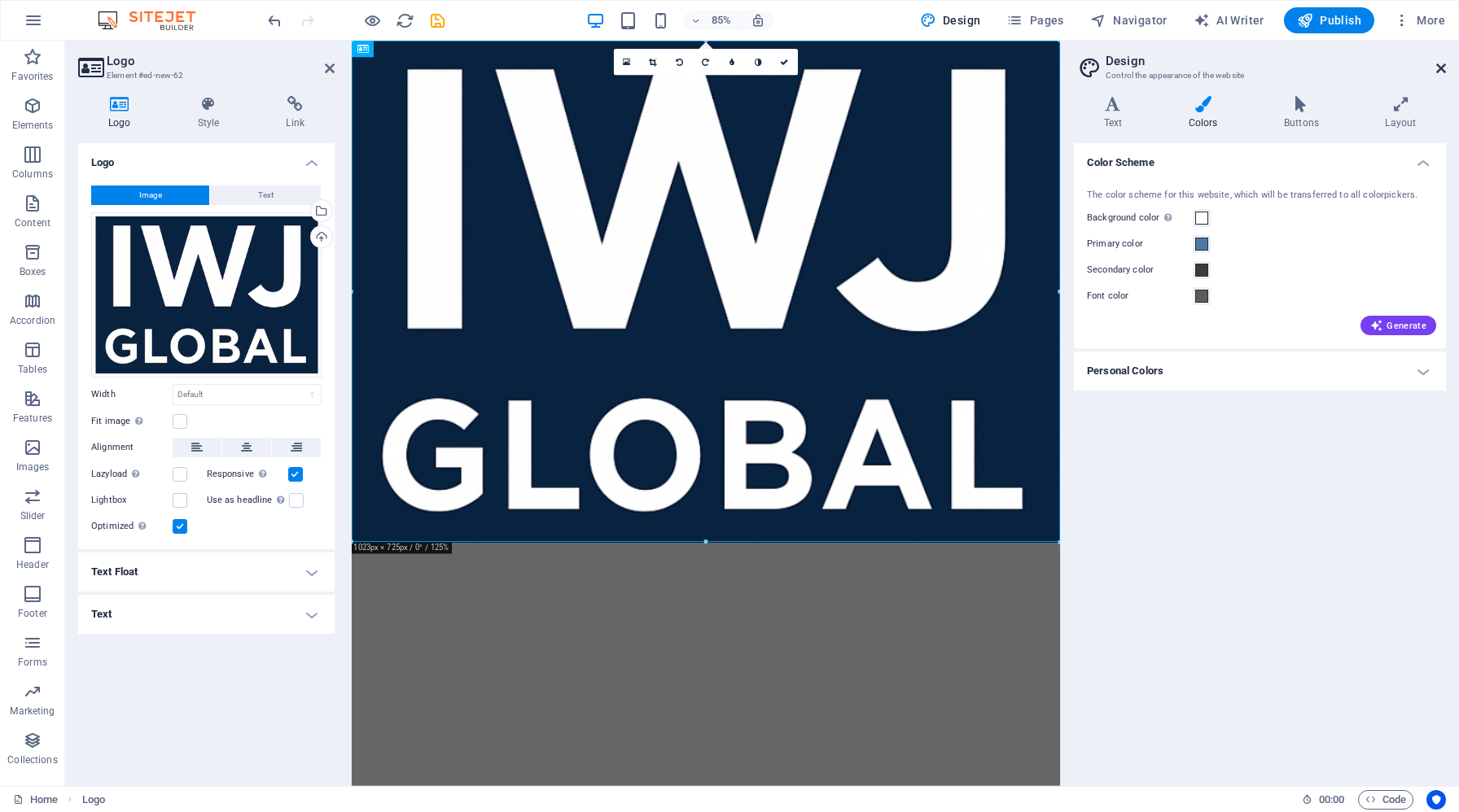
click at [1436, 67] on icon at bounding box center [1441, 68] width 10 height 13
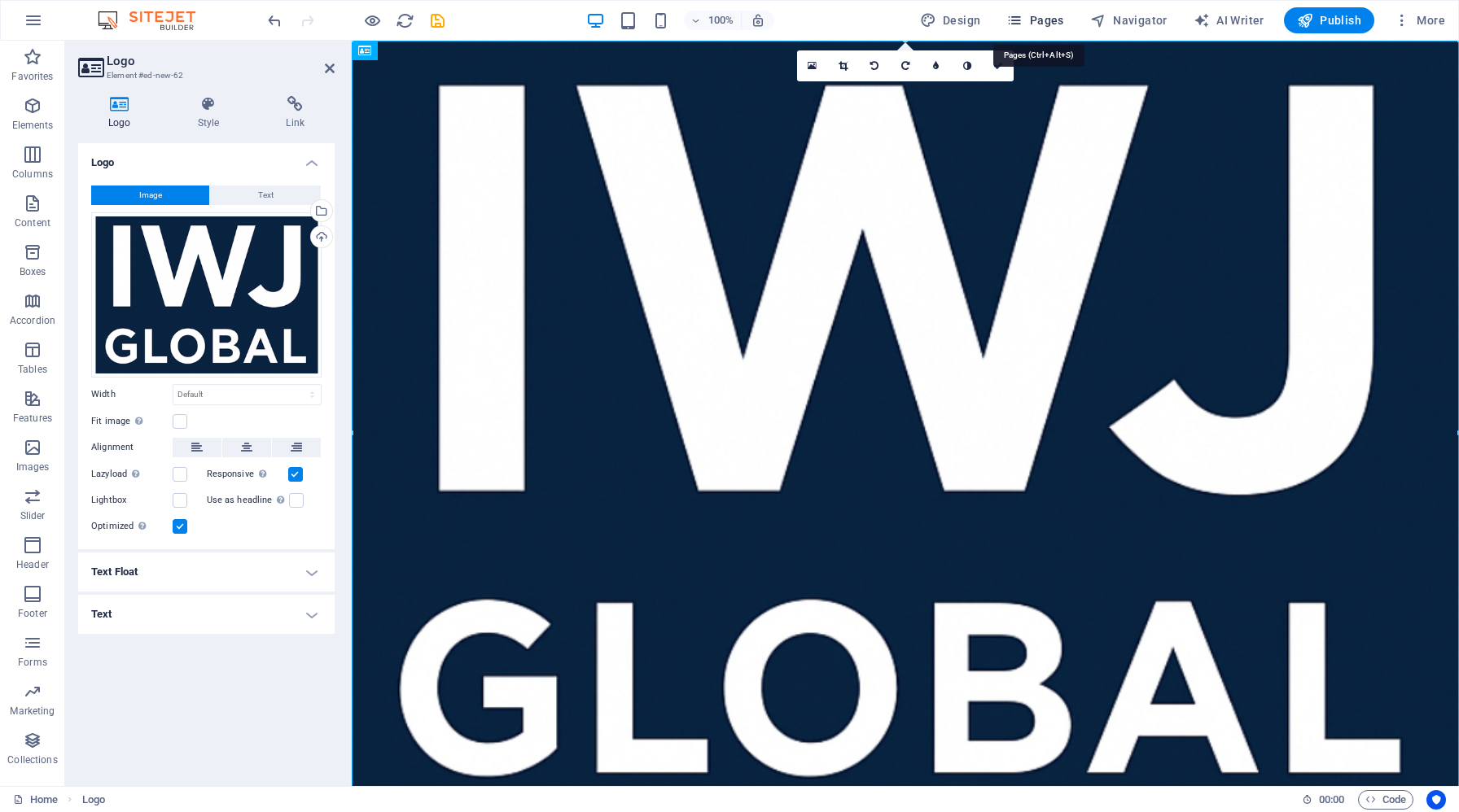
click at [1045, 20] on span "Pages" at bounding box center [1034, 21] width 57 height 16
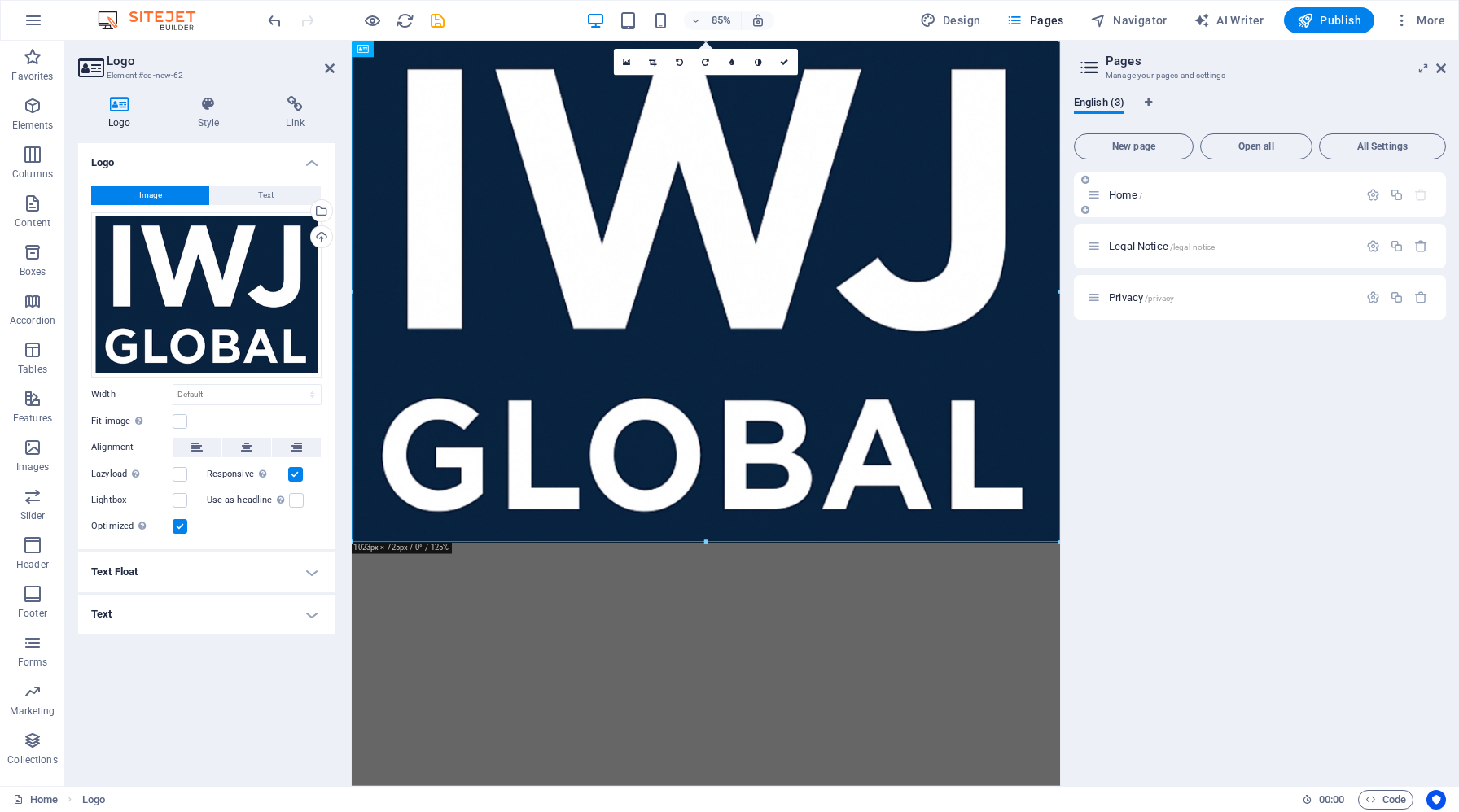
click at [1203, 184] on div "Home /" at bounding box center [1259, 195] width 372 height 44
click at [1169, 191] on p "Home /" at bounding box center [1230, 195] width 244 height 11
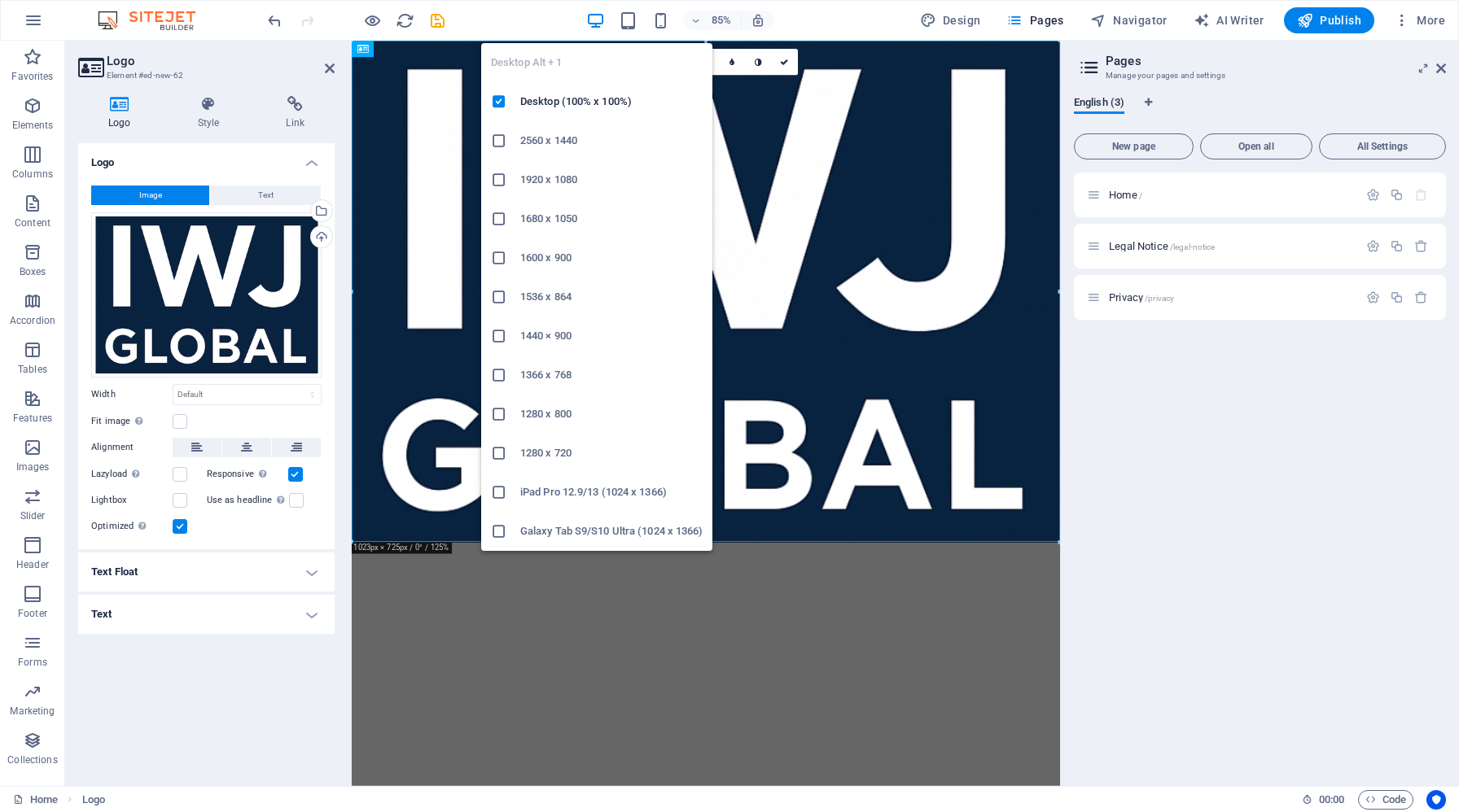
click at [593, 19] on icon "button" at bounding box center [595, 21] width 19 height 19
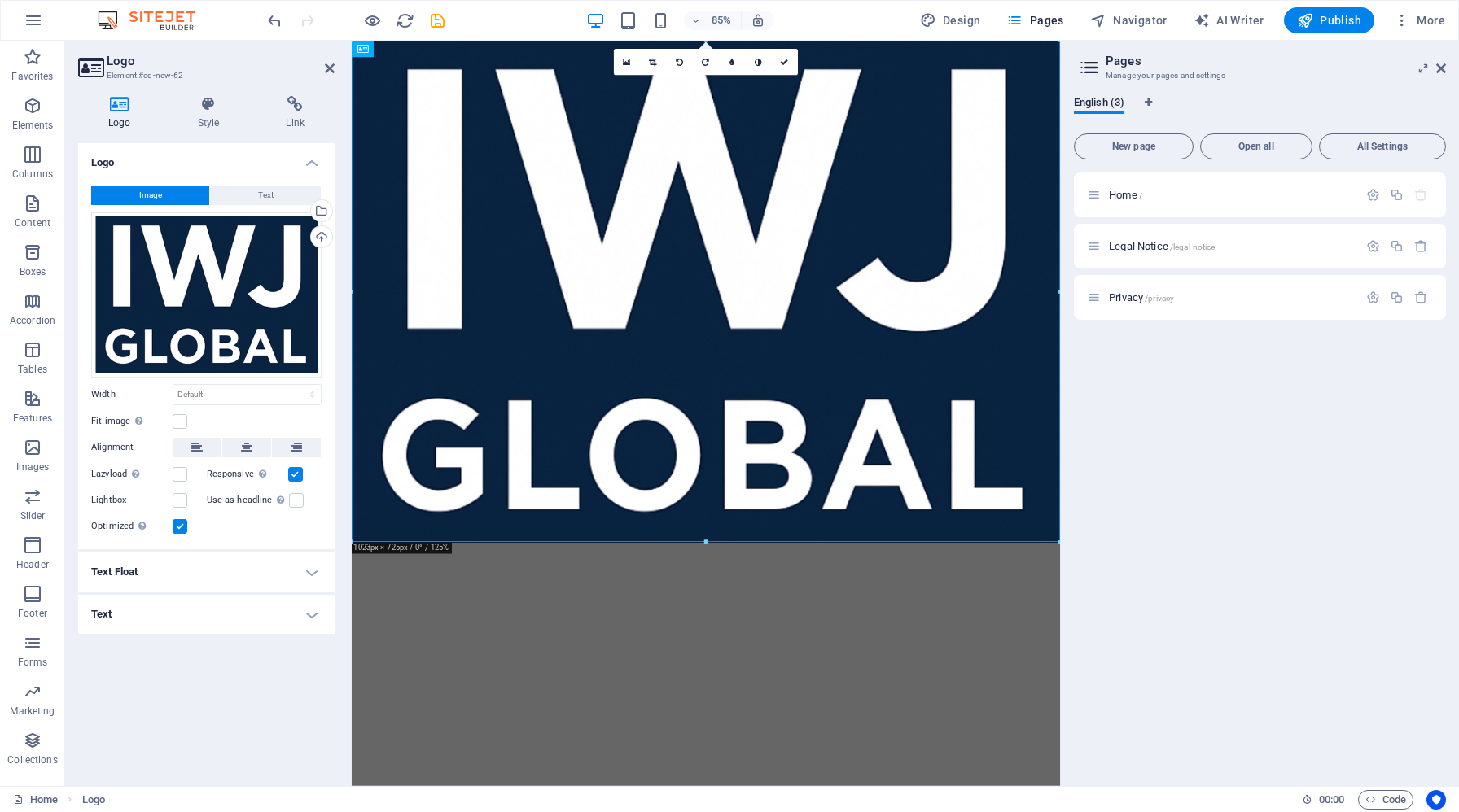
click at [335, 68] on aside "Logo Element #ed-new-62 Logo Style Link Logo Image Text Drag files here, click …" at bounding box center [208, 413] width 287 height 745
click at [333, 70] on icon at bounding box center [330, 68] width 10 height 13
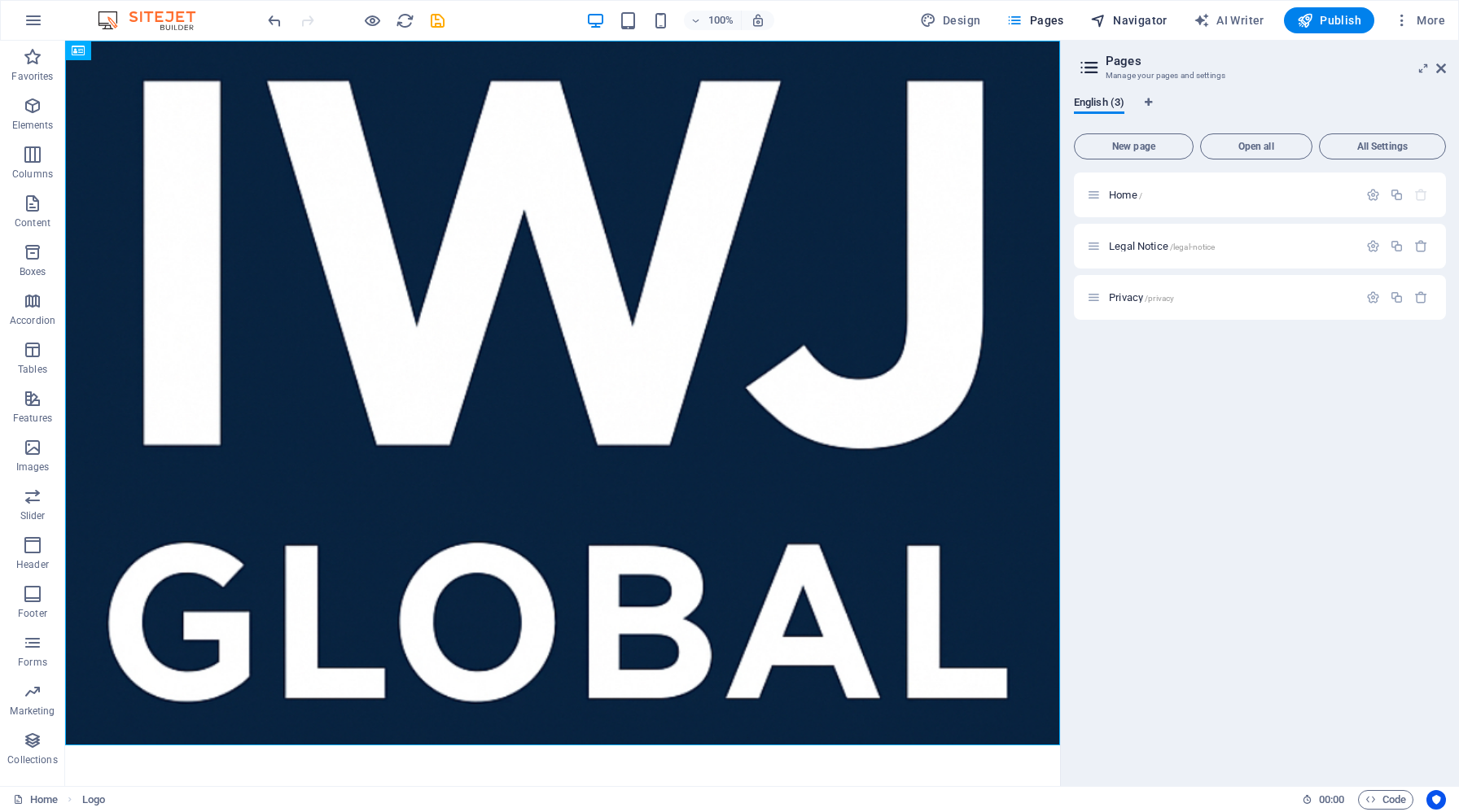
click at [1139, 18] on span "Navigator" at bounding box center [1129, 21] width 77 height 16
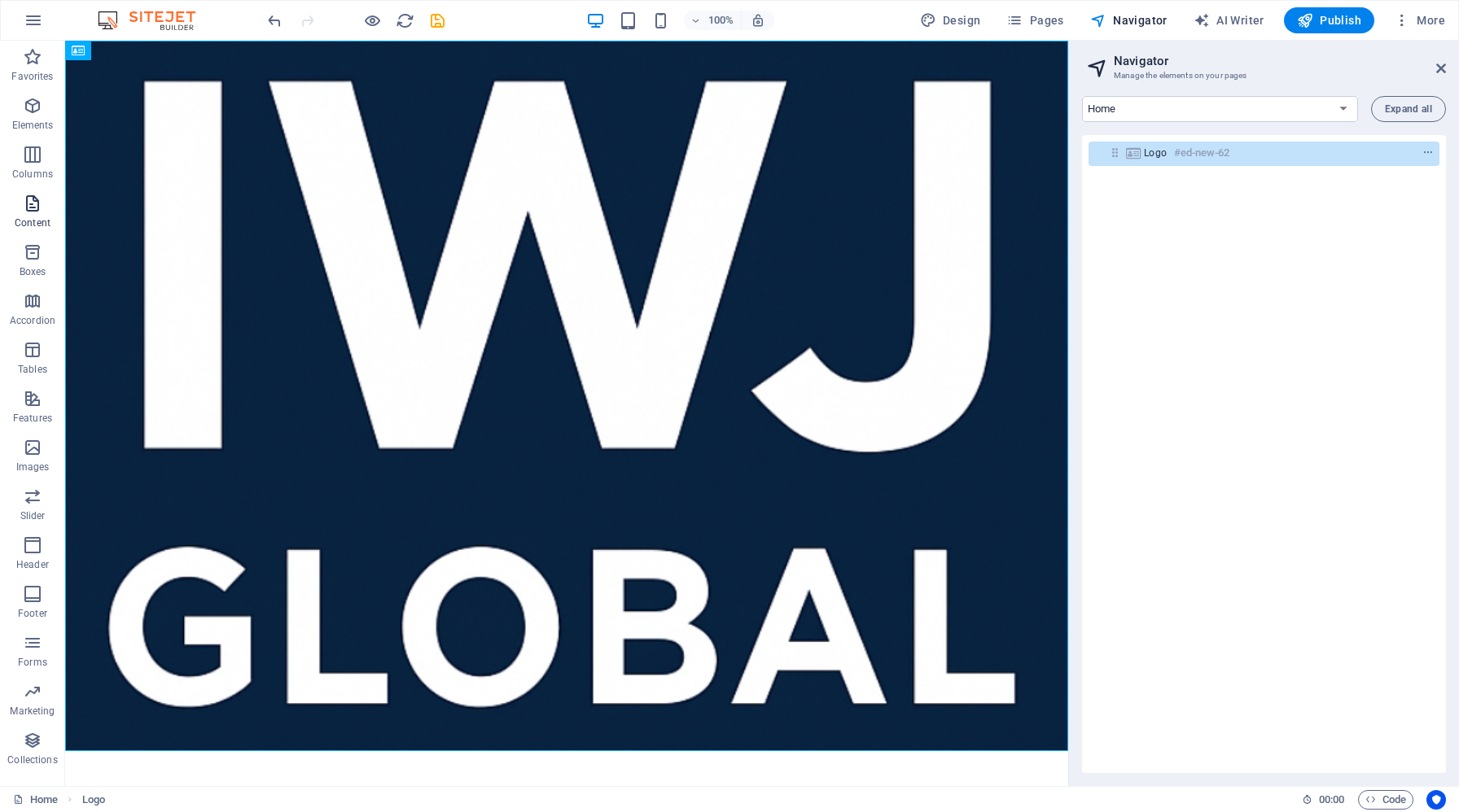
click at [38, 210] on icon "button" at bounding box center [33, 204] width 20 height 20
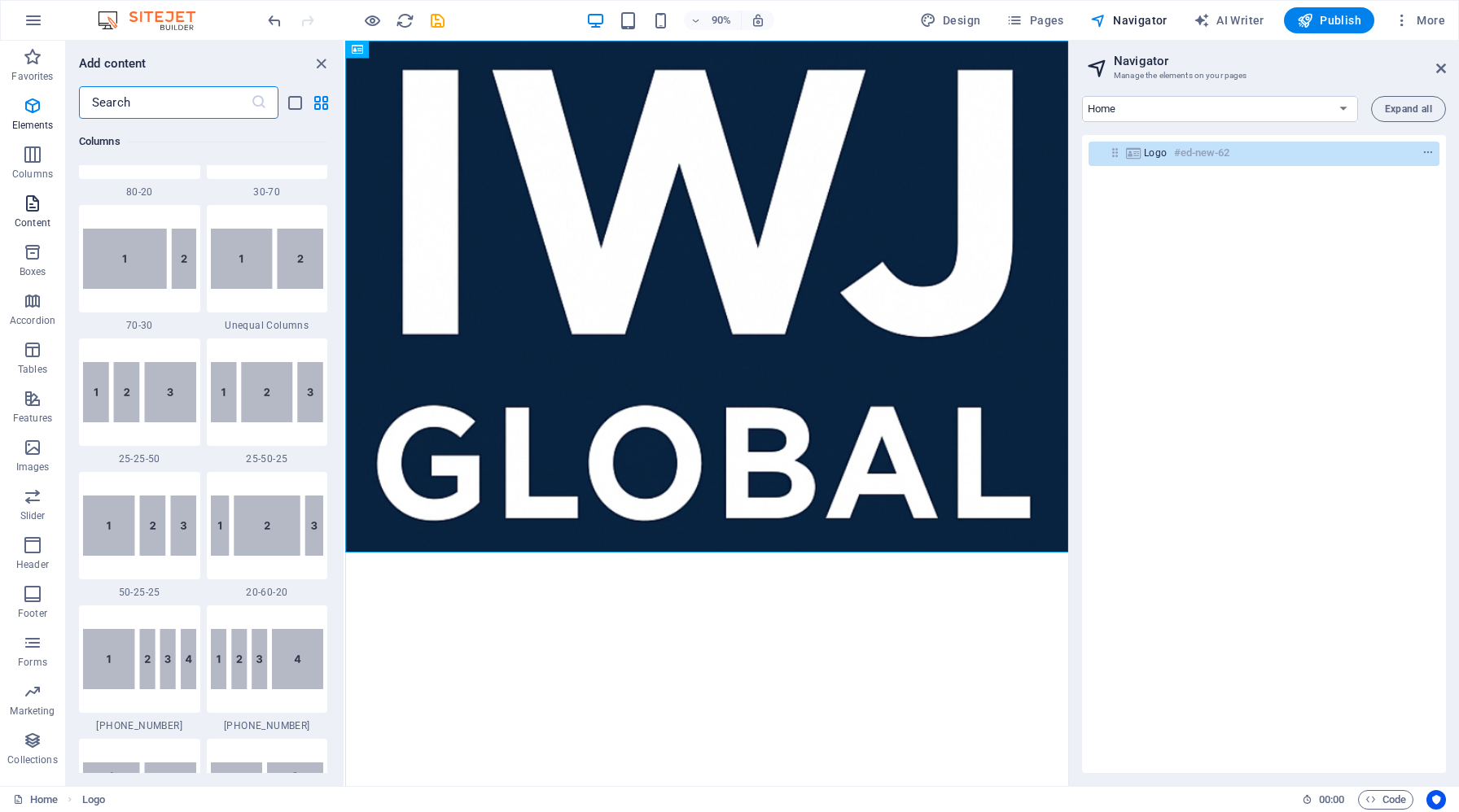
scroll to position [2849, 0]
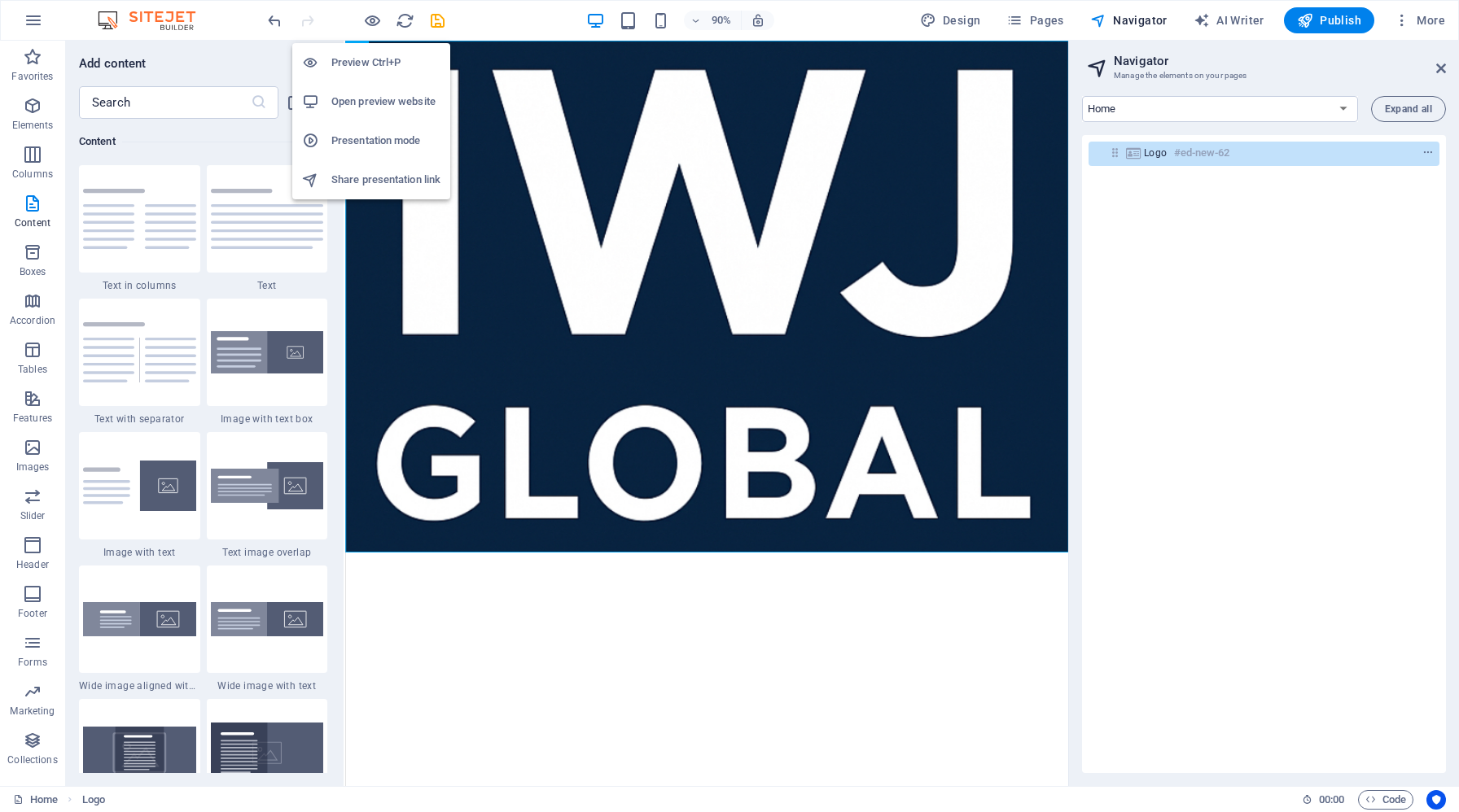
click at [378, 104] on h6 "Open preview website" at bounding box center [386, 102] width 109 height 20
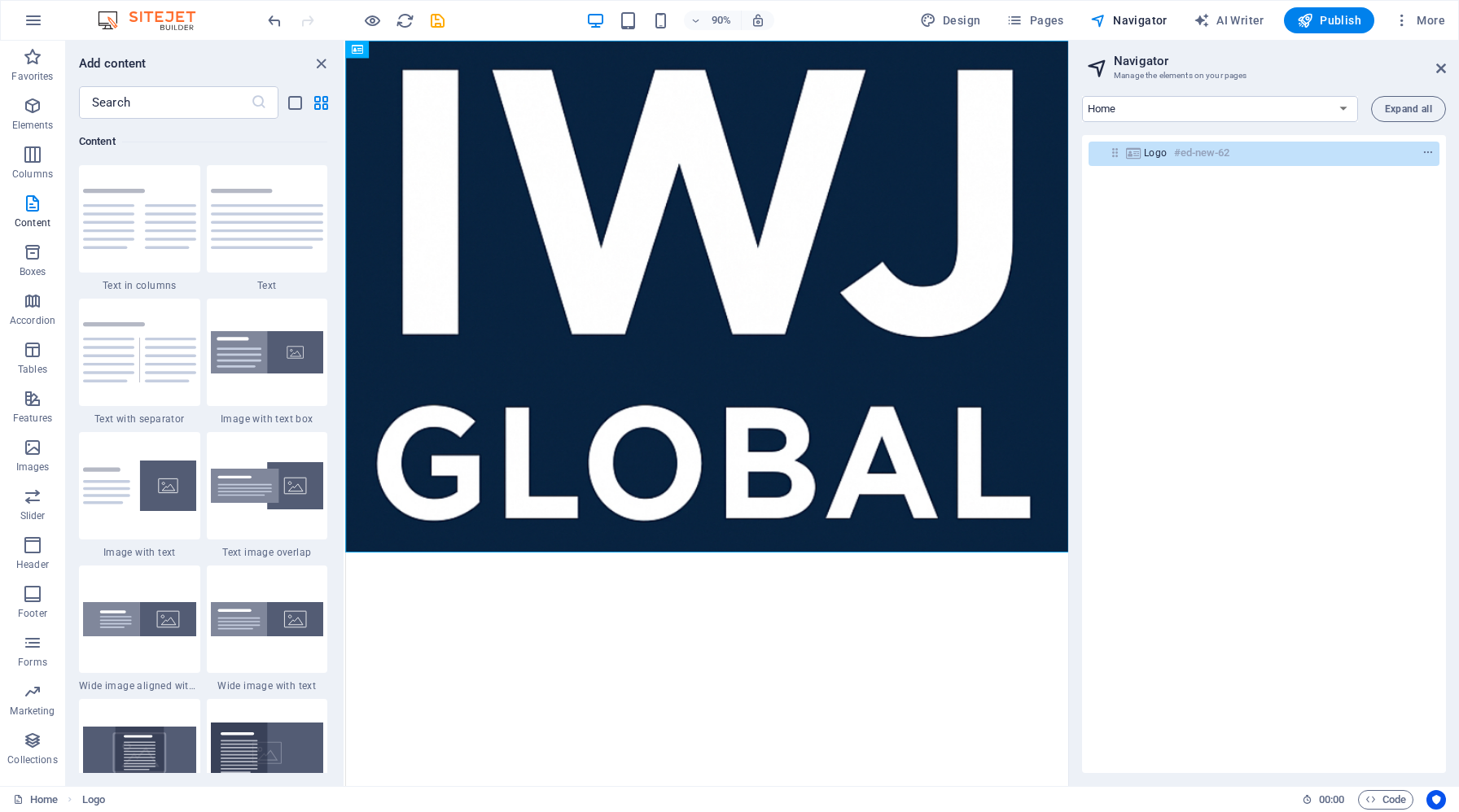
click at [1446, 67] on aside "Navigator Manage the elements on your pages Home Legal Notice Privacy Expand al…" at bounding box center [1263, 413] width 390 height 745
click at [1439, 67] on icon at bounding box center [1441, 68] width 10 height 13
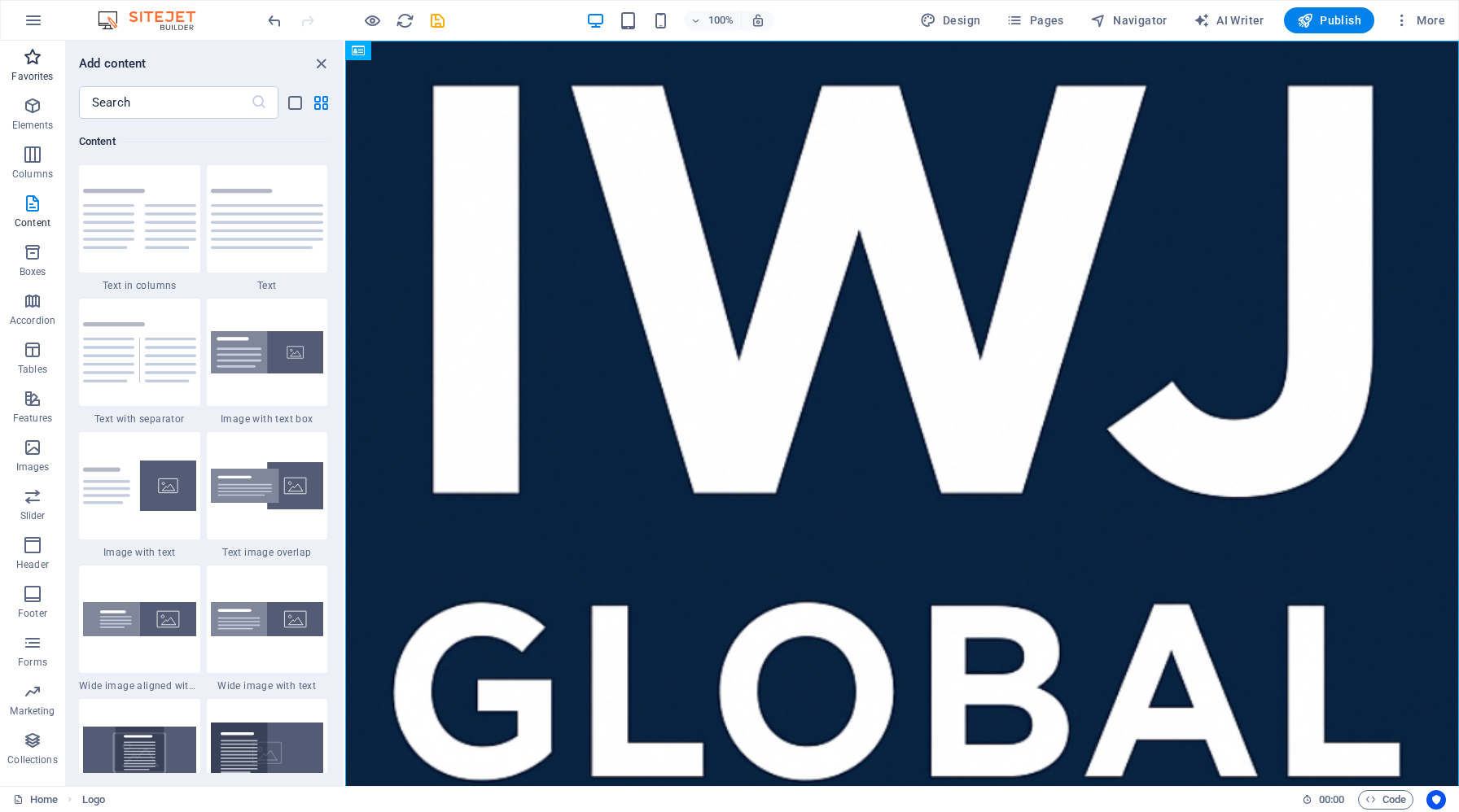
click at [38, 58] on icon "button" at bounding box center [33, 57] width 20 height 20
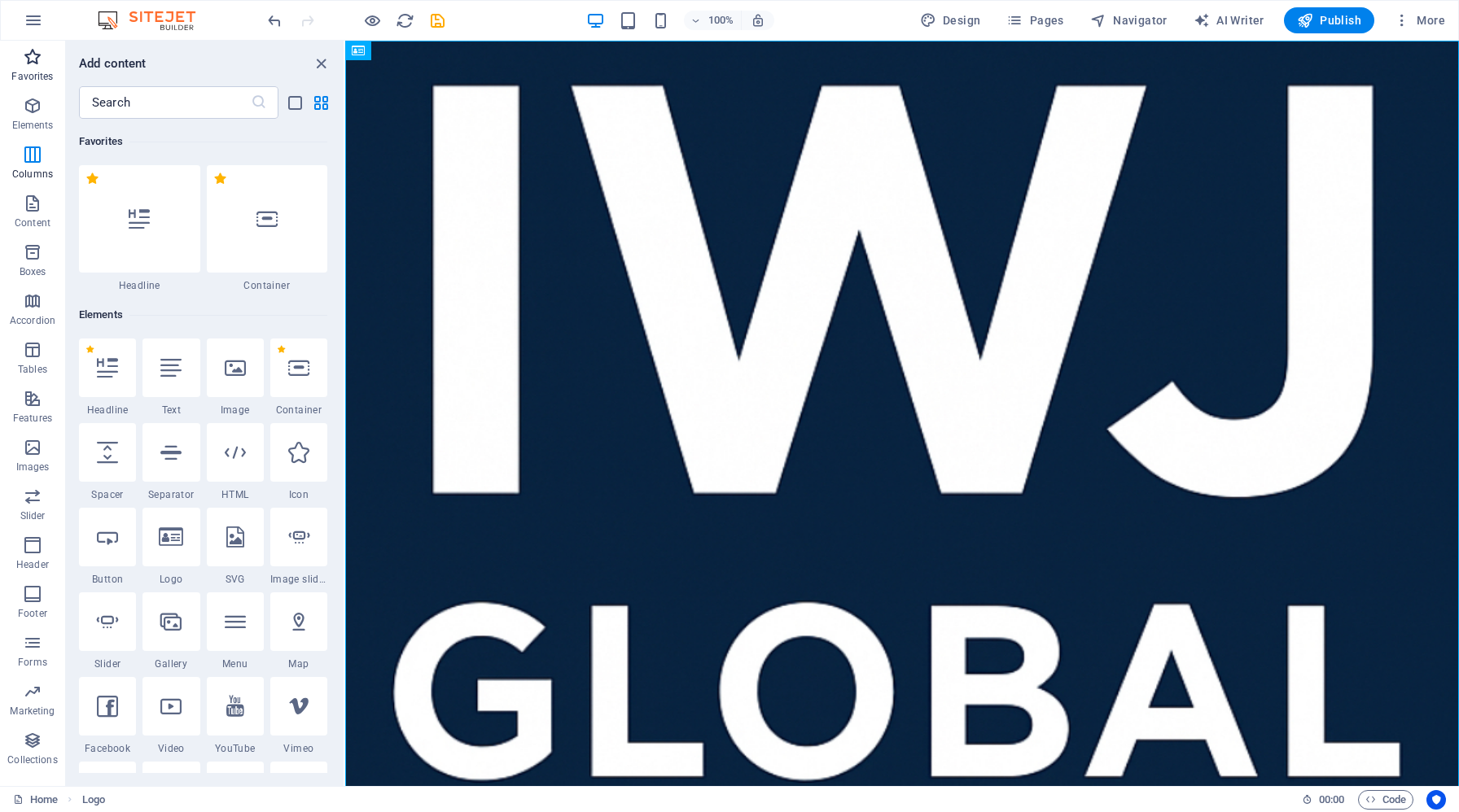
scroll to position [0, 0]
click at [320, 64] on icon "close panel" at bounding box center [321, 63] width 19 height 19
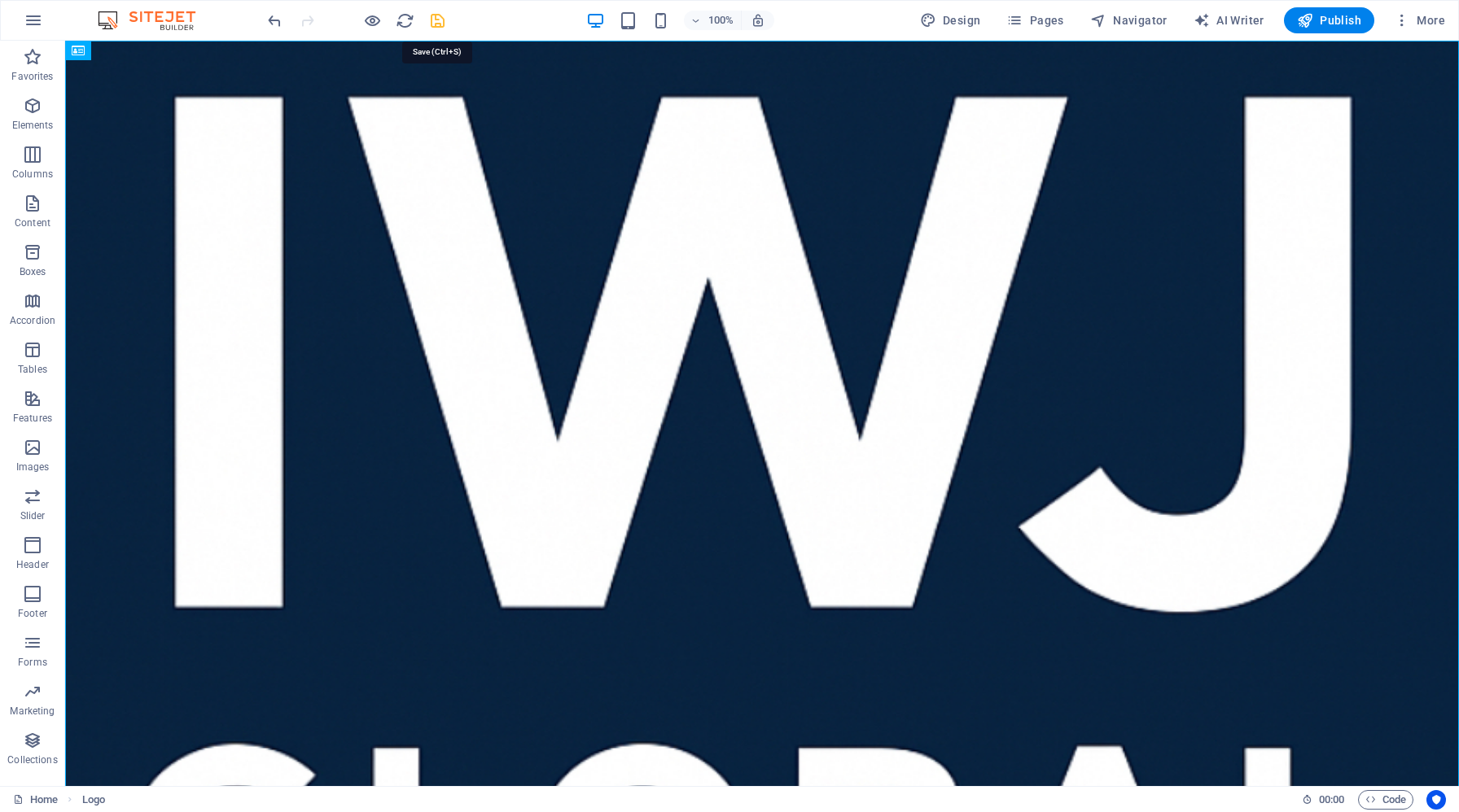
click at [440, 27] on icon "save" at bounding box center [437, 21] width 19 height 19
click at [31, 63] on icon "button" at bounding box center [33, 57] width 20 height 20
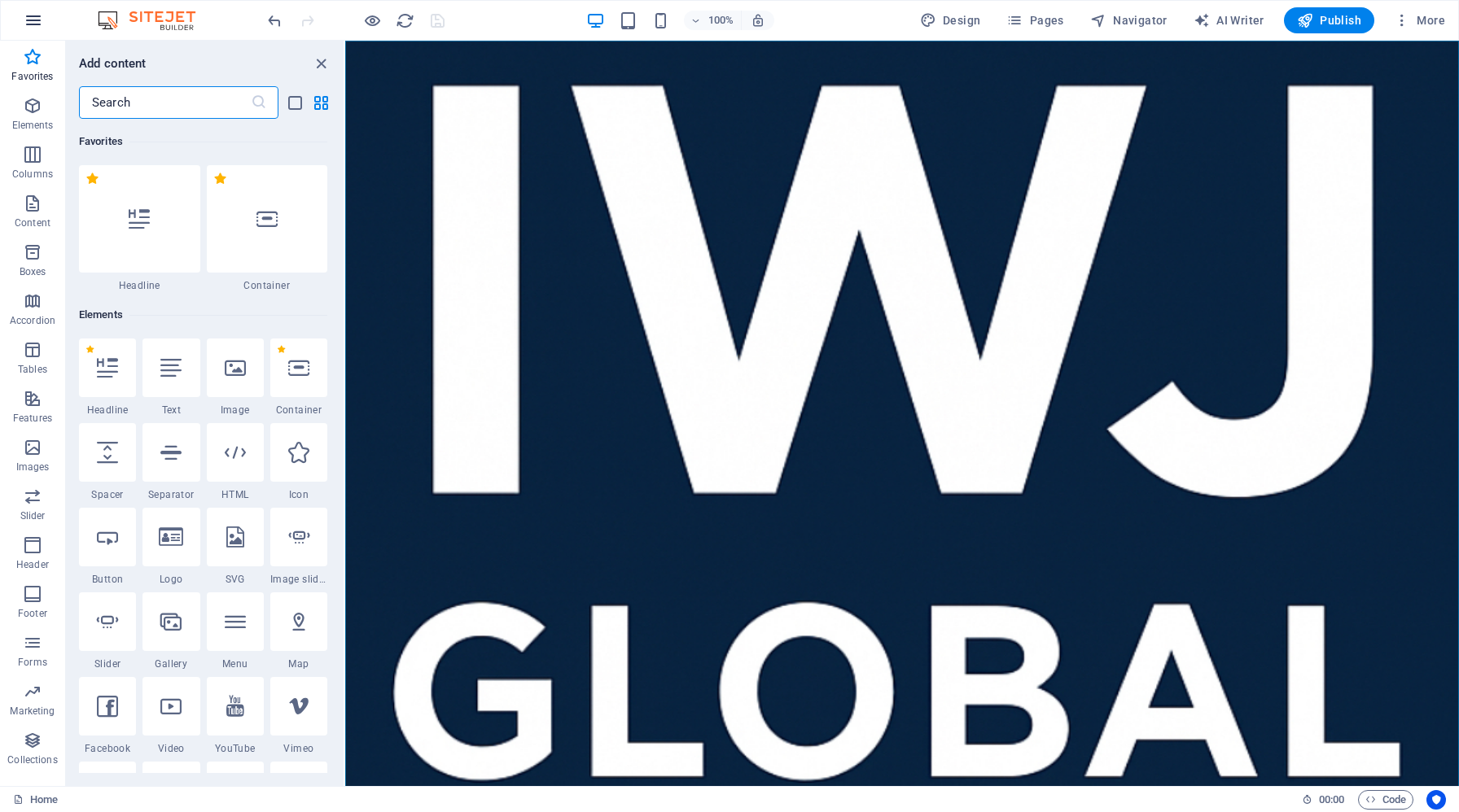
click at [39, 14] on icon "button" at bounding box center [34, 21] width 20 height 20
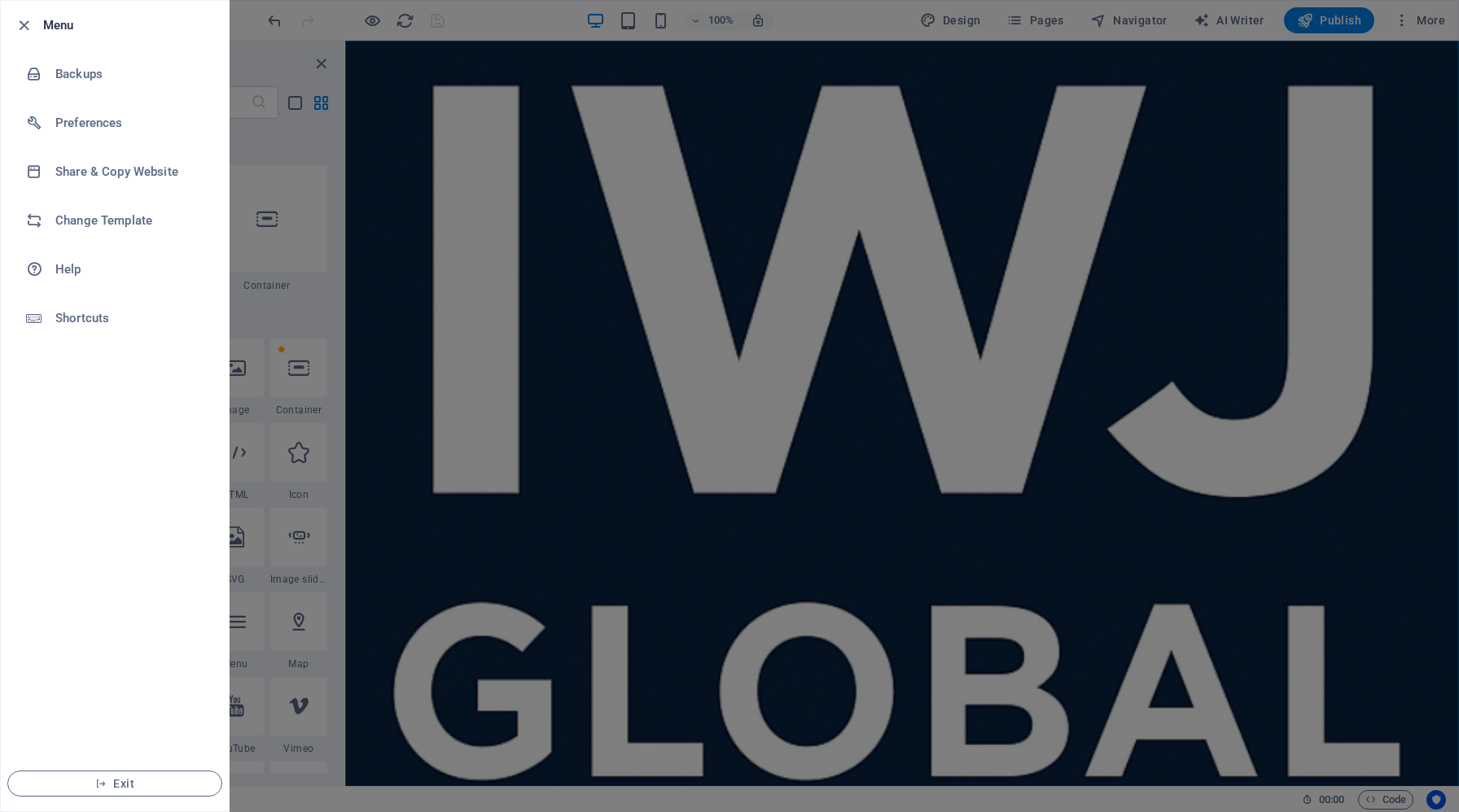
click at [113, 459] on ul "Menu Backups Preferences Share & Copy Website Change Template Help Shortcuts Ex…" at bounding box center [114, 406] width 228 height 810
